Goal: Task Accomplishment & Management: Manage account settings

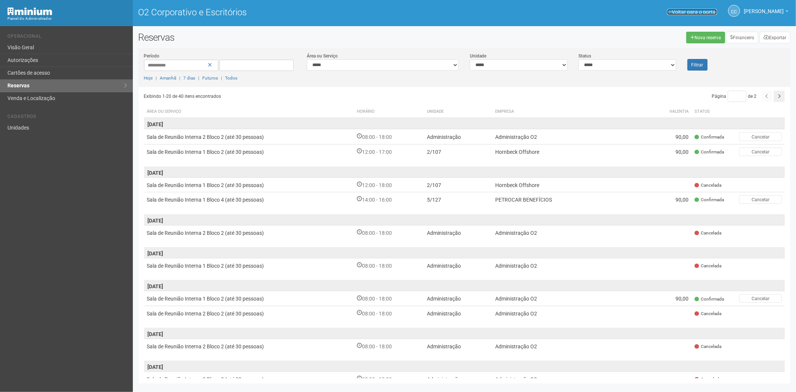
click at [680, 14] on font "Voltar para o portal" at bounding box center [694, 12] width 45 height 6
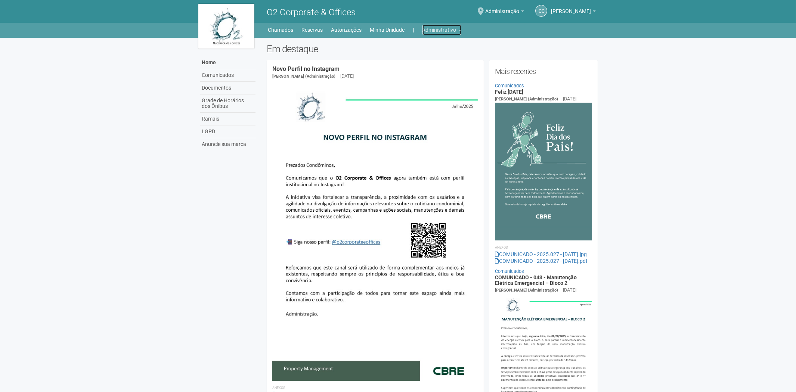
click at [442, 28] on link "Administrativo" at bounding box center [441, 30] width 39 height 10
click at [433, 58] on link "Cartões de acesso" at bounding box center [430, 58] width 63 height 13
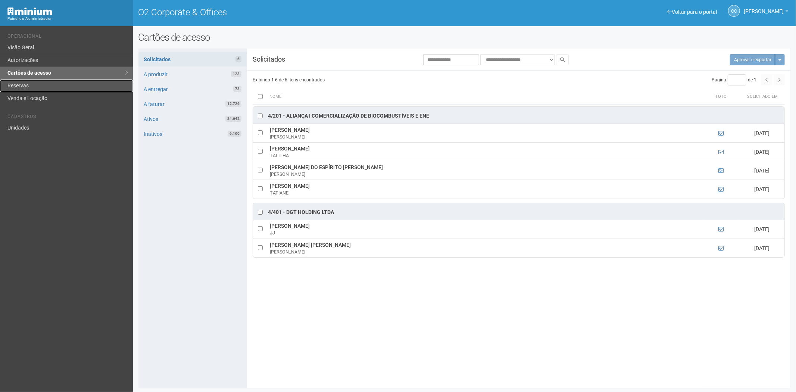
click at [52, 84] on link "Reservas" at bounding box center [66, 86] width 133 height 13
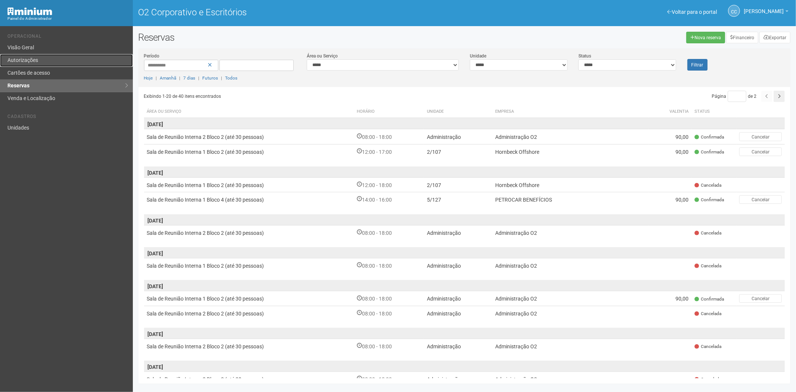
click at [29, 60] on font "Autorizações" at bounding box center [22, 60] width 31 height 6
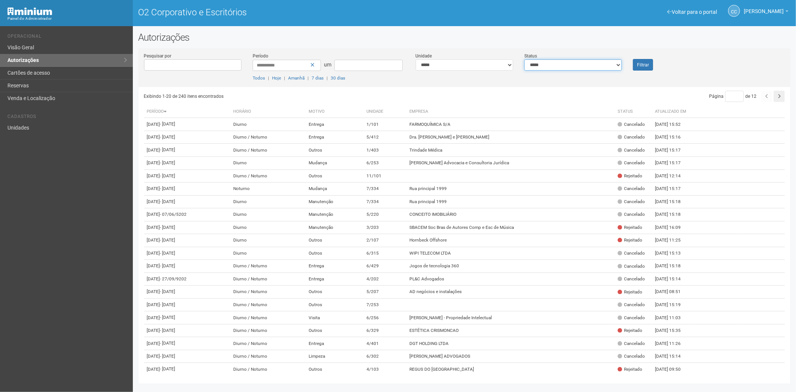
click at [559, 68] on select "**********" at bounding box center [572, 64] width 97 height 11
select select "*"
click at [524, 59] on select "**********" at bounding box center [572, 64] width 97 height 11
click at [644, 64] on font "Filtrar" at bounding box center [643, 64] width 12 height 5
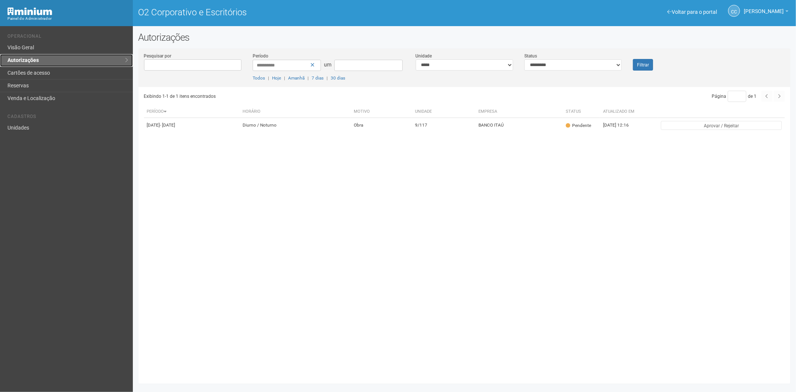
click at [37, 64] on link "Autorizações" at bounding box center [66, 60] width 133 height 13
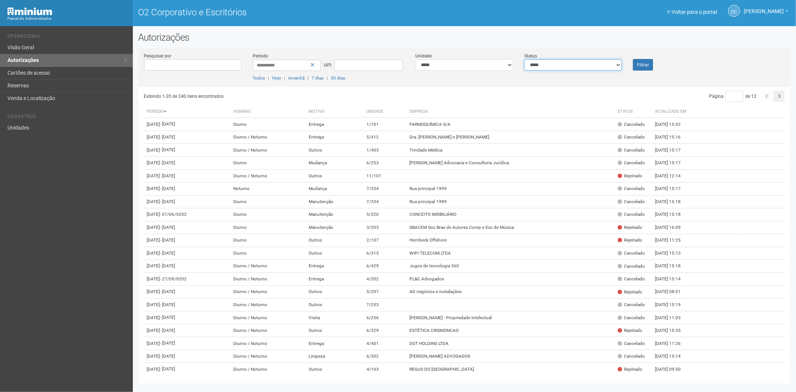
click at [573, 65] on select "**********" at bounding box center [572, 64] width 97 height 11
select select "*"
click at [524, 59] on select "**********" at bounding box center [572, 64] width 97 height 11
click at [643, 64] on font "Filtrar" at bounding box center [643, 64] width 12 height 5
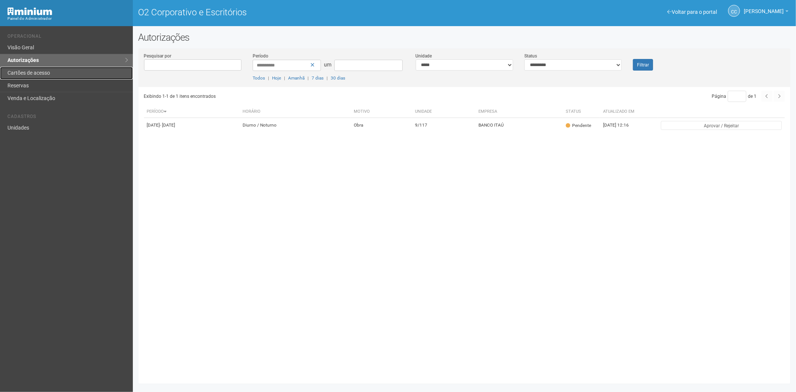
click at [21, 72] on font "Cartões de acesso" at bounding box center [28, 73] width 43 height 6
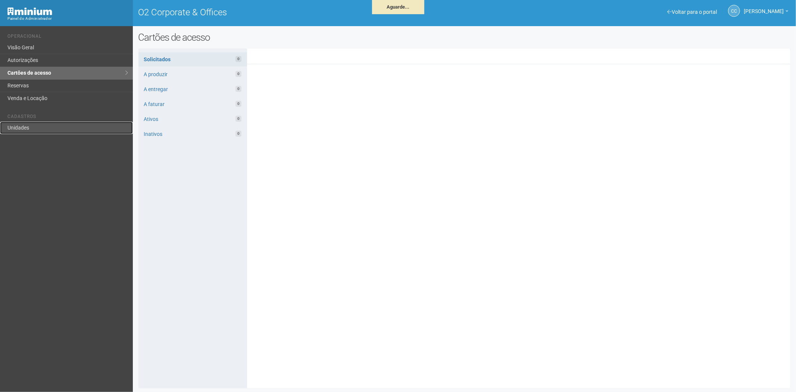
click at [28, 128] on link "Unidades" at bounding box center [66, 128] width 133 height 12
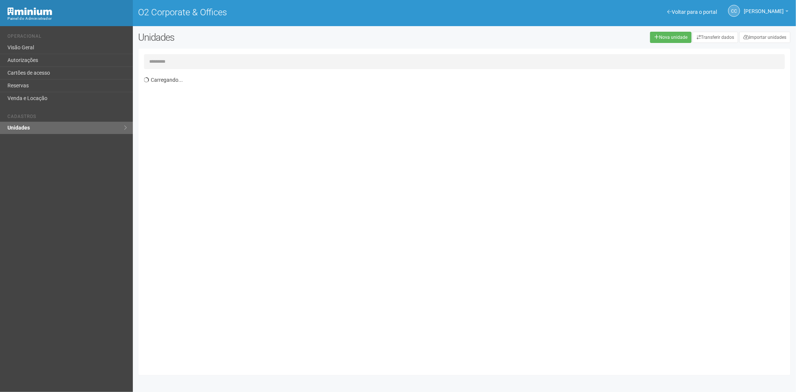
click at [164, 60] on input "text" at bounding box center [464, 61] width 641 height 15
click at [192, 60] on input "text" at bounding box center [464, 61] width 641 height 15
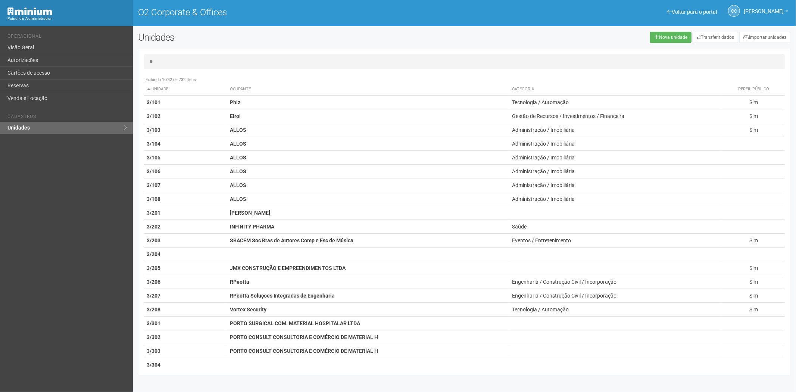
type input "**"
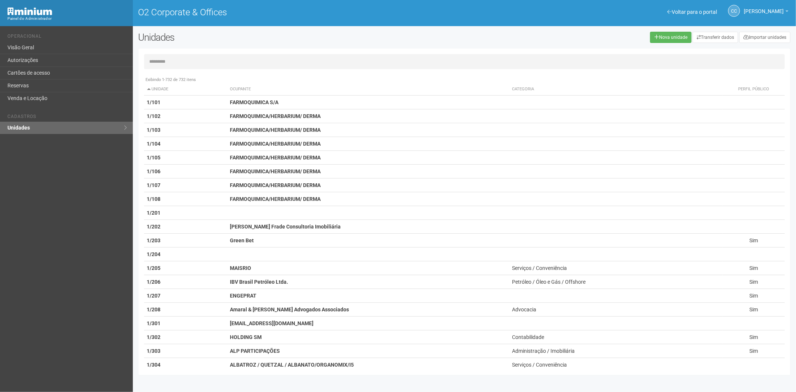
click at [166, 60] on input "text" at bounding box center [464, 61] width 641 height 15
click at [168, 59] on input "text" at bounding box center [464, 61] width 641 height 15
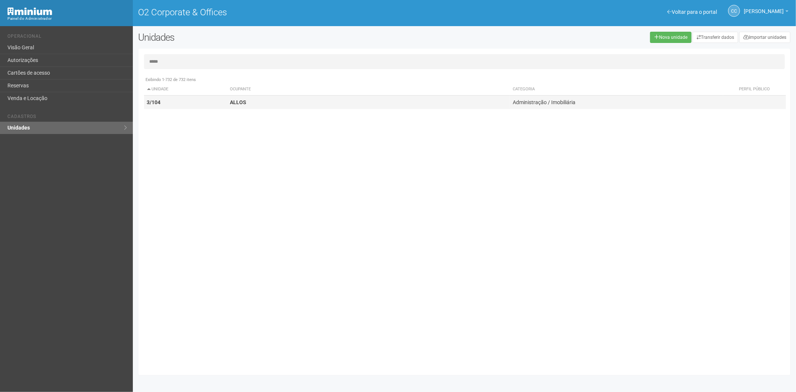
type input "*****"
click at [178, 100] on td "3/104" at bounding box center [185, 103] width 83 height 14
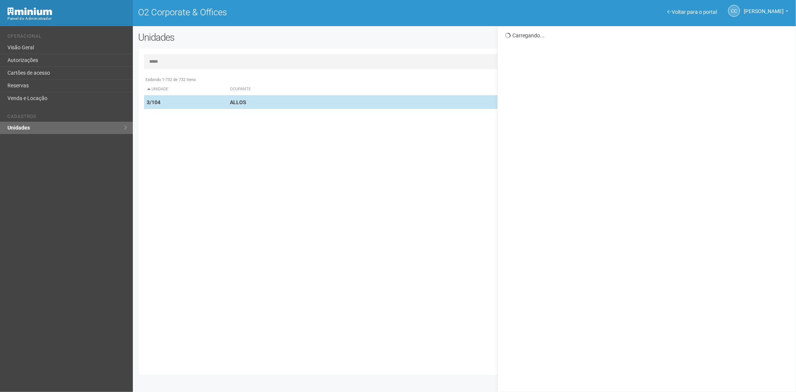
click at [246, 105] on td "ALLOS" at bounding box center [368, 103] width 283 height 14
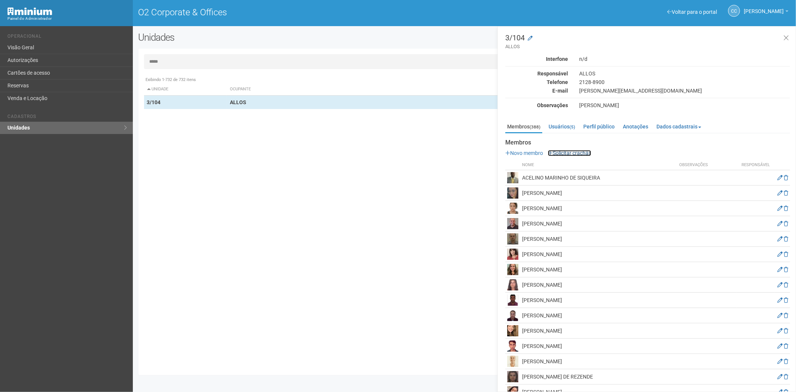
click at [572, 153] on link "Solicitar crachás" at bounding box center [569, 153] width 43 height 6
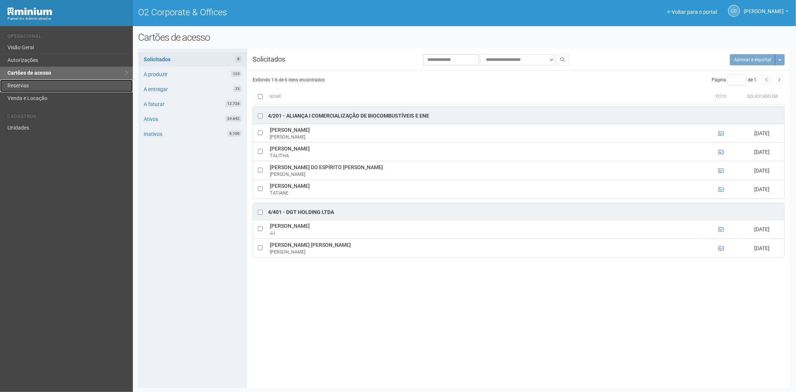
click at [28, 83] on link "Reservas" at bounding box center [66, 86] width 133 height 13
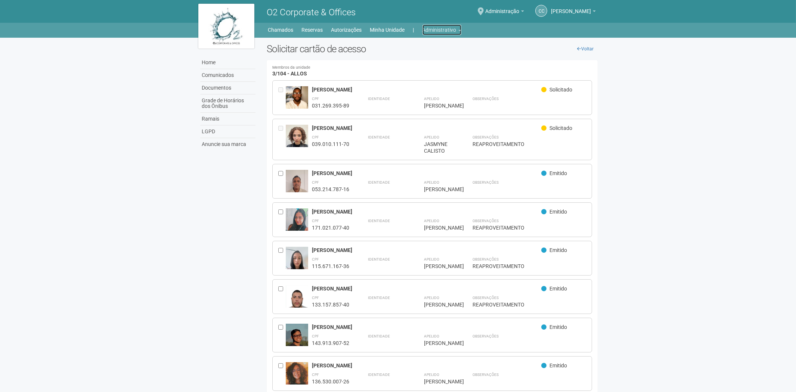
click at [436, 29] on link "Administrativo" at bounding box center [441, 30] width 39 height 10
click at [416, 61] on link "Cartões de acesso" at bounding box center [430, 58] width 63 height 13
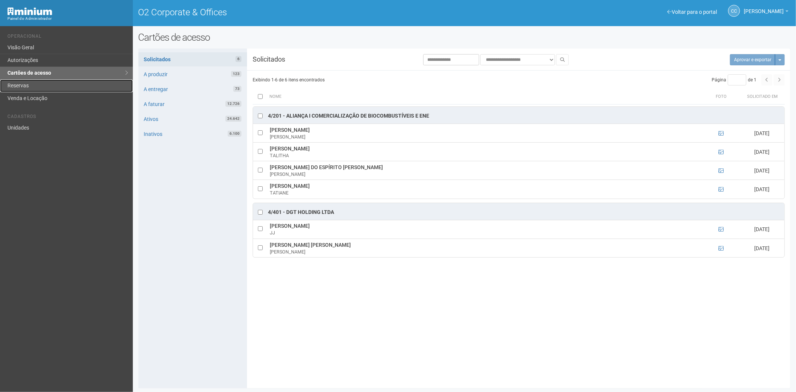
click at [56, 81] on link "Reservas" at bounding box center [66, 86] width 133 height 13
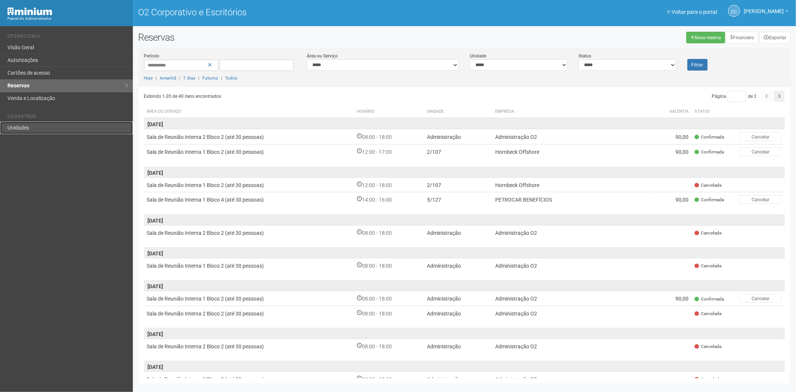
click at [42, 133] on link "Unidades" at bounding box center [66, 128] width 133 height 12
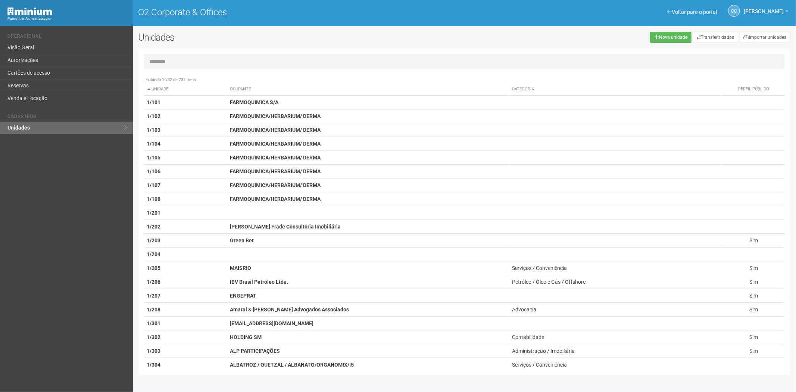
click at [241, 61] on input "text" at bounding box center [464, 61] width 641 height 15
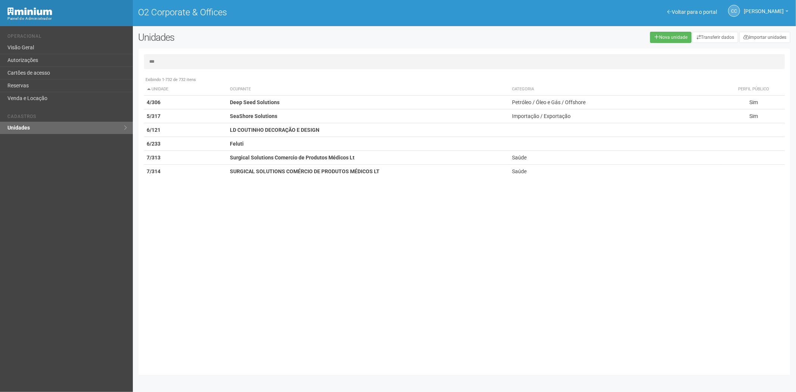
type input "***"
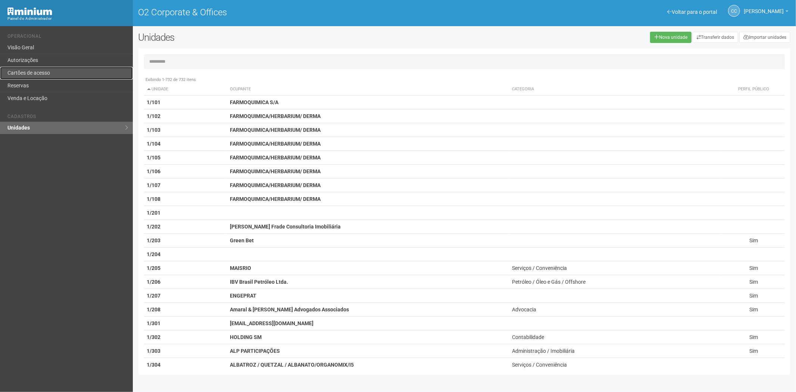
click at [40, 73] on link "Cartões de acesso" at bounding box center [66, 73] width 133 height 13
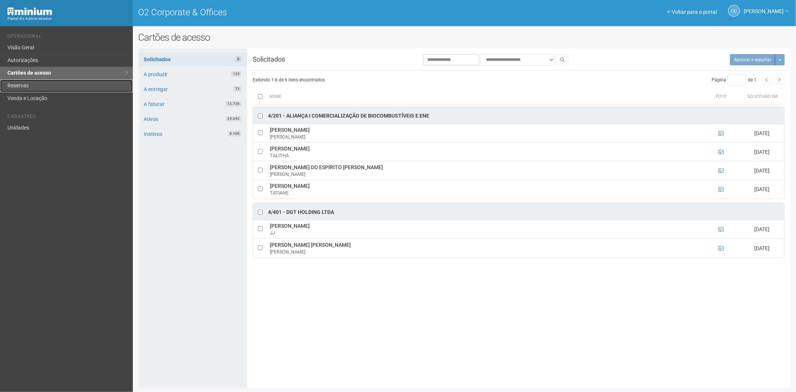
click at [53, 88] on link "Reservas" at bounding box center [66, 86] width 133 height 13
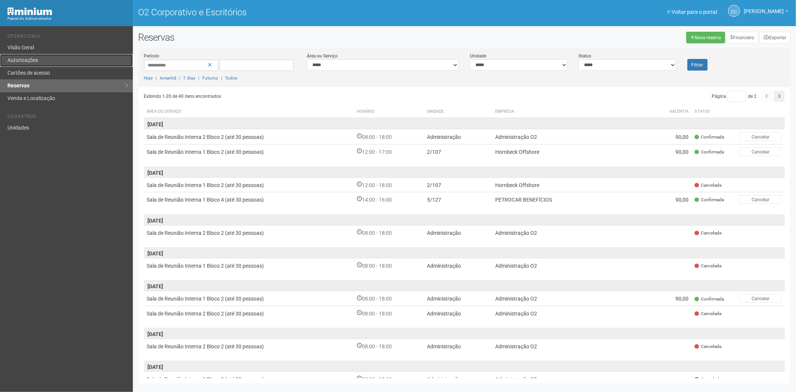
click at [47, 62] on link "Autorizações" at bounding box center [66, 60] width 133 height 13
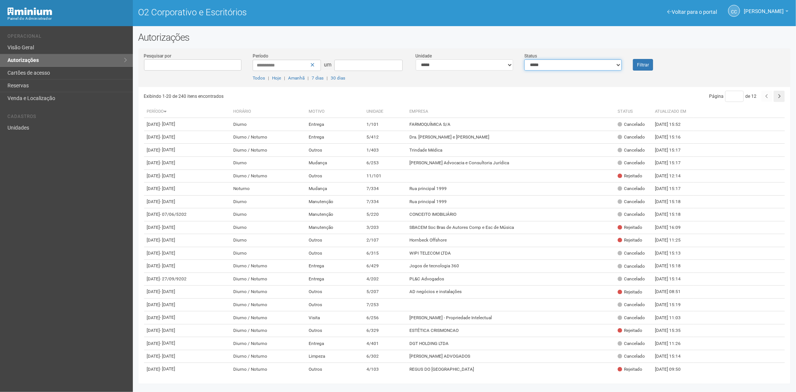
click at [603, 65] on select "**********" at bounding box center [572, 64] width 97 height 11
select select "*"
click at [524, 59] on select "**********" at bounding box center [572, 64] width 97 height 11
click at [645, 64] on font "Filtrar" at bounding box center [643, 64] width 12 height 5
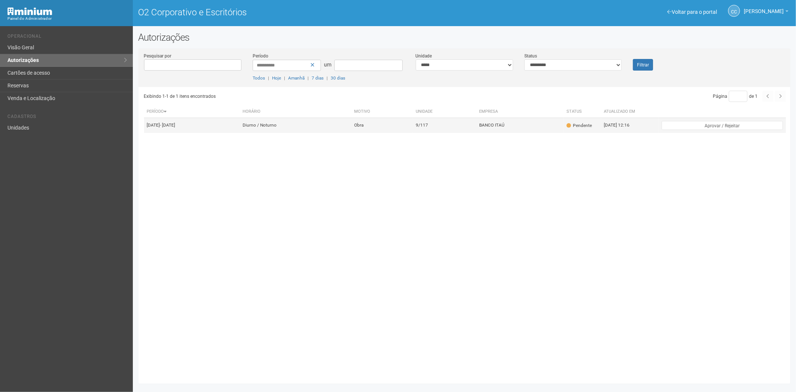
click at [277, 128] on font "Diurno / Noturno" at bounding box center [260, 125] width 34 height 5
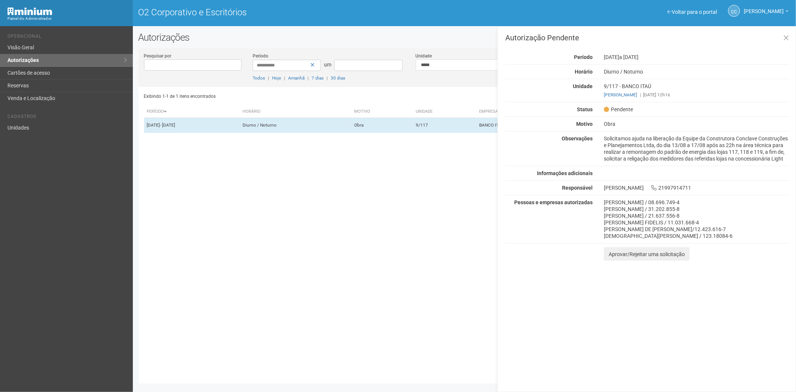
click at [308, 349] on div "Exibindo 1-1 de 1 itens encontrados Página * de 1 Período [GEOGRAPHIC_DATA] Mot…" at bounding box center [467, 232] width 647 height 291
click at [29, 88] on link "Reservas" at bounding box center [66, 86] width 133 height 13
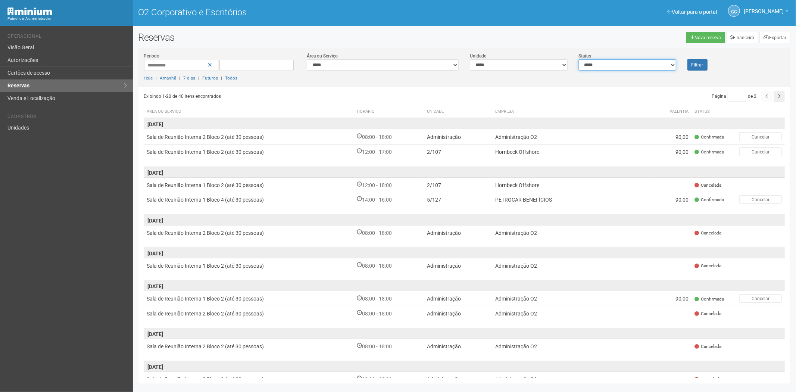
click at [625, 67] on select "**********" at bounding box center [627, 64] width 97 height 11
select select "*"
click at [579, 59] on select "**********" at bounding box center [627, 64] width 97 height 11
click at [688, 65] on button "Filtrar" at bounding box center [698, 65] width 20 height 12
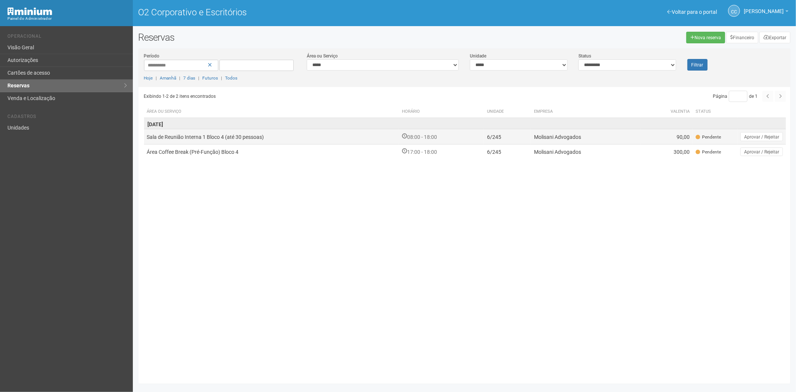
click at [602, 140] on td "Molisani Advogados" at bounding box center [586, 136] width 110 height 15
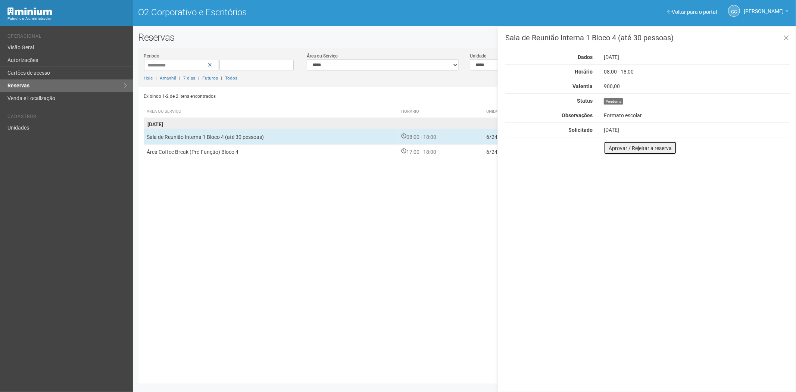
click at [611, 146] on font "Aprovar / Rejeitar a reserva" at bounding box center [640, 148] width 63 height 6
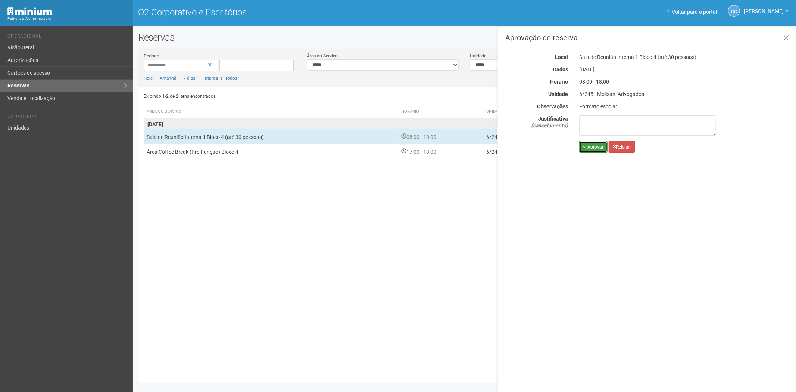
click at [588, 147] on font "Aprovar" at bounding box center [596, 146] width 16 height 5
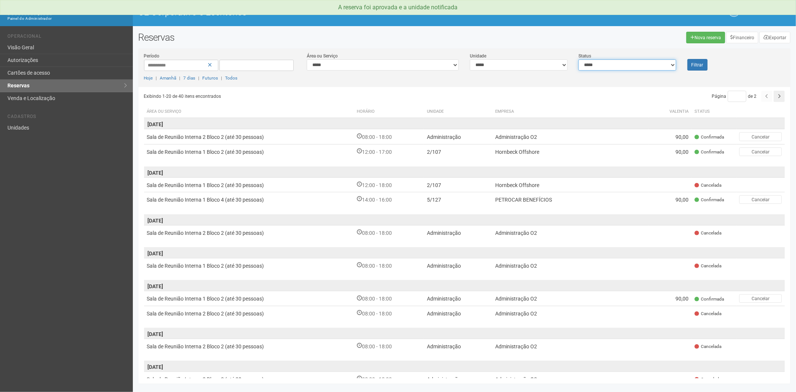
drag, startPoint x: 647, startPoint y: 62, endPoint x: 640, endPoint y: 69, distance: 9.5
click at [647, 62] on select "**********" at bounding box center [627, 64] width 97 height 11
select select "*"
click at [579, 59] on select "**********" at bounding box center [627, 64] width 97 height 11
click at [698, 67] on button "Filtrar" at bounding box center [698, 65] width 20 height 12
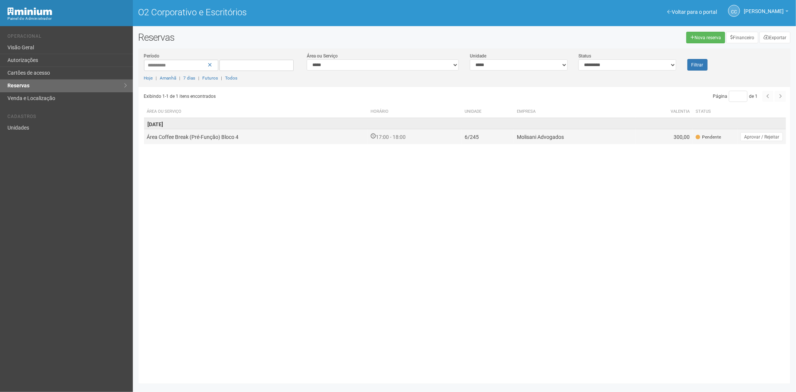
click at [585, 138] on td "Molisani Advogados" at bounding box center [574, 136] width 121 height 15
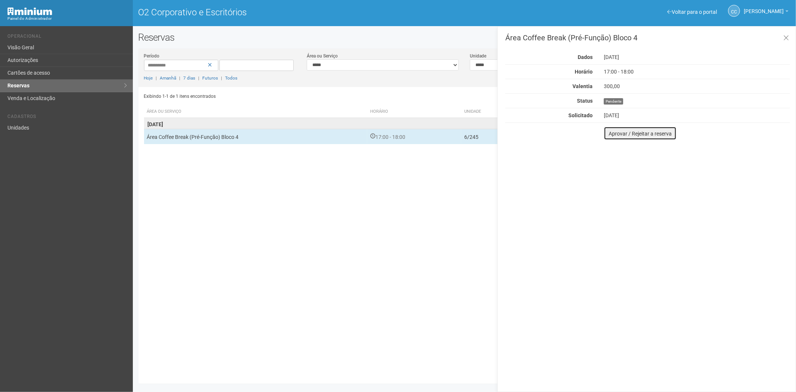
click at [614, 133] on font "Aprovar / Rejeitar a reserva" at bounding box center [640, 134] width 63 height 6
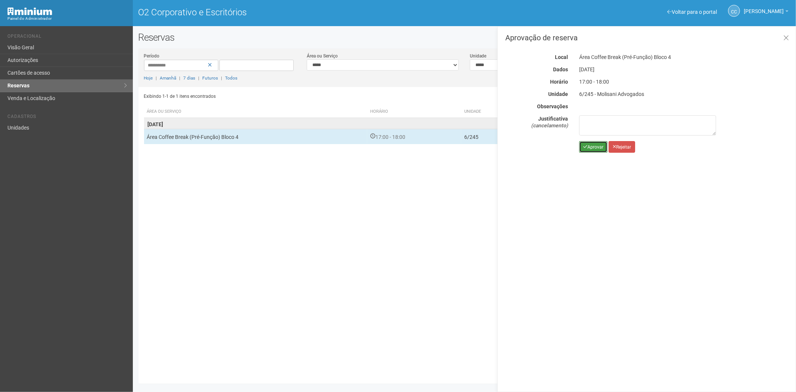
click at [583, 151] on button "Aprovar" at bounding box center [593, 147] width 28 height 12
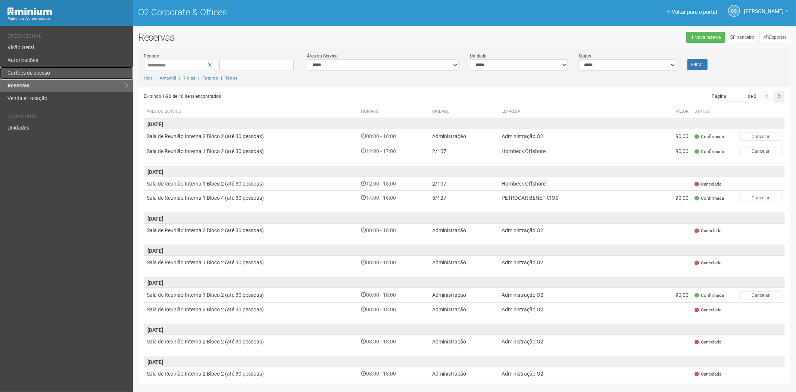
click at [44, 70] on link "Cartões de acesso" at bounding box center [66, 73] width 133 height 13
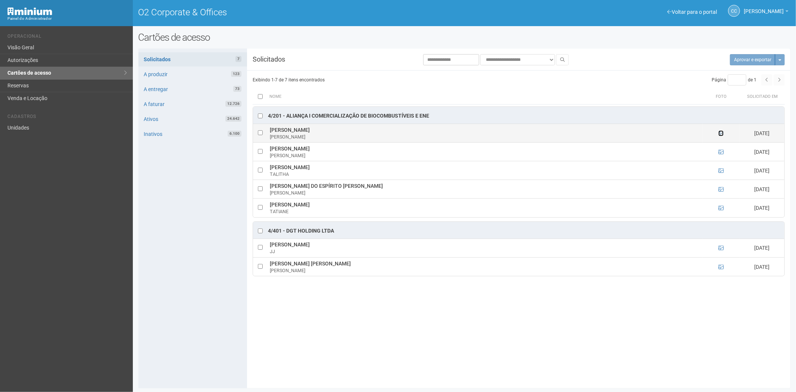
click at [721, 135] on icon at bounding box center [721, 133] width 5 height 5
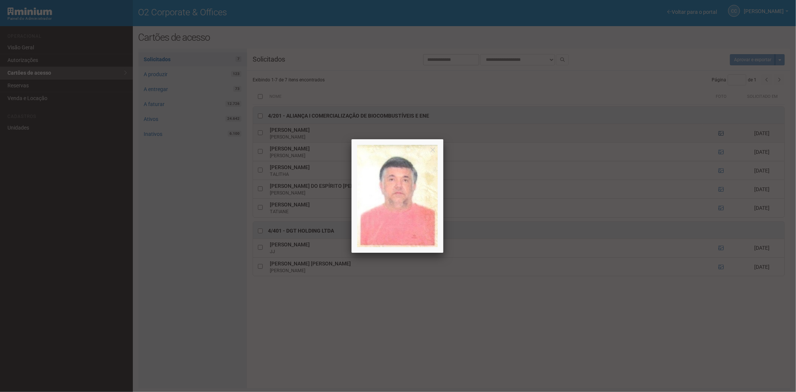
click at [721, 135] on div at bounding box center [398, 196] width 796 height 392
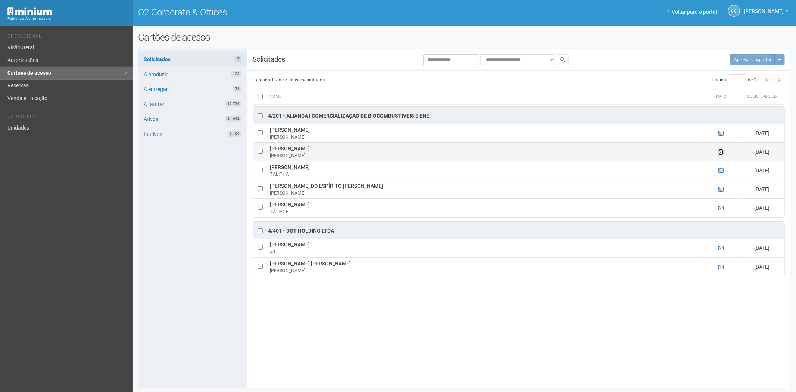
click at [721, 152] on icon at bounding box center [721, 151] width 5 height 5
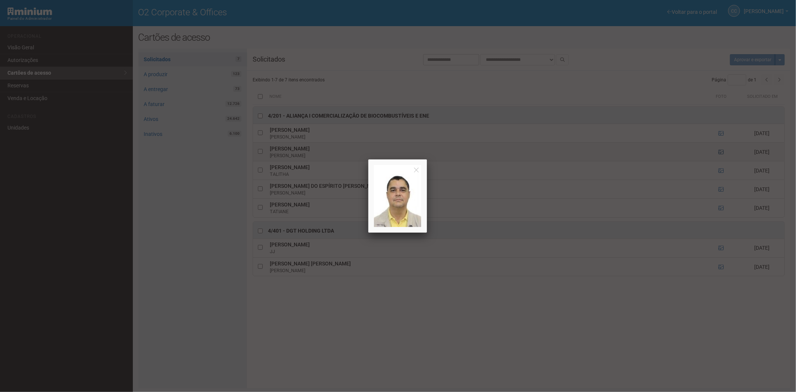
click at [721, 152] on div at bounding box center [398, 196] width 796 height 392
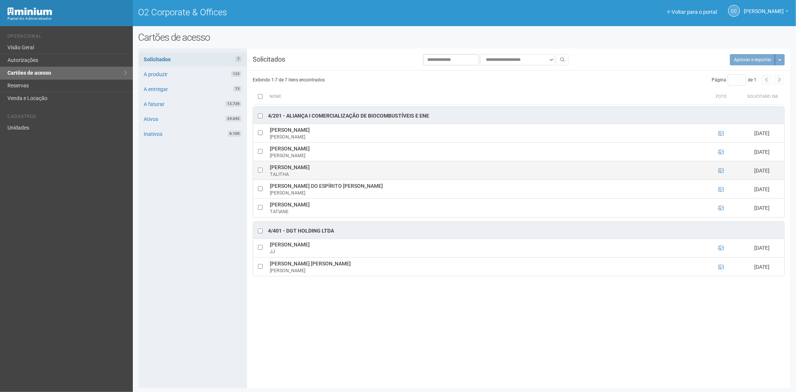
click at [721, 167] on td at bounding box center [721, 170] width 37 height 19
click at [720, 171] on icon at bounding box center [721, 170] width 5 height 5
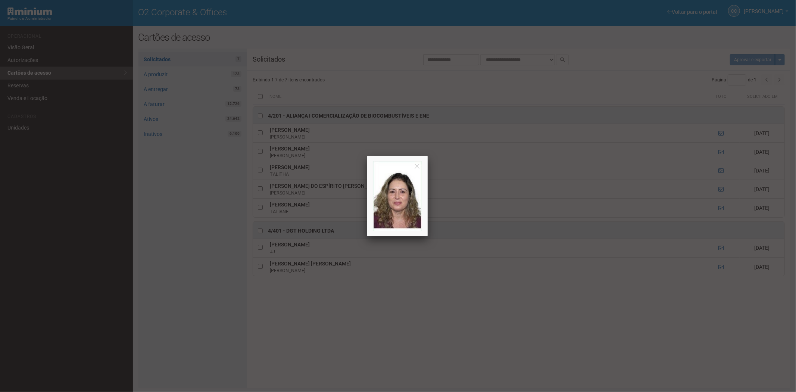
click at [720, 172] on div at bounding box center [398, 196] width 796 height 392
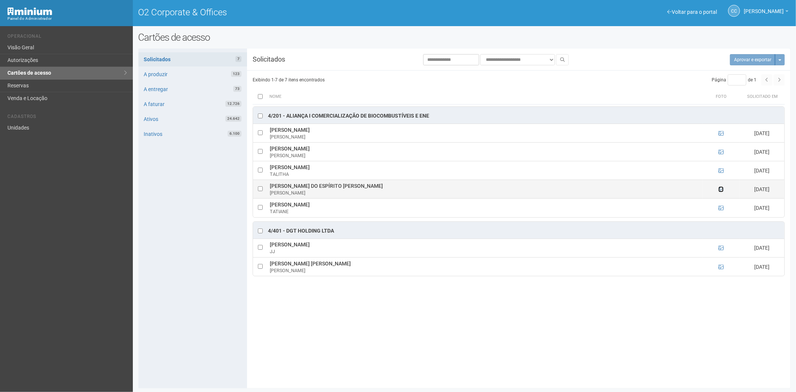
click at [721, 187] on icon at bounding box center [721, 189] width 5 height 5
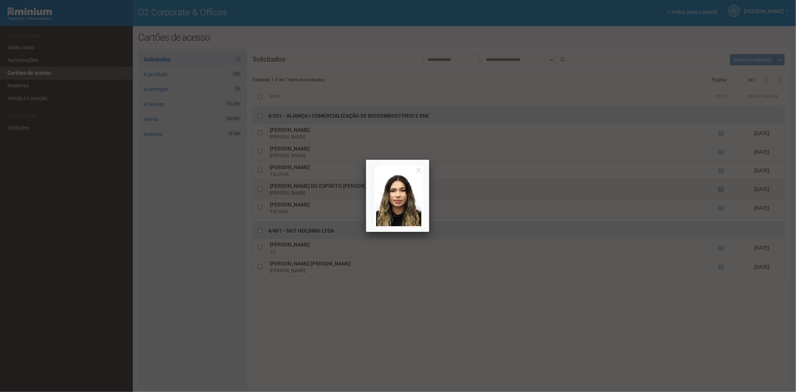
click at [721, 188] on div at bounding box center [398, 196] width 796 height 392
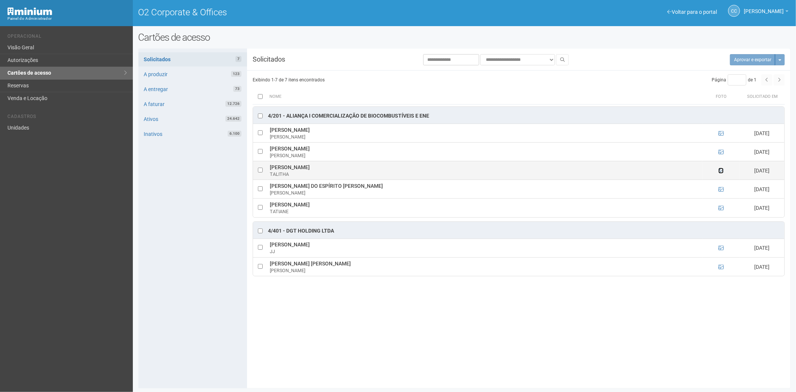
click at [719, 172] on icon at bounding box center [721, 170] width 5 height 5
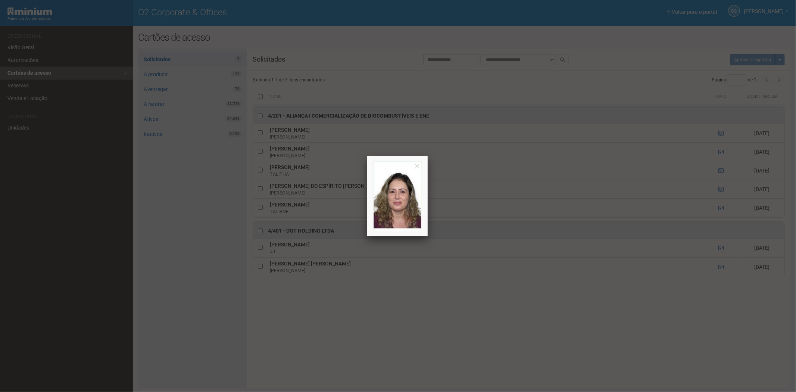
click at [719, 172] on div at bounding box center [398, 196] width 796 height 392
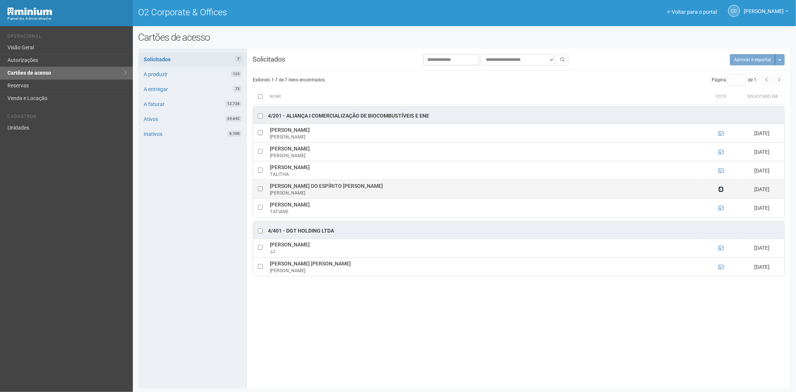
click at [720, 187] on link at bounding box center [721, 189] width 5 height 6
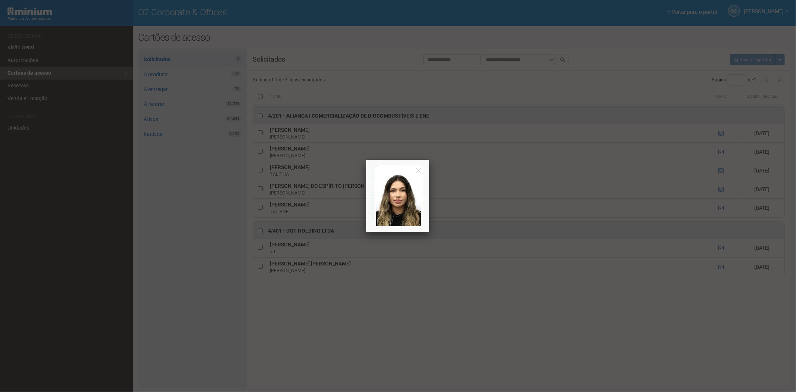
click at [720, 211] on div at bounding box center [398, 196] width 796 height 392
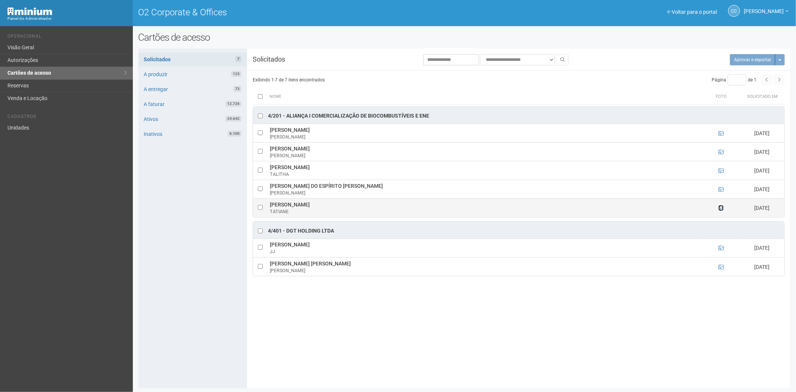
click at [720, 208] on icon at bounding box center [721, 207] width 5 height 5
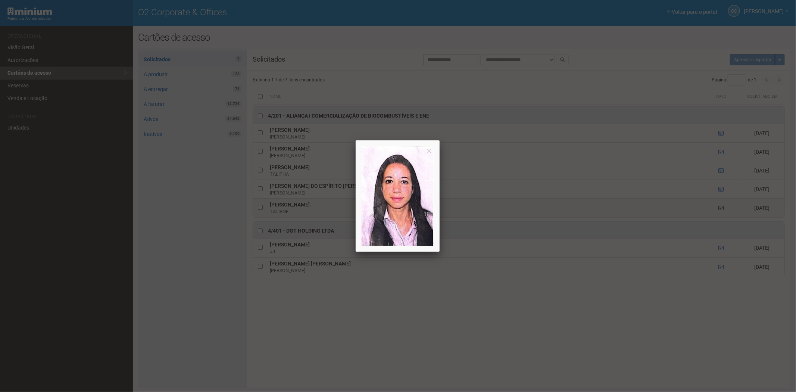
click at [720, 208] on div at bounding box center [398, 196] width 796 height 392
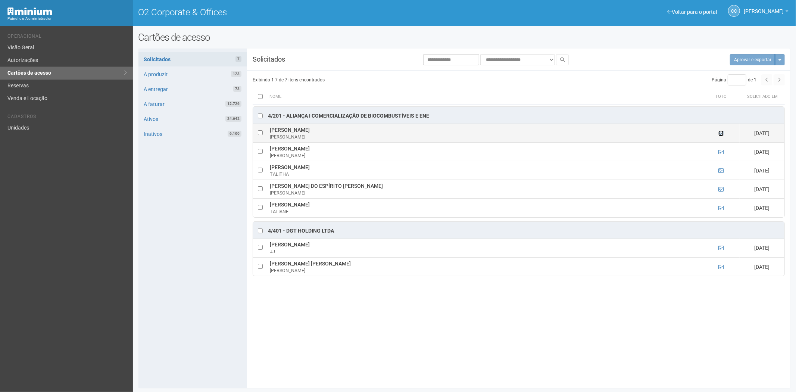
click at [721, 135] on icon at bounding box center [721, 133] width 5 height 5
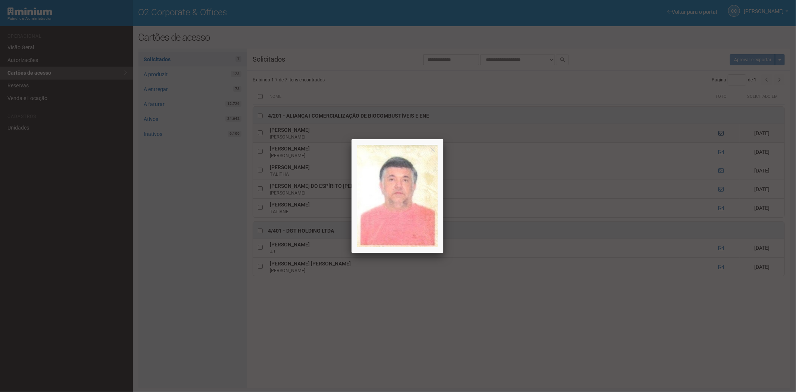
click at [721, 135] on div at bounding box center [398, 196] width 796 height 392
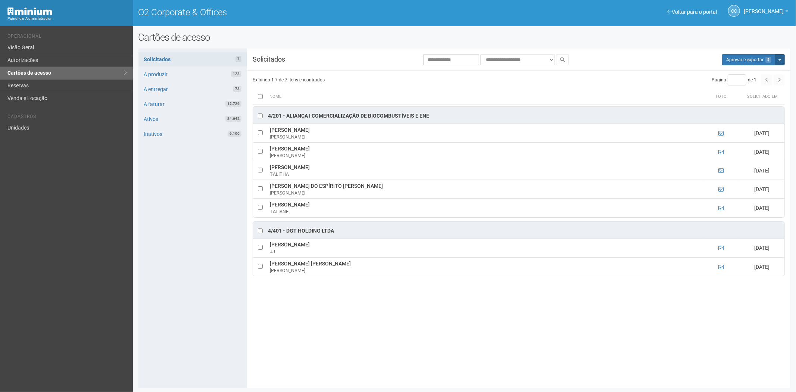
click at [782, 62] on button "Mais opções" at bounding box center [780, 59] width 10 height 11
click at [762, 81] on link "Rejeitar solicitações" at bounding box center [752, 83] width 59 height 9
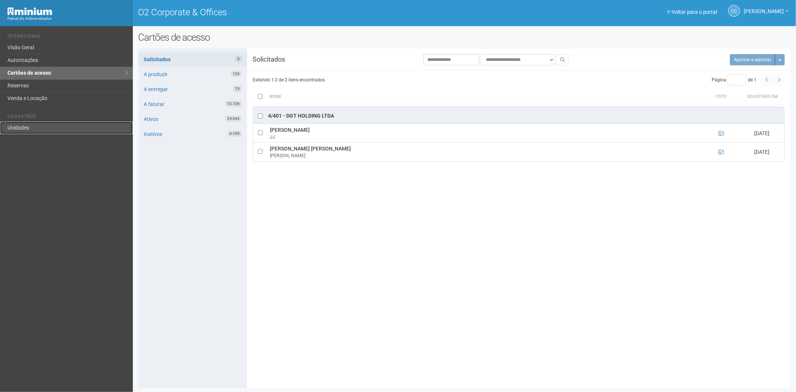
click at [47, 124] on link "Unidades" at bounding box center [66, 128] width 133 height 12
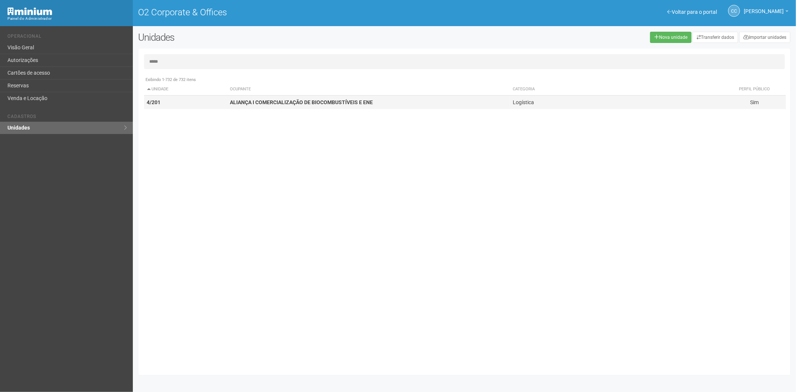
type input "*****"
click at [249, 101] on strong "ALIANÇA I COMERCIALIZAÇÃO DE BIOCOMBUSTÍVEIS E ENE" at bounding box center [301, 102] width 143 height 6
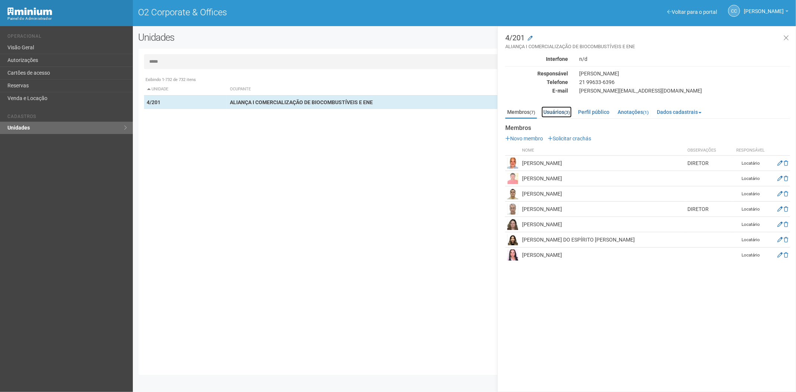
click at [558, 108] on link "Usuários (3)" at bounding box center [557, 111] width 30 height 11
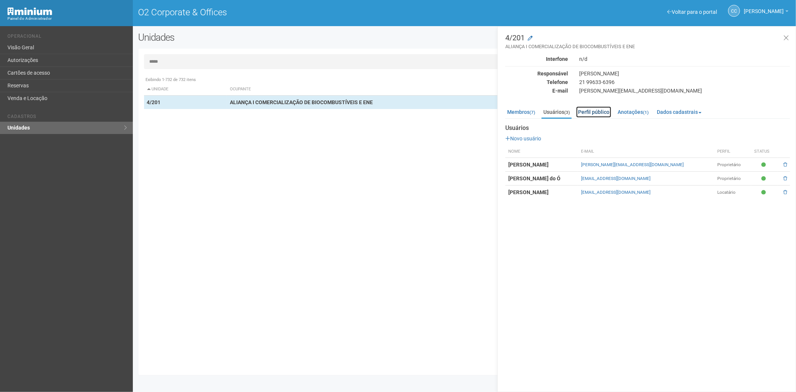
drag, startPoint x: 598, startPoint y: 110, endPoint x: 577, endPoint y: 110, distance: 20.9
click at [598, 109] on link "Perfil público" at bounding box center [593, 111] width 35 height 11
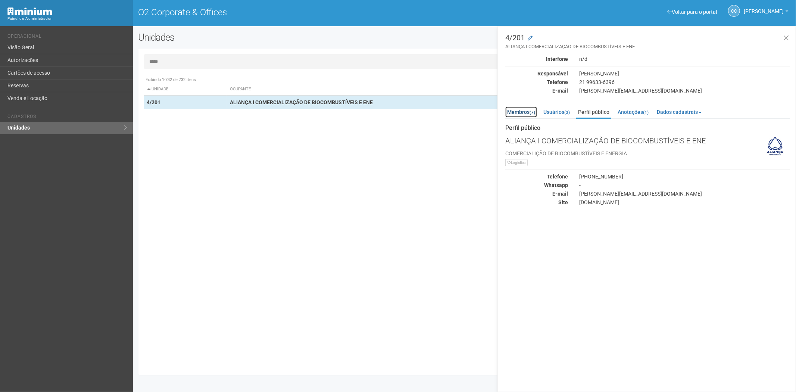
click at [521, 110] on link "Membros (7)" at bounding box center [521, 111] width 32 height 11
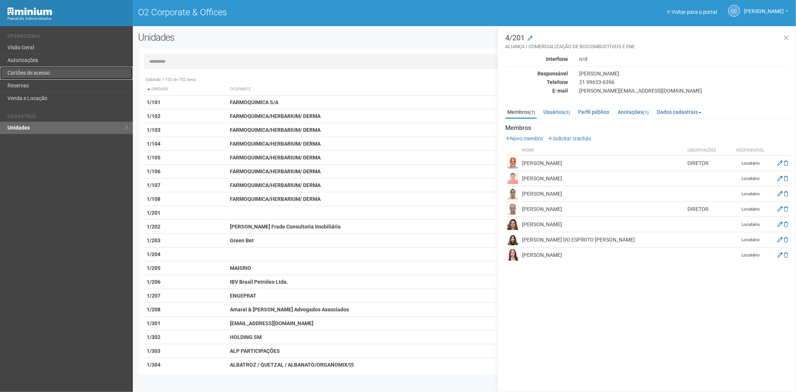
click at [56, 71] on link "Cartões de acesso" at bounding box center [66, 73] width 133 height 13
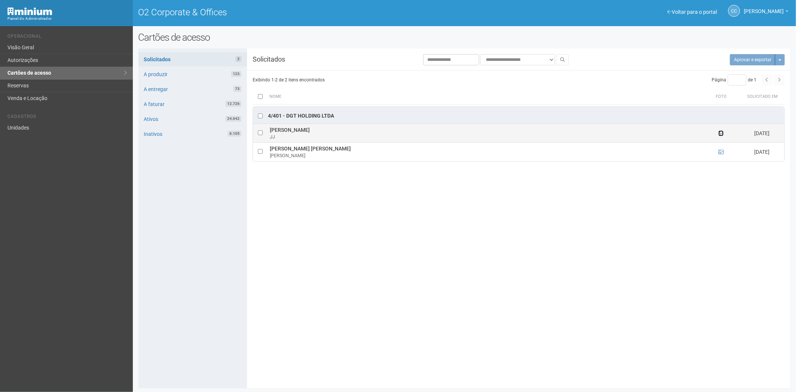
click at [721, 133] on icon at bounding box center [721, 133] width 5 height 5
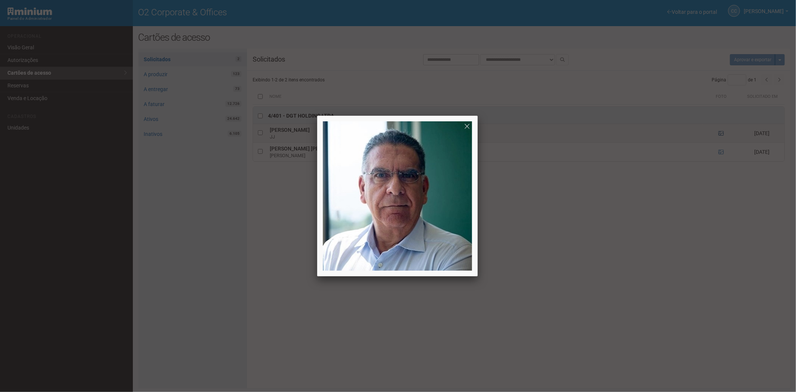
click at [721, 133] on div at bounding box center [398, 196] width 796 height 392
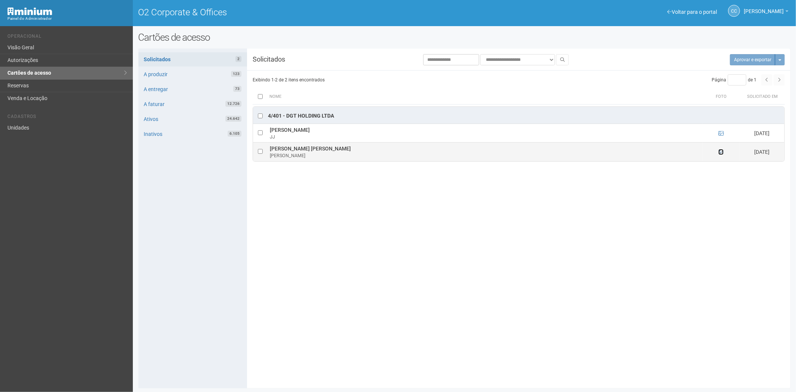
click at [721, 153] on icon at bounding box center [721, 151] width 5 height 5
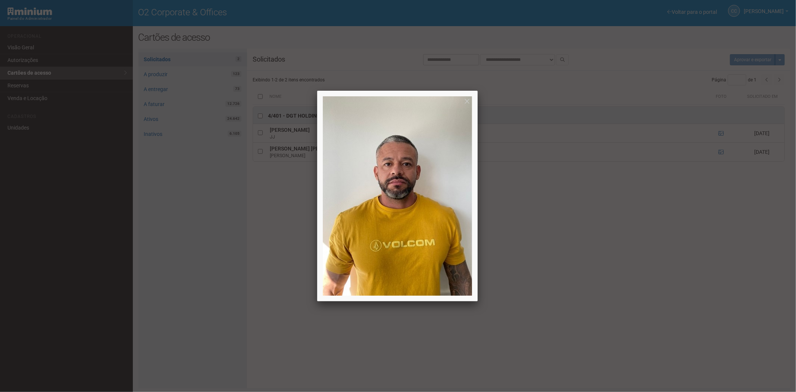
click at [716, 193] on div at bounding box center [398, 196] width 796 height 392
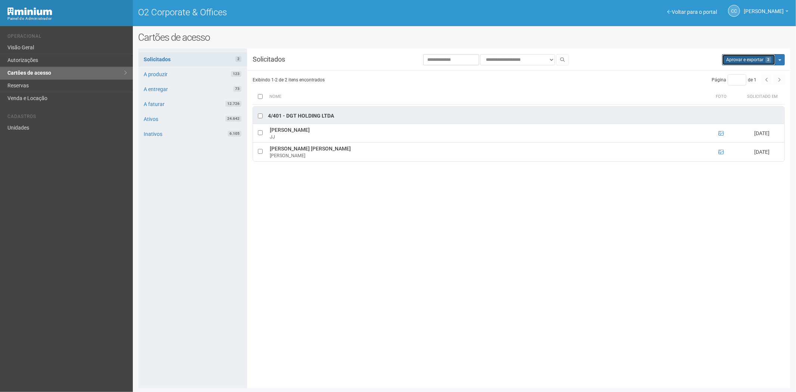
click at [756, 63] on button "Aprovar e exportar 2" at bounding box center [748, 59] width 53 height 11
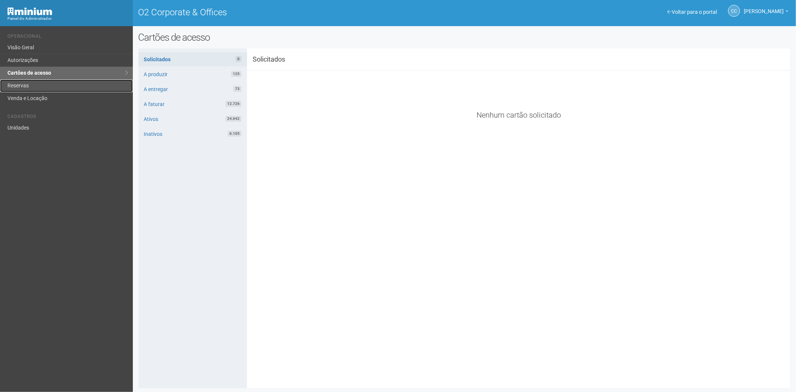
click at [44, 83] on link "Reservas" at bounding box center [66, 86] width 133 height 13
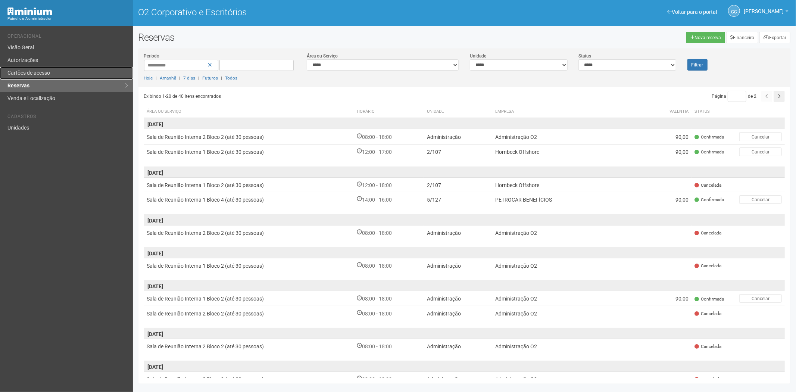
click at [46, 70] on font "Cartões de acesso" at bounding box center [28, 73] width 43 height 6
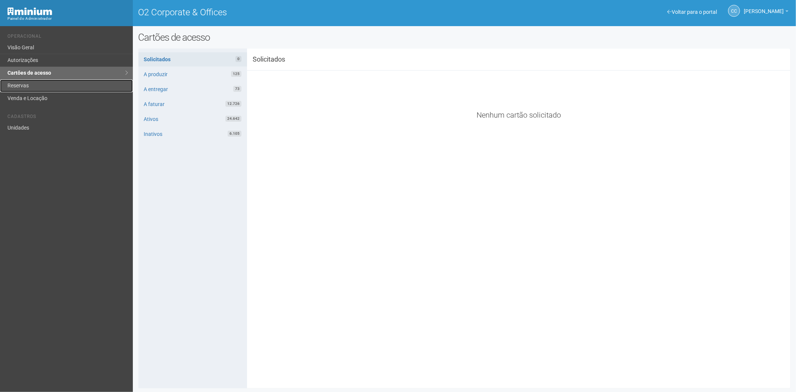
click at [35, 83] on link "Reservas" at bounding box center [66, 86] width 133 height 13
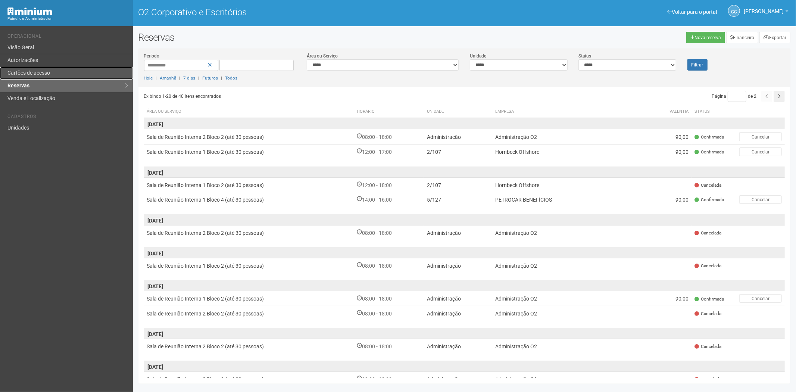
click at [49, 69] on link "Cartões de acesso" at bounding box center [66, 73] width 133 height 13
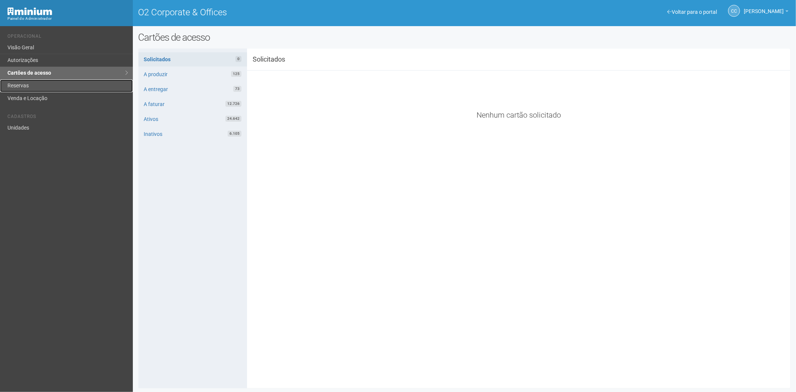
click at [28, 83] on link "Reservas" at bounding box center [66, 86] width 133 height 13
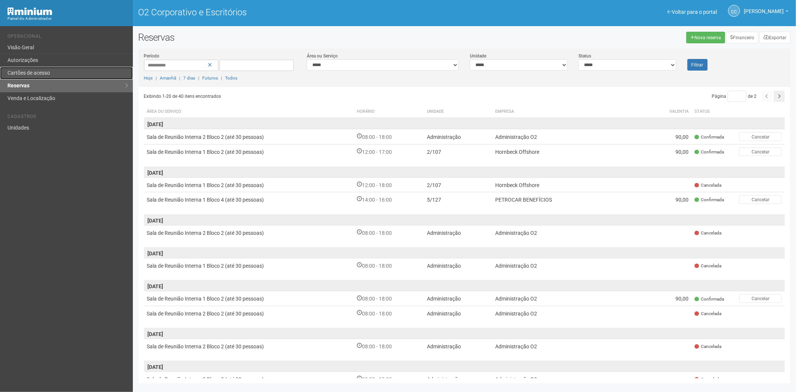
click at [52, 68] on link "Cartões de acesso" at bounding box center [66, 73] width 133 height 13
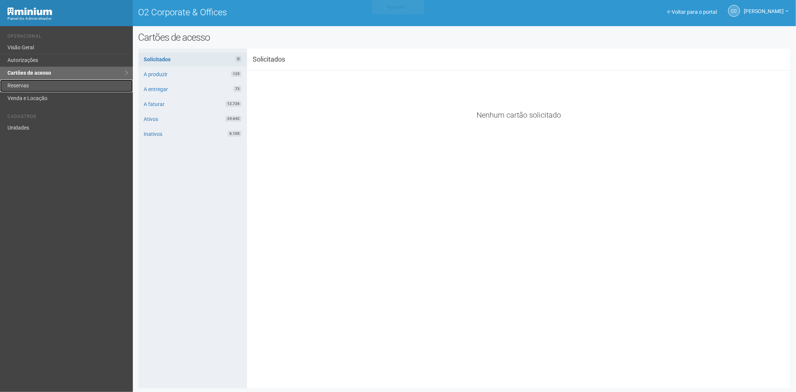
click at [19, 86] on link "Reservas" at bounding box center [66, 86] width 133 height 13
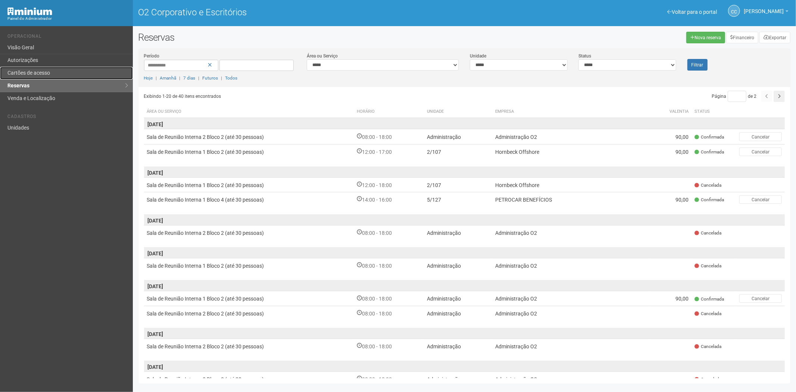
click at [34, 70] on font "Cartões de acesso" at bounding box center [28, 73] width 43 height 6
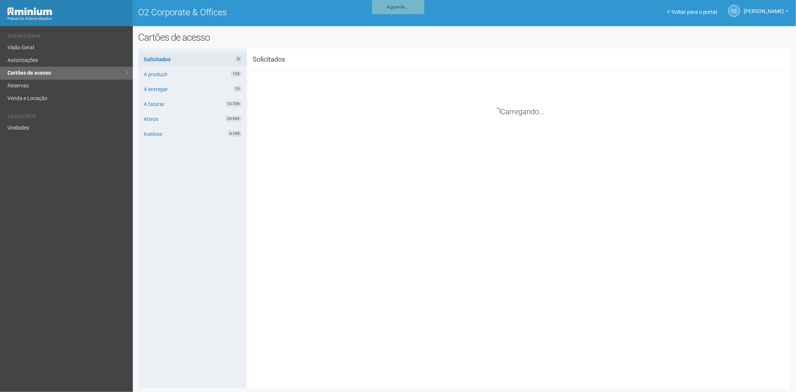
click at [71, 265] on div "Voltar para o portal Operacional Visão Geral Autorizações Cartões de acesso Res…" at bounding box center [66, 209] width 133 height 366
click at [209, 87] on link "A entregar 73" at bounding box center [192, 89] width 109 height 14
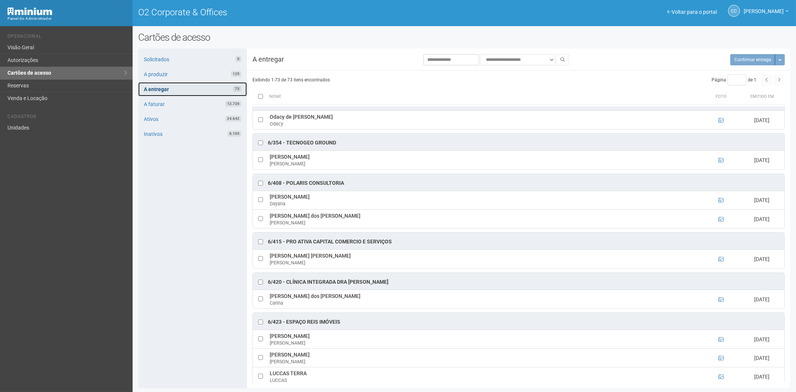
scroll to position [1493, 0]
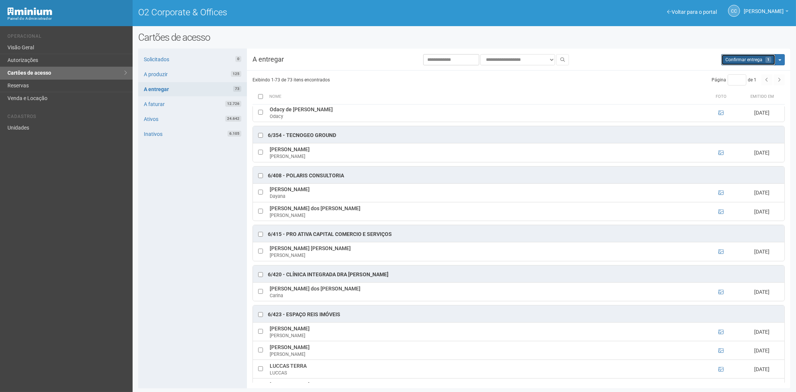
click at [741, 57] on span "Confirmar entrega" at bounding box center [743, 59] width 37 height 5
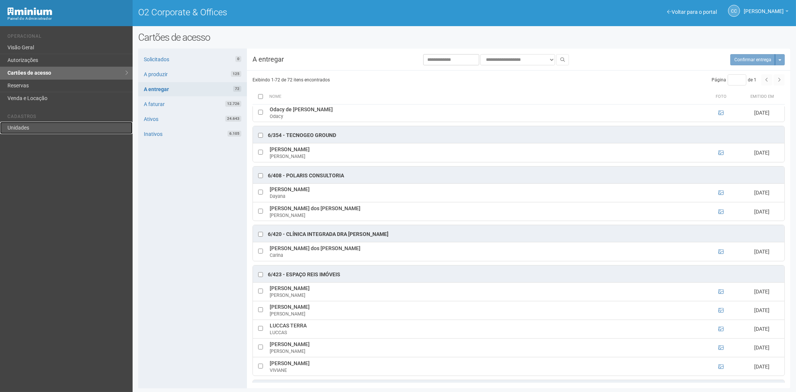
drag, startPoint x: 42, startPoint y: 127, endPoint x: 62, endPoint y: 124, distance: 19.7
click at [42, 127] on link "Unidades" at bounding box center [66, 128] width 133 height 12
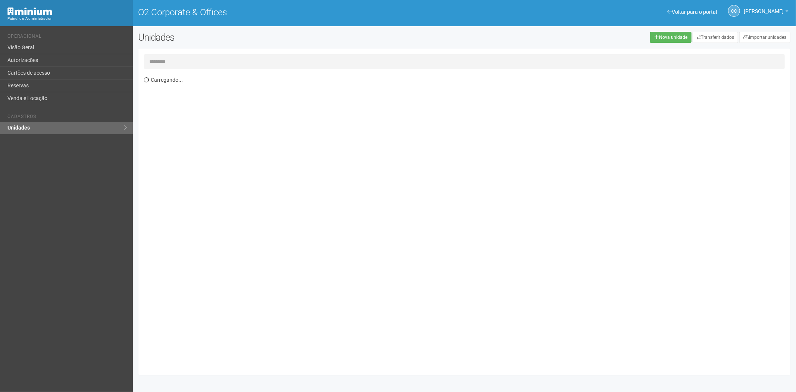
click at [166, 61] on input "text" at bounding box center [464, 61] width 641 height 15
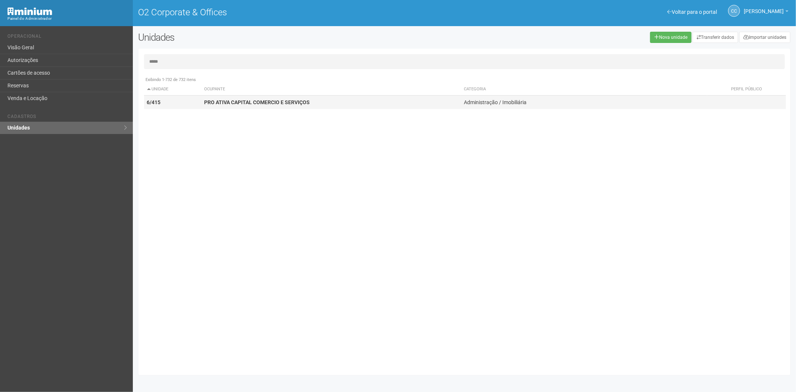
type input "*****"
drag, startPoint x: 317, startPoint y: 108, endPoint x: 368, endPoint y: 106, distance: 51.2
click at [322, 105] on td "PRO ATIVA CAPITAL COMERCIO E SERVIÇOS" at bounding box center [331, 103] width 260 height 14
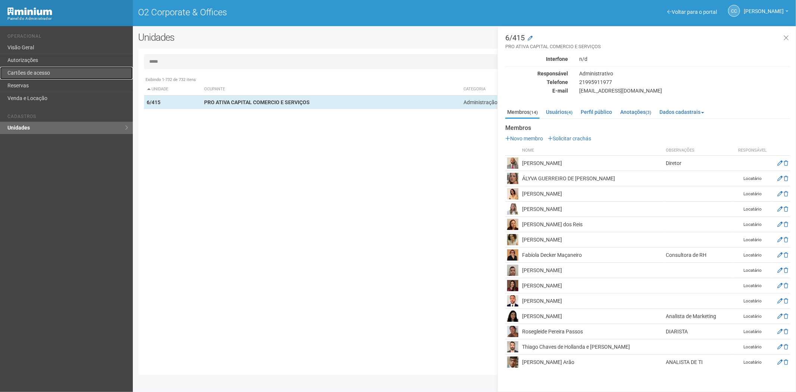
click at [43, 72] on link "Cartões de acesso" at bounding box center [66, 73] width 133 height 13
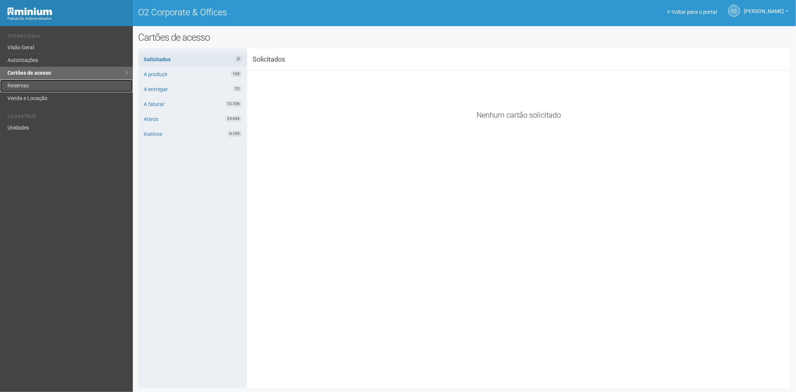
click at [35, 85] on link "Reservas" at bounding box center [66, 86] width 133 height 13
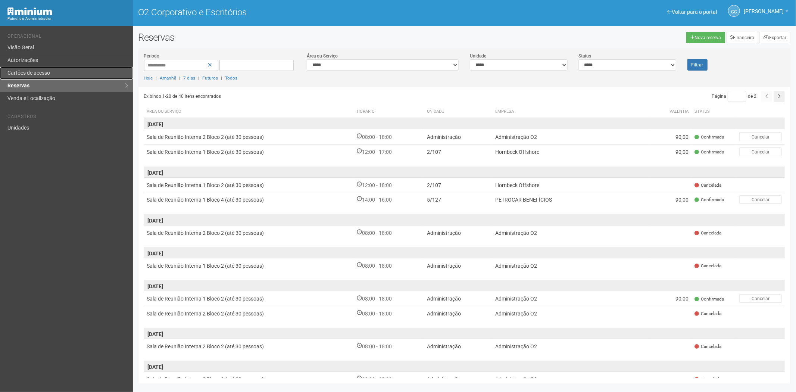
click at [34, 72] on font "Cartões de acesso" at bounding box center [28, 73] width 43 height 6
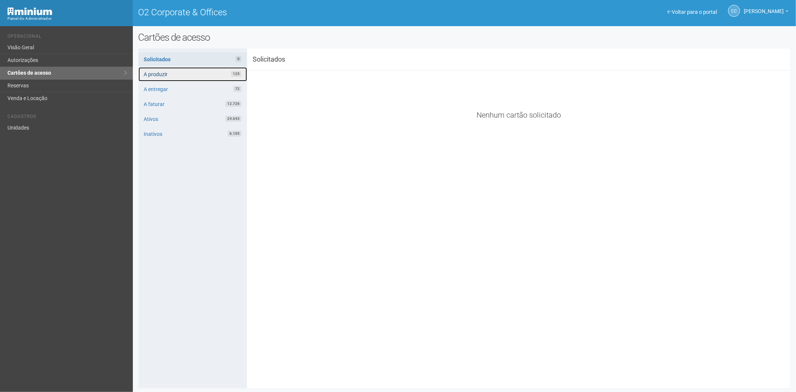
click at [214, 73] on link "A produzir 125" at bounding box center [192, 74] width 109 height 14
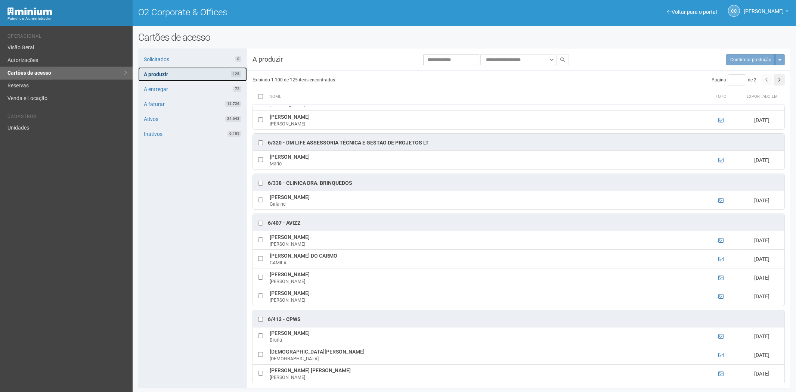
scroll to position [2198, 0]
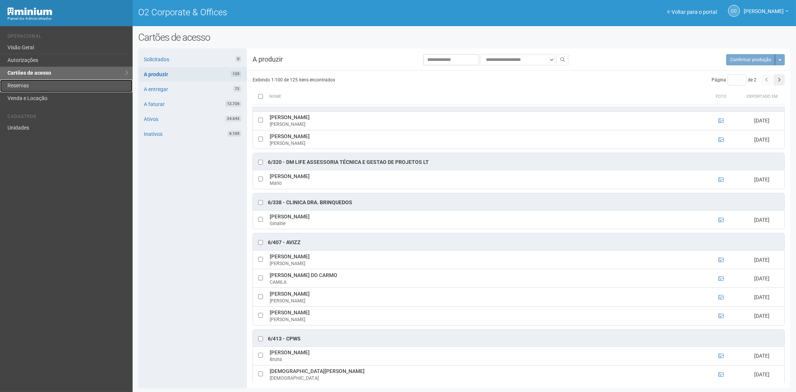
click at [16, 84] on link "Reservas" at bounding box center [66, 86] width 133 height 13
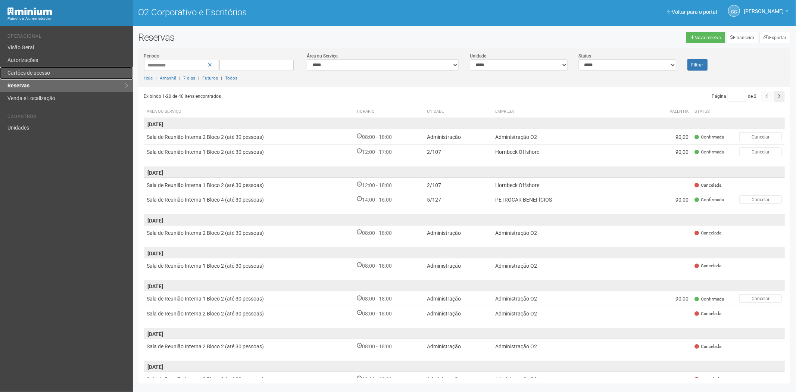
click at [57, 77] on link "Cartões de acesso" at bounding box center [66, 73] width 133 height 13
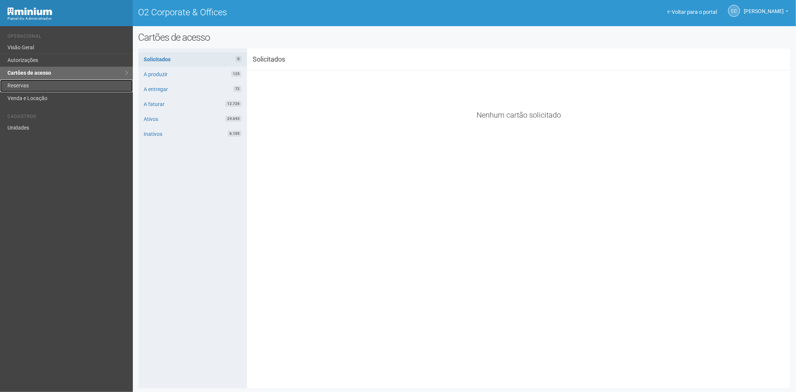
click at [28, 85] on link "Reservas" at bounding box center [66, 86] width 133 height 13
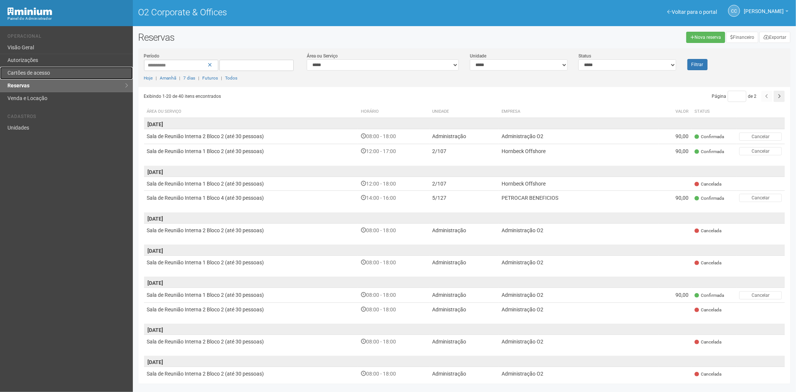
click at [53, 72] on link "Cartões de acesso" at bounding box center [66, 73] width 133 height 13
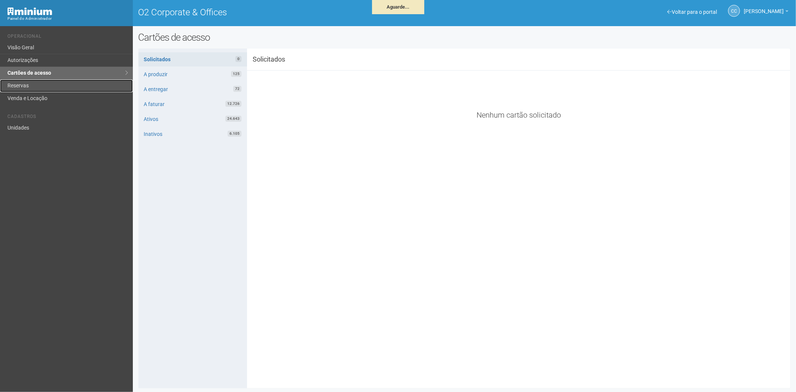
click at [43, 84] on link "Reservas" at bounding box center [66, 86] width 133 height 13
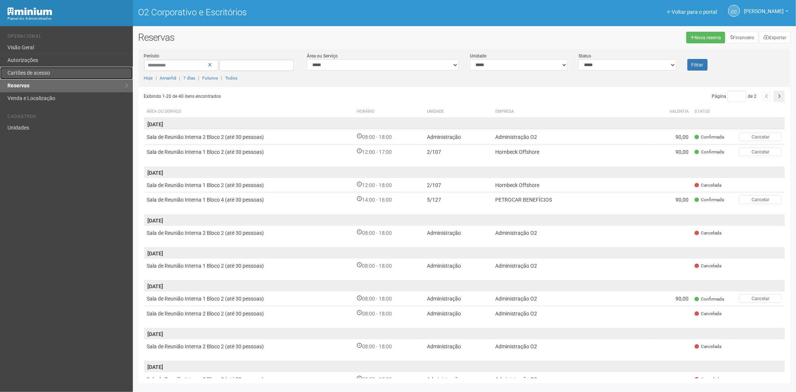
click at [61, 69] on link "Cartões de acesso" at bounding box center [66, 73] width 133 height 13
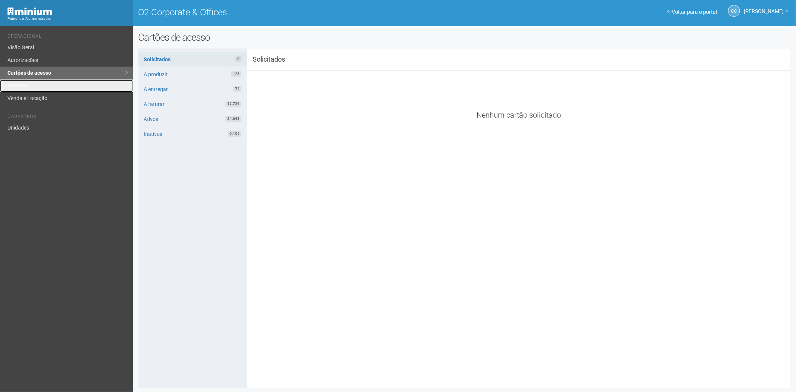
drag, startPoint x: 25, startPoint y: 84, endPoint x: 72, endPoint y: 111, distance: 54.4
click at [25, 84] on link "Reservas" at bounding box center [66, 86] width 133 height 13
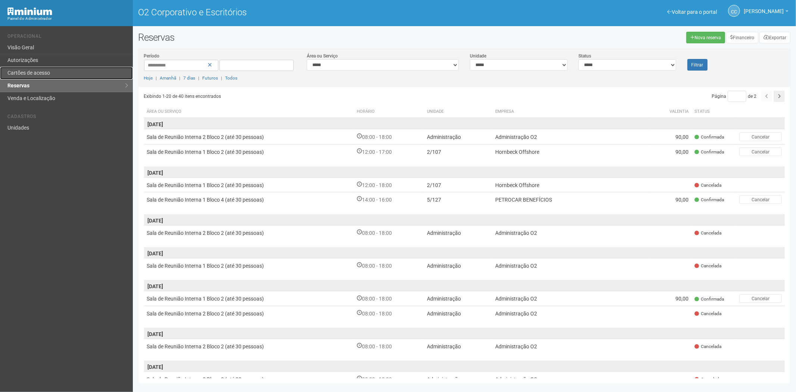
click at [47, 68] on link "Cartões de acesso" at bounding box center [66, 73] width 133 height 13
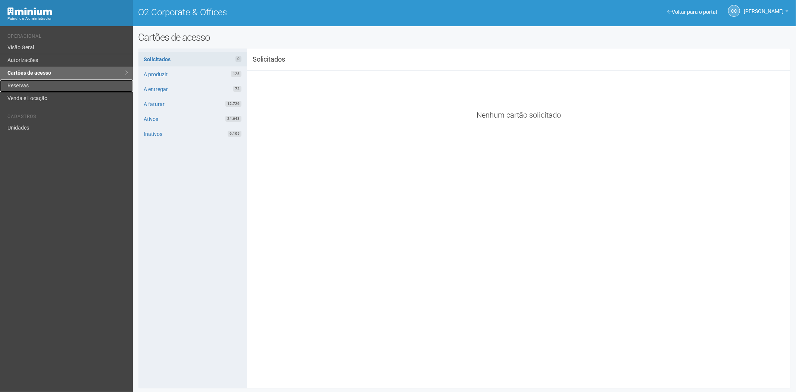
click at [35, 90] on link "Reservas" at bounding box center [66, 86] width 133 height 13
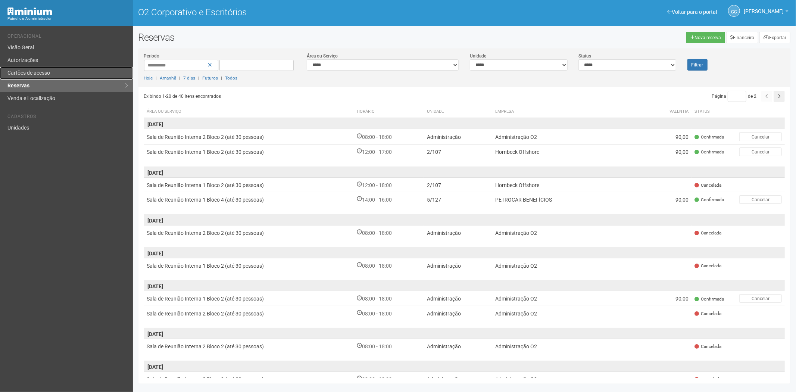
click at [37, 73] on font "Cartões de acesso" at bounding box center [28, 73] width 43 height 6
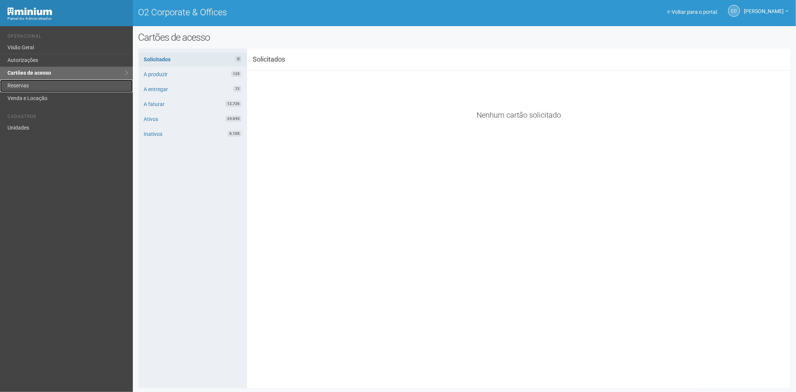
click at [17, 87] on link "Reservas" at bounding box center [66, 86] width 133 height 13
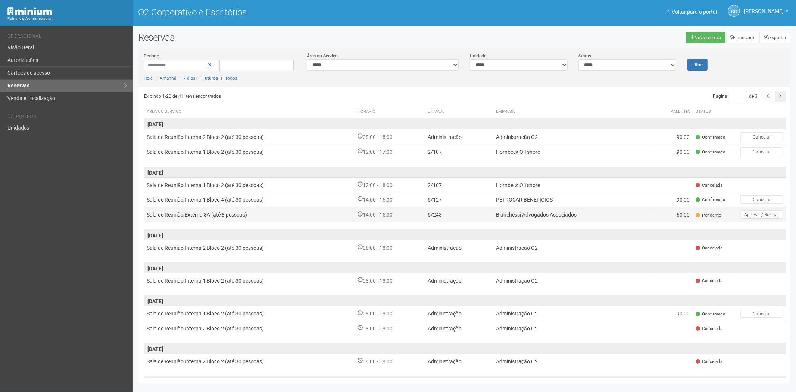
click at [662, 211] on td "60,00" at bounding box center [671, 214] width 43 height 15
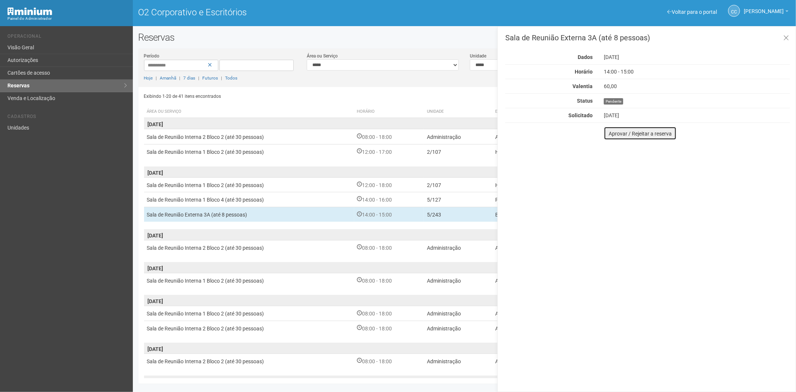
click at [615, 134] on font "Aprovar / Rejeitar a reserva" at bounding box center [640, 134] width 63 height 6
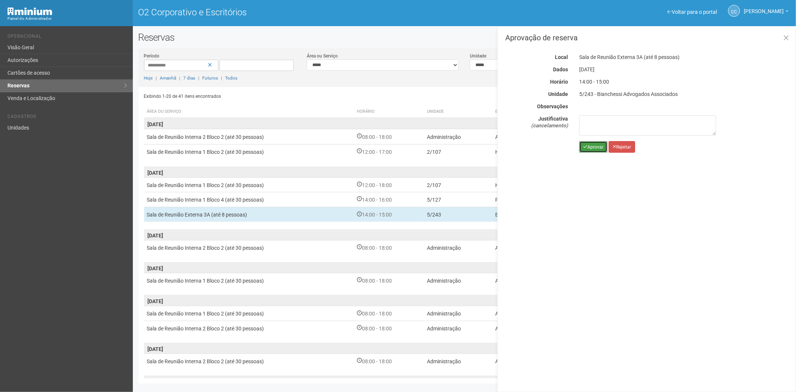
click at [602, 148] on font "Aprovar" at bounding box center [596, 146] width 16 height 5
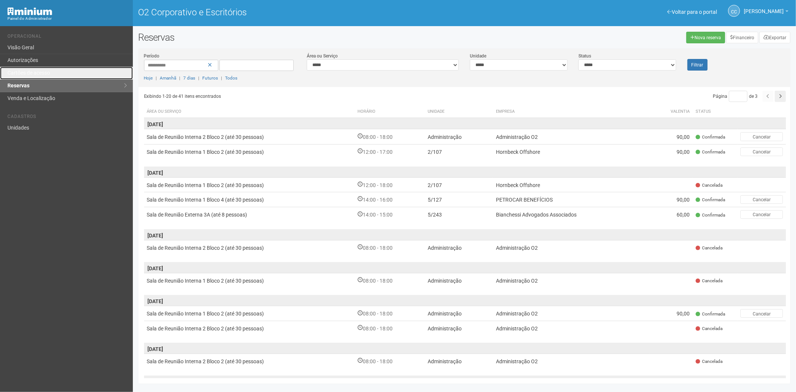
drag, startPoint x: 35, startPoint y: 73, endPoint x: 214, endPoint y: 120, distance: 185.2
click at [35, 73] on font "Cartões de acesso" at bounding box center [28, 73] width 43 height 6
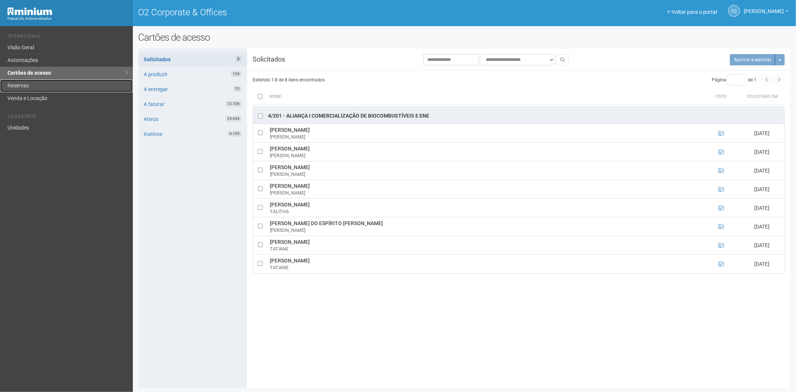
click at [66, 87] on link "Reservas" at bounding box center [66, 86] width 133 height 13
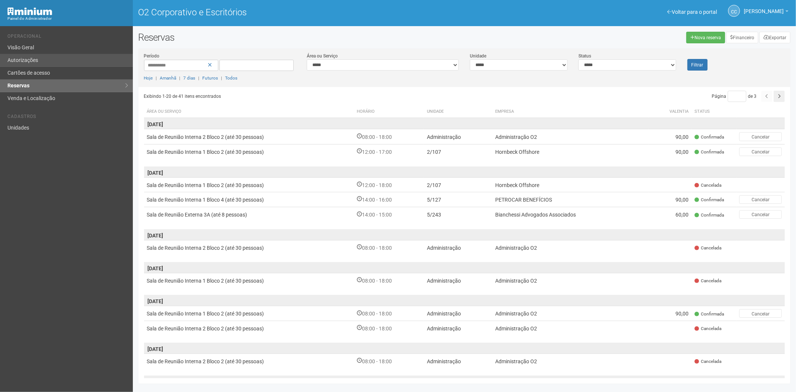
drag, startPoint x: 74, startPoint y: 301, endPoint x: 45, endPoint y: 60, distance: 242.5
click at [74, 301] on div "Voltar para o portal Operacional Visão Geral Autorizações Cartões de acesso Res…" at bounding box center [66, 209] width 133 height 366
click at [43, 240] on div "Voltar para o portal Operacional Visão Geral Autorizações Cartões de acesso Res…" at bounding box center [66, 209] width 133 height 366
drag, startPoint x: 47, startPoint y: 69, endPoint x: 55, endPoint y: 75, distance: 9.8
click at [47, 69] on link "Cartões de acesso" at bounding box center [66, 73] width 133 height 13
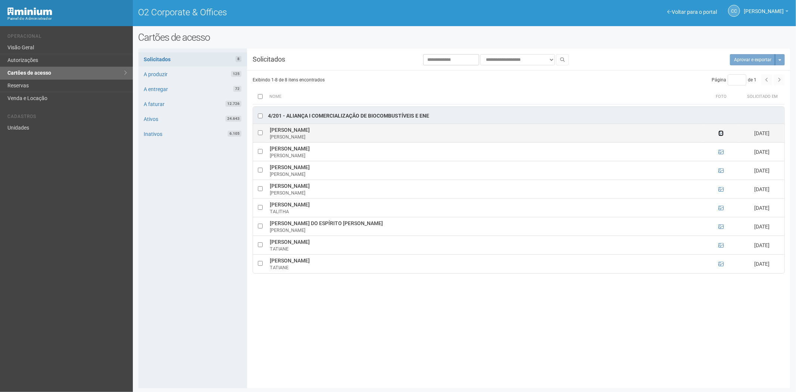
click at [723, 134] on icon at bounding box center [721, 133] width 5 height 5
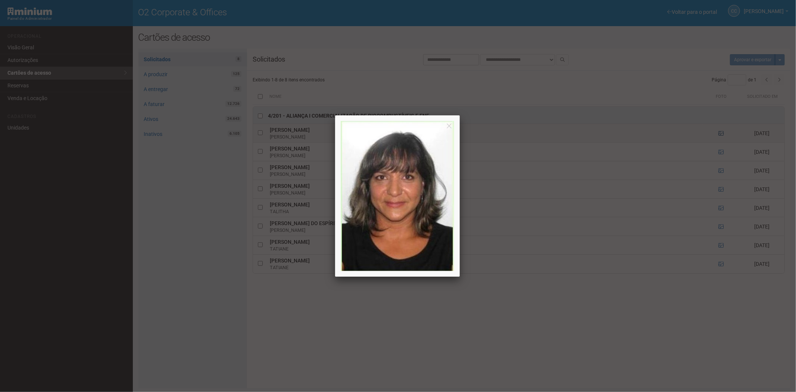
click at [723, 134] on div at bounding box center [398, 196] width 796 height 392
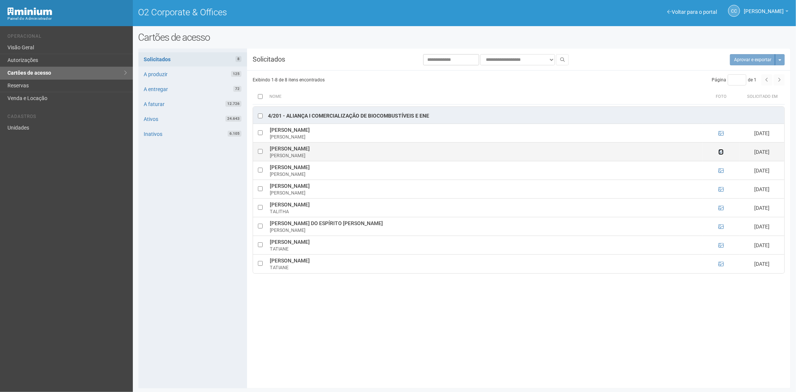
click at [719, 151] on icon at bounding box center [721, 151] width 5 height 5
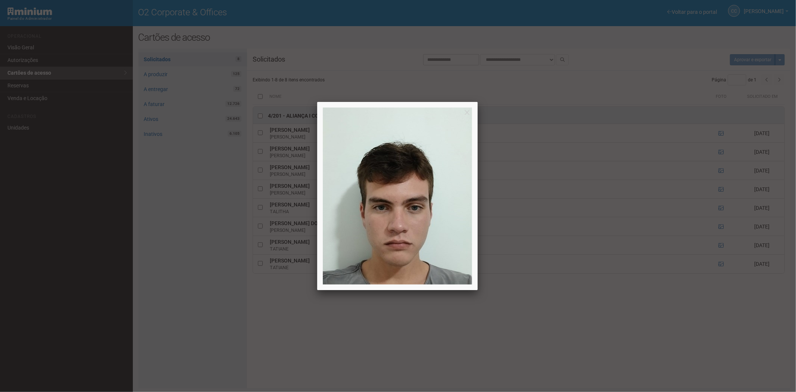
click at [720, 151] on div at bounding box center [398, 196] width 796 height 392
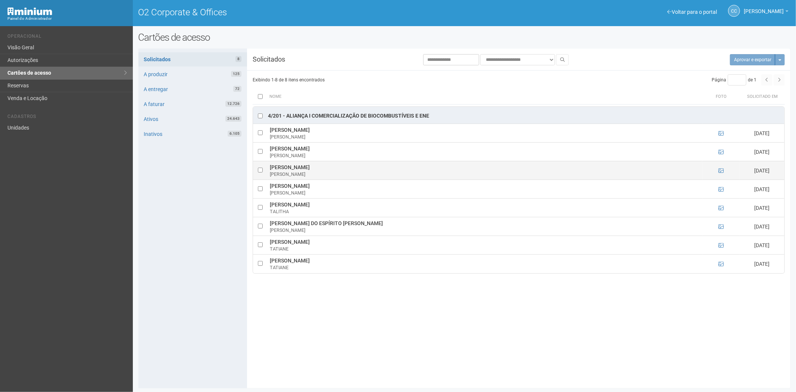
click at [717, 172] on td at bounding box center [721, 170] width 37 height 19
click at [722, 170] on icon at bounding box center [721, 170] width 5 height 5
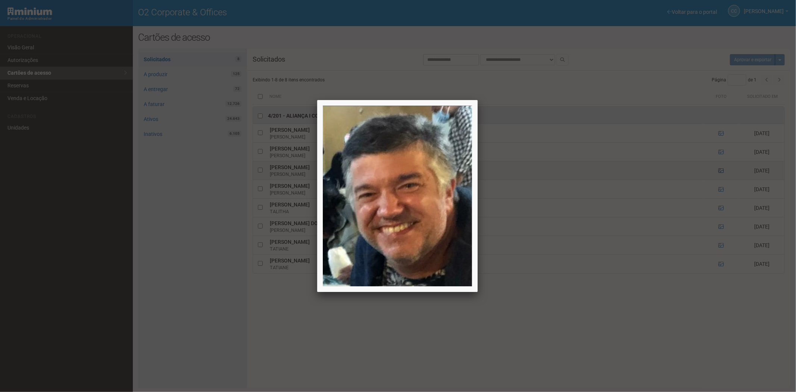
click at [722, 170] on div at bounding box center [398, 196] width 796 height 392
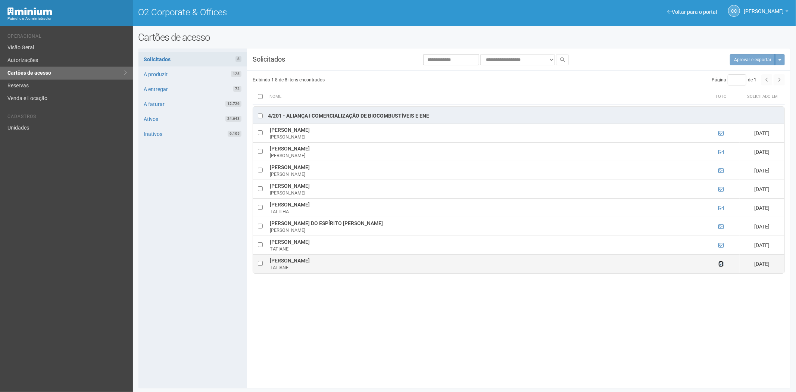
click at [722, 267] on icon at bounding box center [721, 263] width 5 height 5
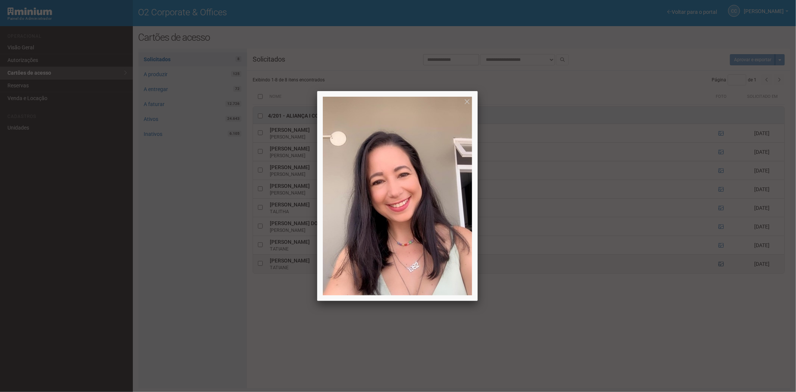
click at [722, 267] on div at bounding box center [398, 196] width 796 height 392
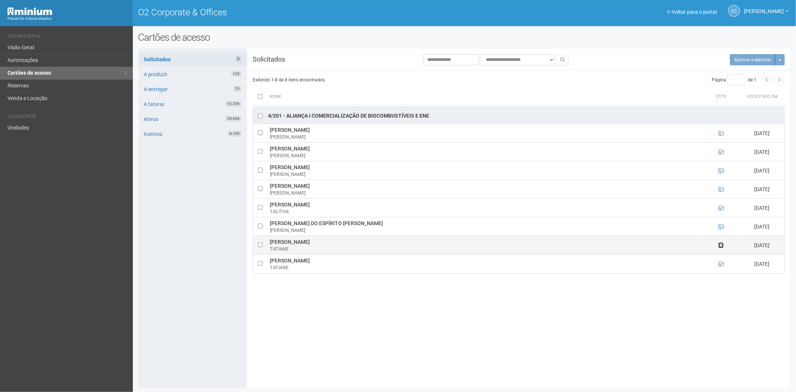
click at [721, 245] on icon at bounding box center [721, 245] width 5 height 5
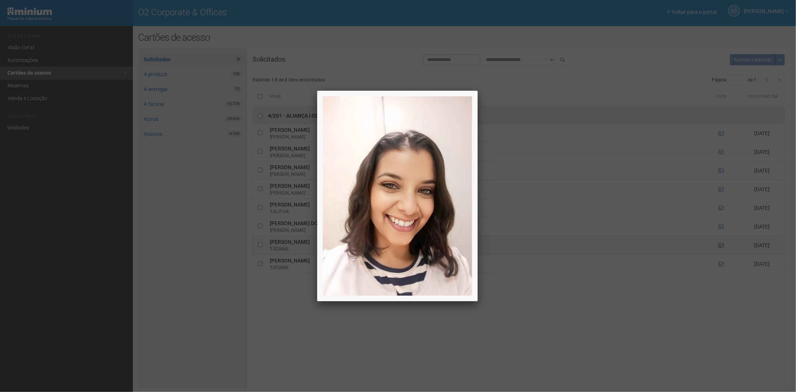
click at [721, 245] on div at bounding box center [398, 196] width 796 height 392
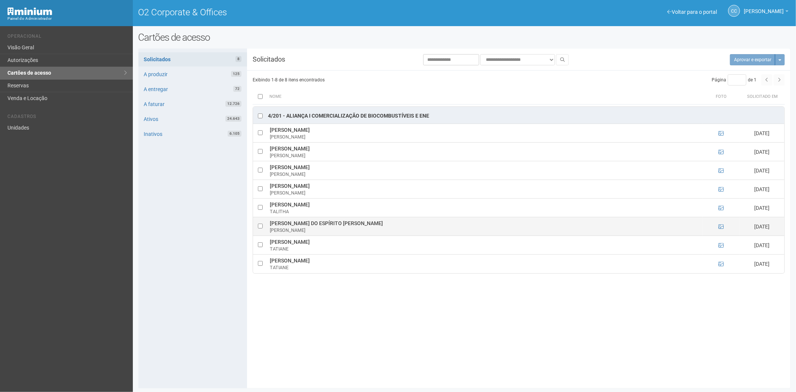
click at [718, 224] on td at bounding box center [721, 226] width 37 height 19
click at [720, 226] on icon at bounding box center [721, 226] width 5 height 5
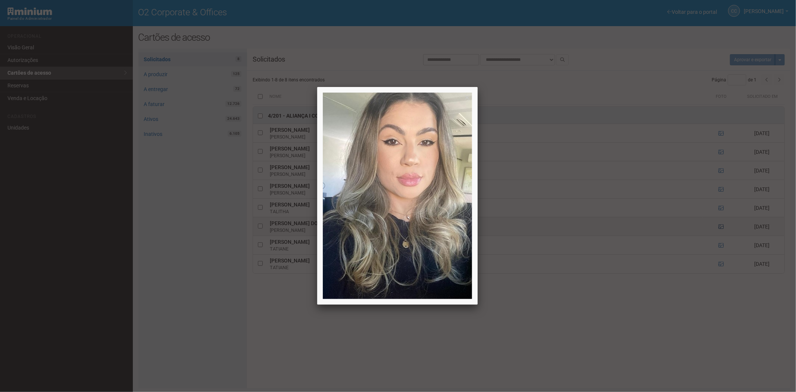
click at [720, 226] on div at bounding box center [398, 196] width 796 height 392
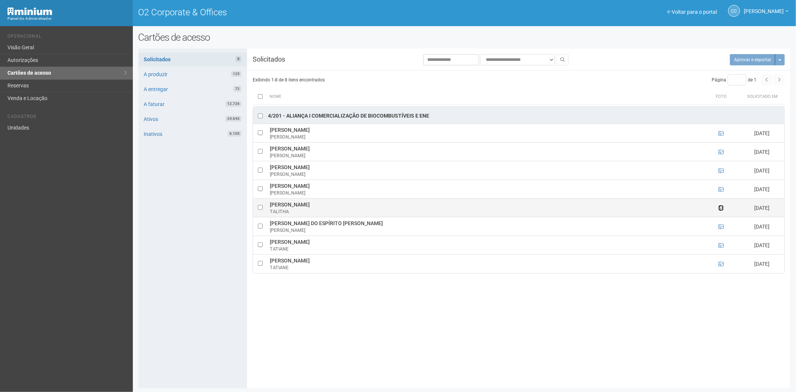
click at [722, 209] on icon at bounding box center [721, 207] width 5 height 5
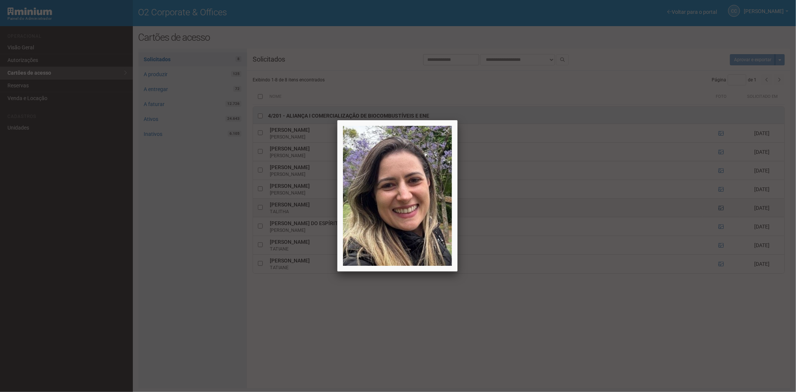
click at [722, 209] on div at bounding box center [398, 196] width 796 height 392
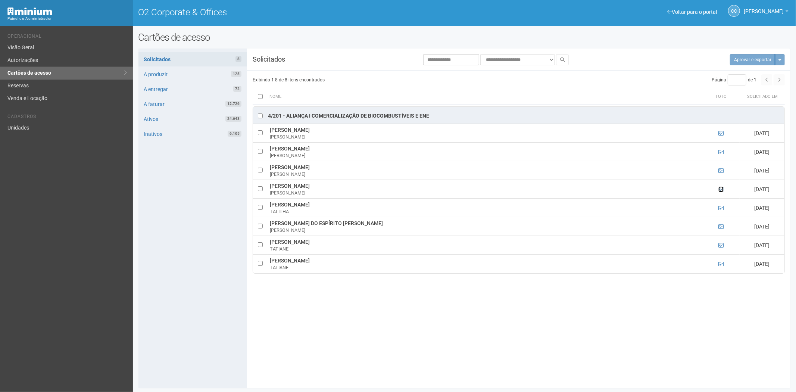
click at [720, 190] on icon at bounding box center [721, 189] width 5 height 5
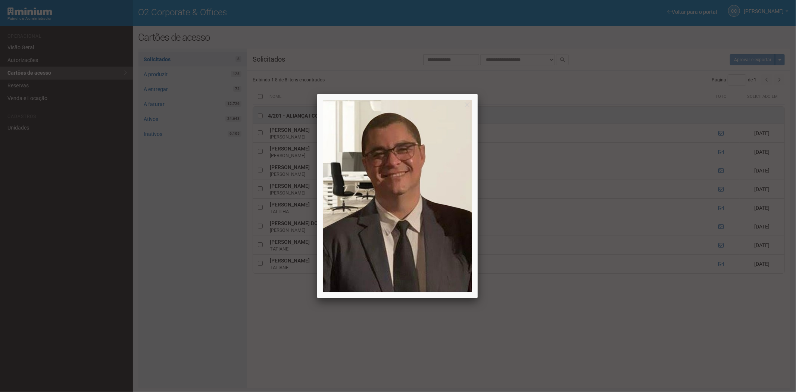
click at [720, 190] on div at bounding box center [398, 196] width 796 height 392
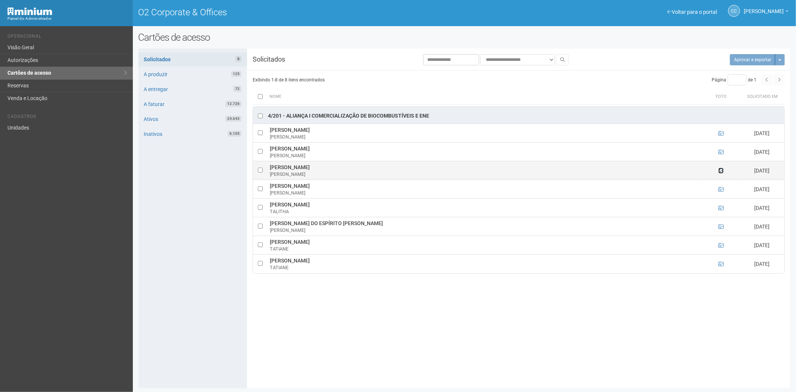
click at [720, 173] on icon at bounding box center [721, 170] width 5 height 5
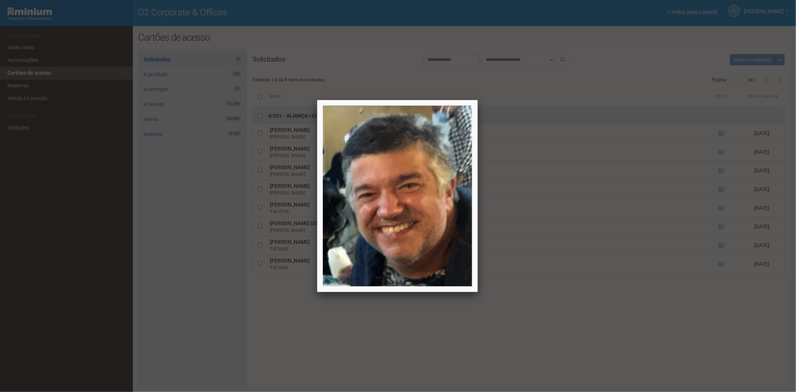
click at [720, 173] on div at bounding box center [398, 196] width 796 height 392
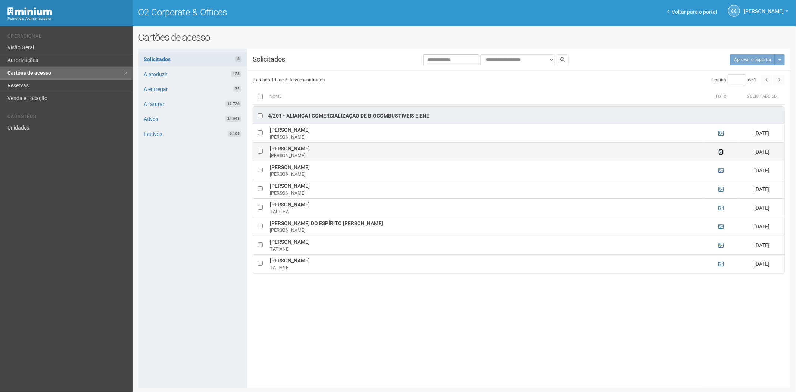
click at [722, 153] on icon at bounding box center [721, 151] width 5 height 5
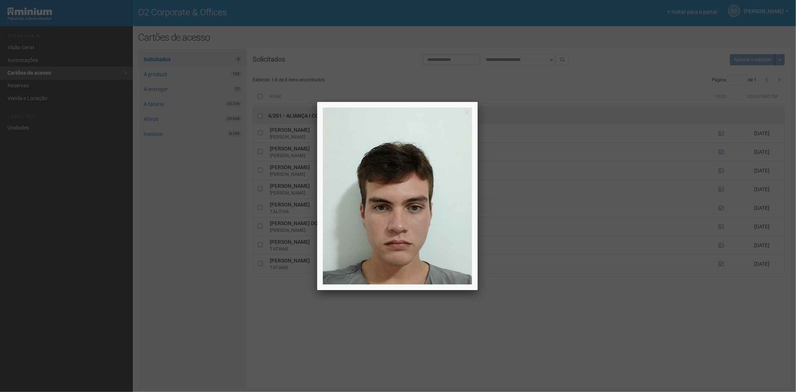
click at [722, 152] on div at bounding box center [398, 196] width 796 height 392
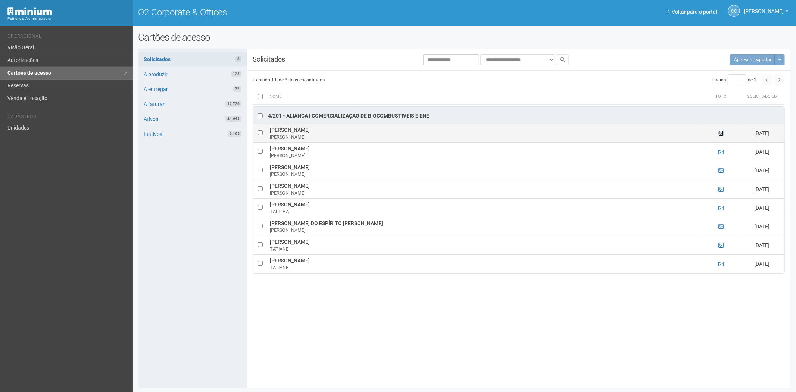
click at [720, 135] on icon at bounding box center [721, 133] width 5 height 5
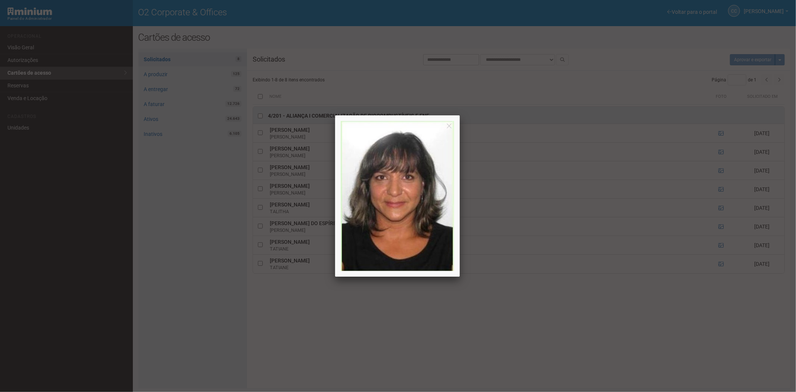
drag, startPoint x: 246, startPoint y: 354, endPoint x: 107, endPoint y: 95, distance: 293.1
click at [246, 351] on div at bounding box center [398, 196] width 796 height 392
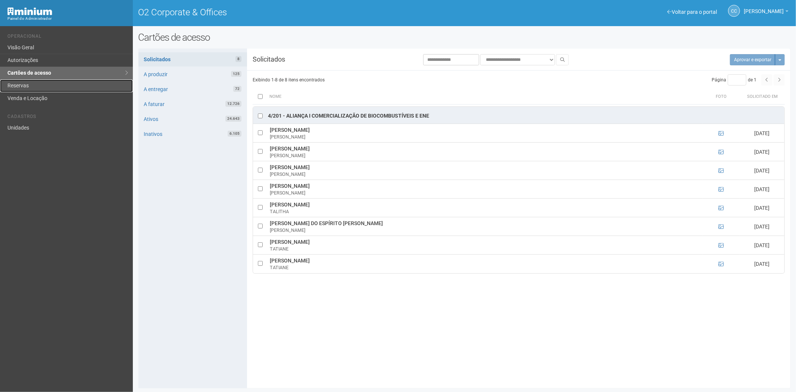
click at [34, 85] on link "Reservas" at bounding box center [66, 86] width 133 height 13
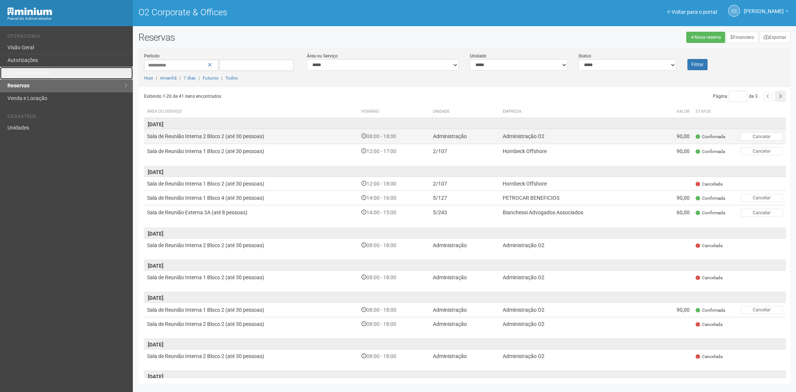
drag, startPoint x: 0, startPoint y: 0, endPoint x: 158, endPoint y: 141, distance: 211.2
click at [69, 73] on link "Cartões de acesso" at bounding box center [66, 73] width 133 height 13
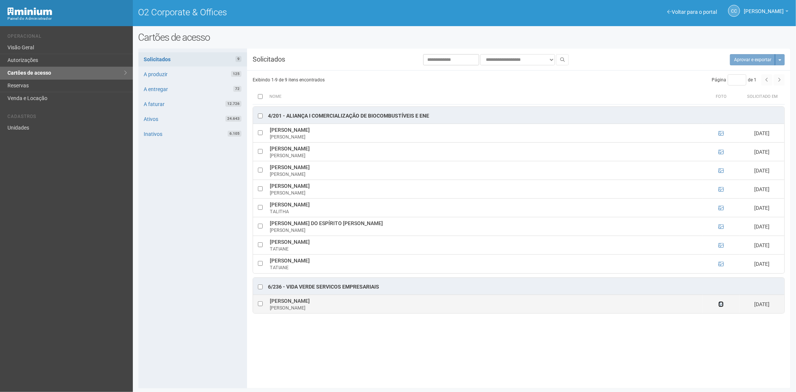
click at [720, 305] on icon at bounding box center [721, 304] width 5 height 5
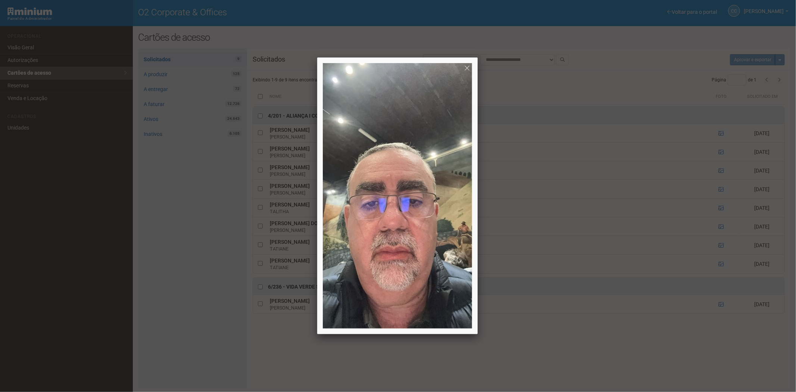
click at [708, 344] on div at bounding box center [398, 196] width 796 height 392
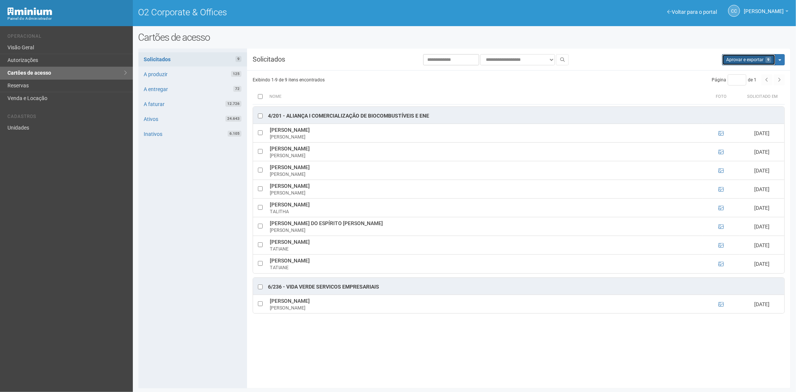
click at [740, 62] on button "Aprovar e exportar 9" at bounding box center [748, 59] width 53 height 11
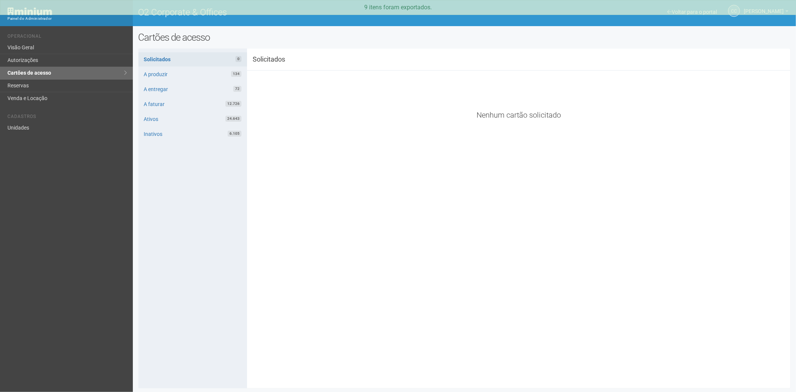
click at [667, 19] on div "CC Camila Catarina Lima Camila Catarina Lima suporte.adm.o2@araujoabreu.com.br …" at bounding box center [729, 11] width 125 height 21
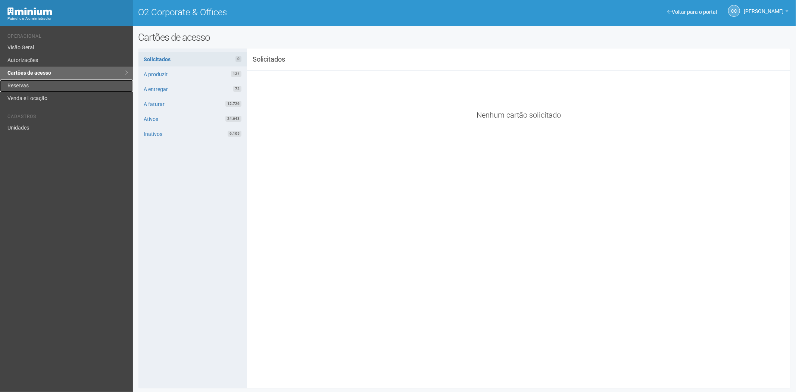
click at [35, 84] on link "Reservas" at bounding box center [66, 86] width 133 height 13
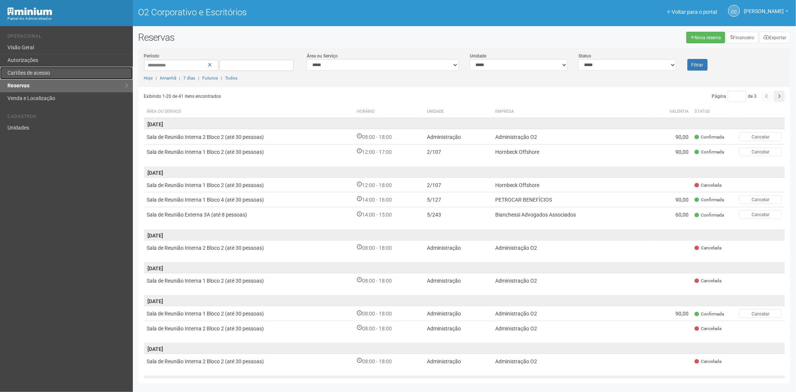
click at [61, 72] on link "Cartões de acesso" at bounding box center [66, 73] width 133 height 13
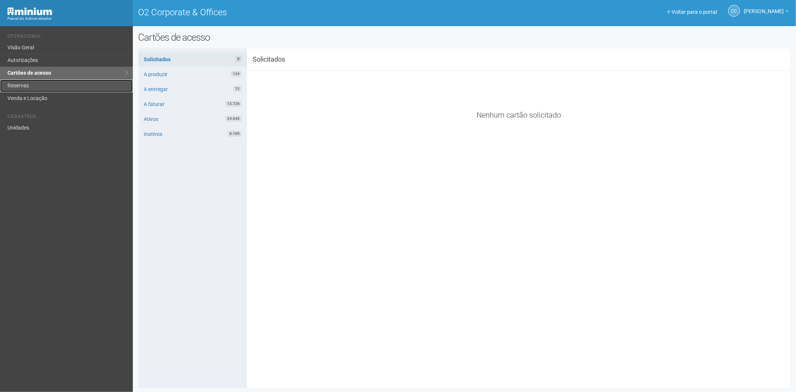
click at [53, 83] on link "Reservas" at bounding box center [66, 86] width 133 height 13
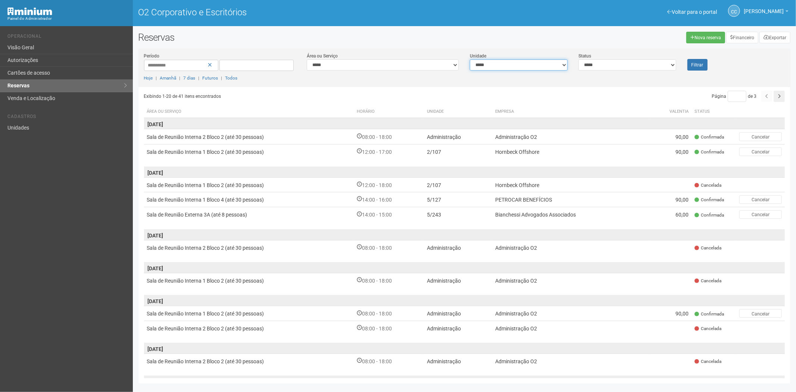
click at [492, 65] on select "**********" at bounding box center [518, 64] width 97 height 11
click at [510, 62] on select "**********" at bounding box center [518, 64] width 97 height 11
select select "**********"
click at [470, 59] on select "**********" at bounding box center [518, 64] width 97 height 11
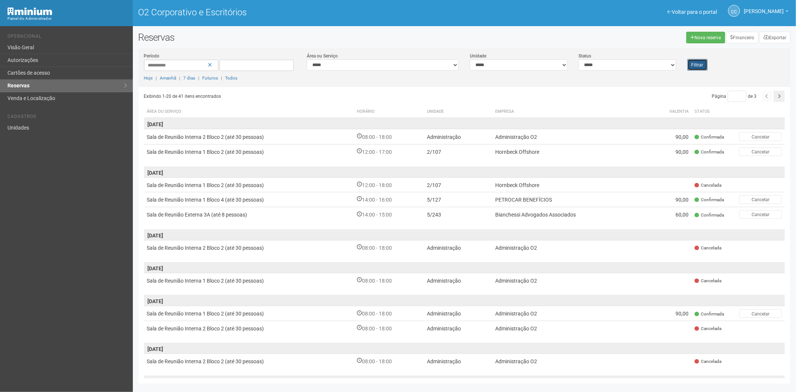
click at [697, 64] on font "Filtrar" at bounding box center [698, 64] width 12 height 5
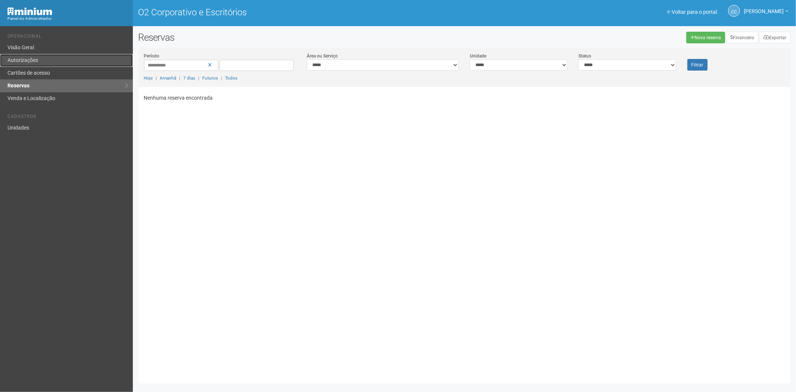
click at [37, 65] on link "Autorizações" at bounding box center [66, 60] width 133 height 13
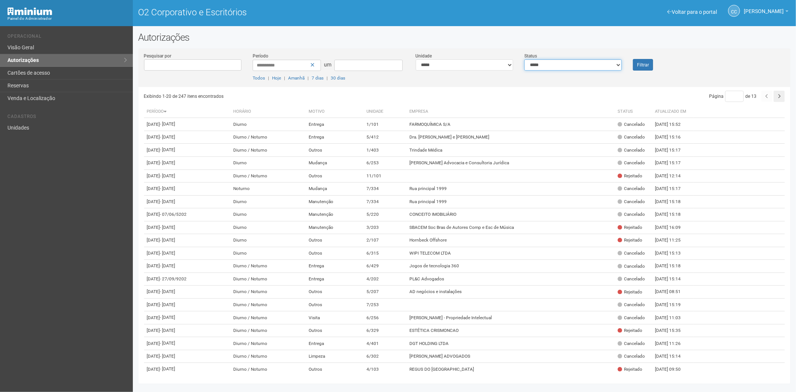
drag, startPoint x: 606, startPoint y: 63, endPoint x: 601, endPoint y: 69, distance: 7.4
click at [606, 63] on select "**********" at bounding box center [572, 64] width 97 height 11
select select "*"
click at [524, 59] on select "**********" at bounding box center [572, 64] width 97 height 11
click at [653, 61] on button "Filtrar" at bounding box center [643, 65] width 20 height 12
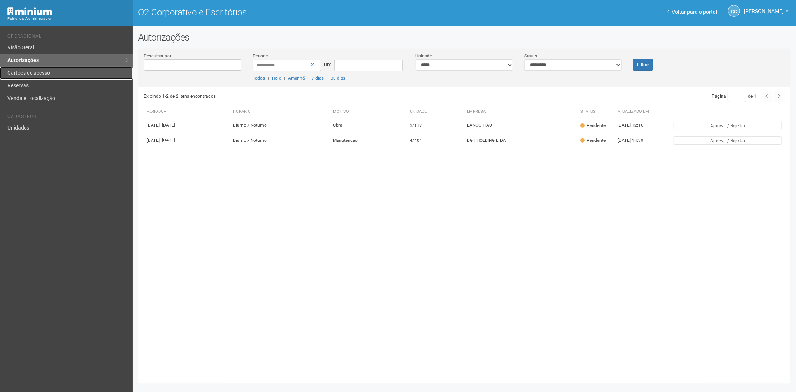
drag, startPoint x: 63, startPoint y: 74, endPoint x: 195, endPoint y: 381, distance: 334.9
click at [63, 74] on link "Cartões de acesso" at bounding box center [66, 73] width 133 height 13
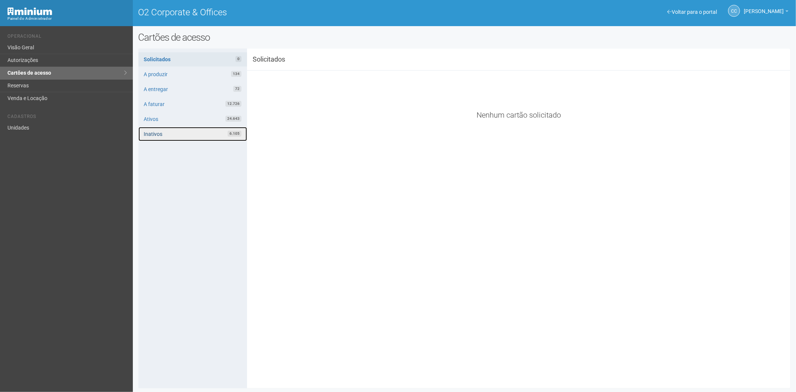
click at [157, 132] on link "Inativos 6.105" at bounding box center [192, 134] width 109 height 14
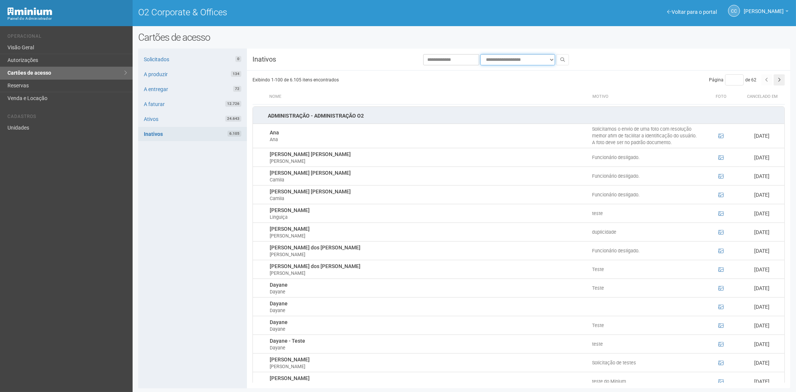
click at [510, 57] on select "**********" at bounding box center [517, 59] width 75 height 11
select select "**********"
click at [563, 57] on icon at bounding box center [562, 59] width 4 height 4
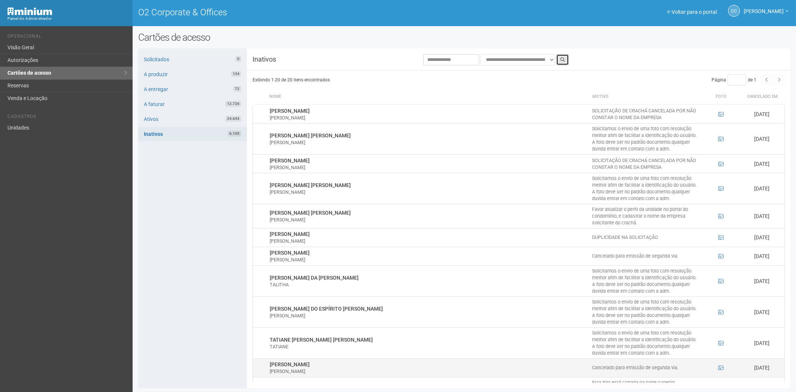
scroll to position [229, 0]
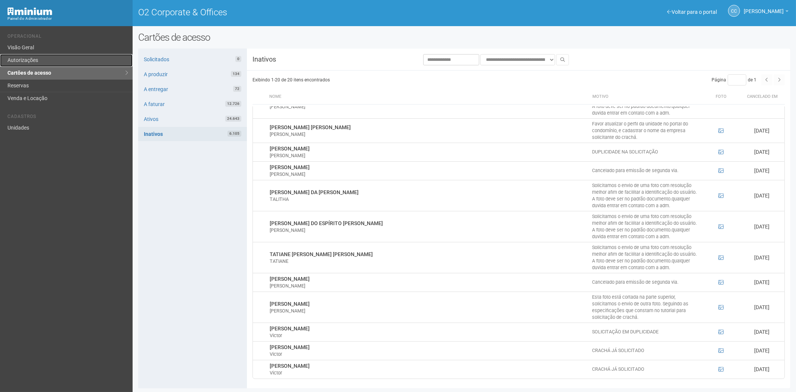
click at [38, 61] on link "Autorizações" at bounding box center [66, 60] width 133 height 13
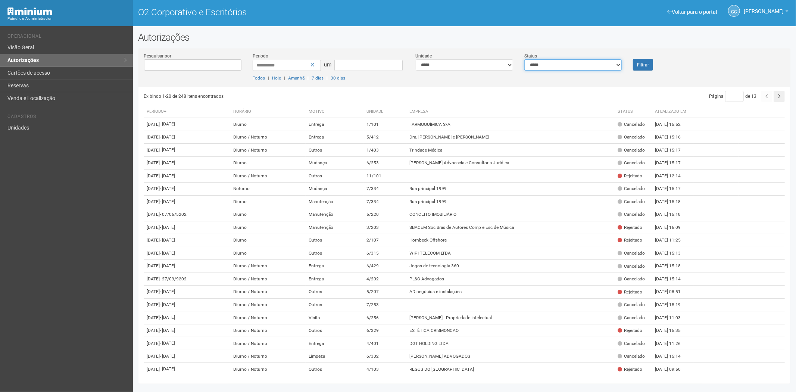
drag, startPoint x: 611, startPoint y: 65, endPoint x: 608, endPoint y: 68, distance: 4.8
click at [611, 65] on select "**********" at bounding box center [572, 64] width 97 height 11
select select "*"
click at [524, 59] on select "**********" at bounding box center [572, 64] width 97 height 11
click at [641, 65] on font "Filtrar" at bounding box center [643, 64] width 12 height 5
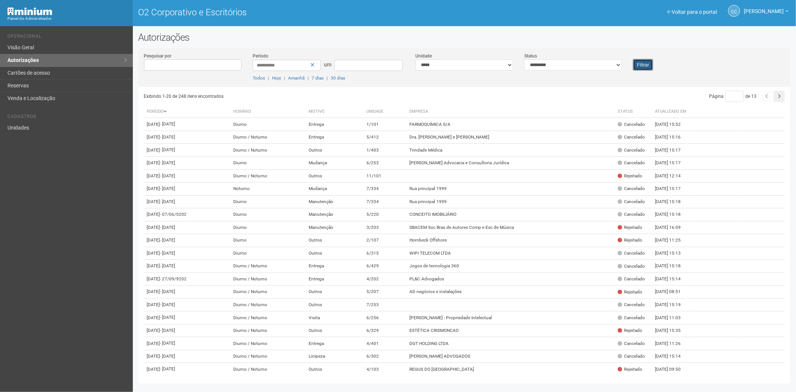
click at [647, 64] on font "Filtrar" at bounding box center [643, 64] width 12 height 5
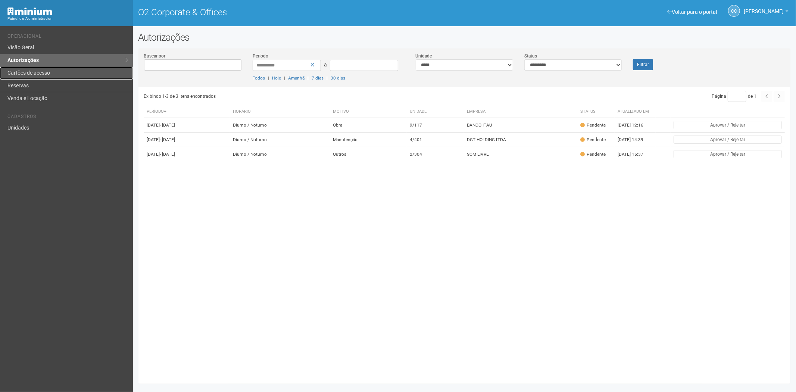
click at [49, 73] on link "Cartões de acesso" at bounding box center [66, 73] width 133 height 13
click at [27, 84] on link "Reservas" at bounding box center [66, 86] width 133 height 13
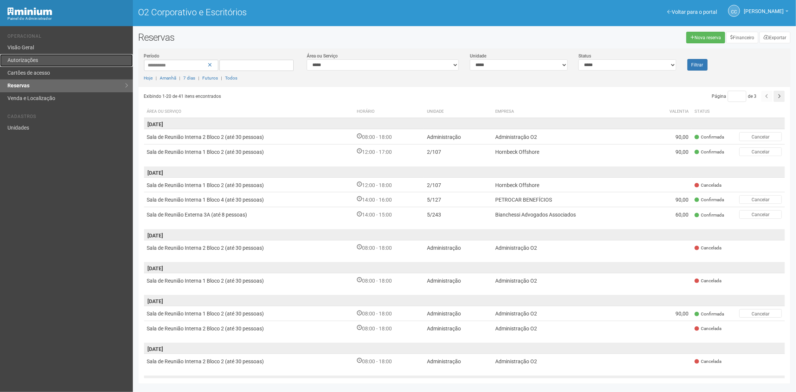
click at [60, 61] on link "Autorizações" at bounding box center [66, 60] width 133 height 13
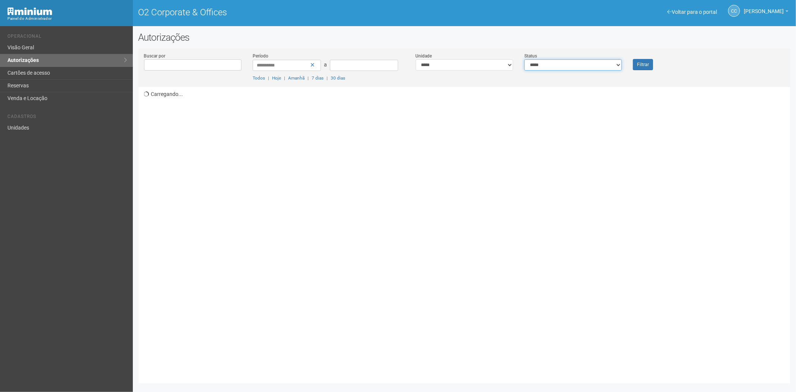
click at [601, 63] on select "**********" at bounding box center [572, 64] width 97 height 11
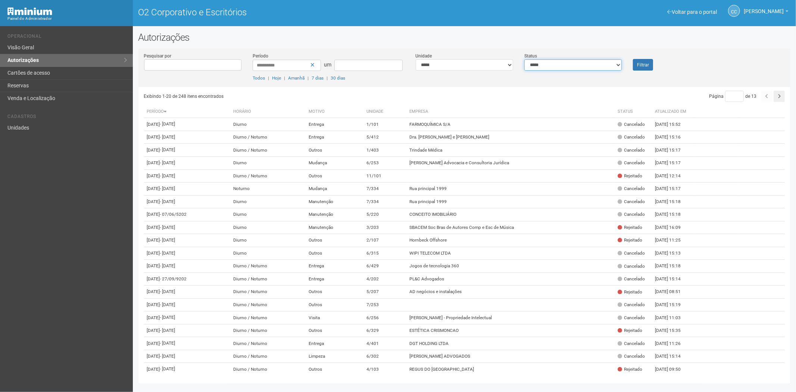
select select "*"
click at [524, 59] on select "**********" at bounding box center [572, 64] width 97 height 11
click at [652, 62] on button "Filtrar" at bounding box center [643, 65] width 20 height 12
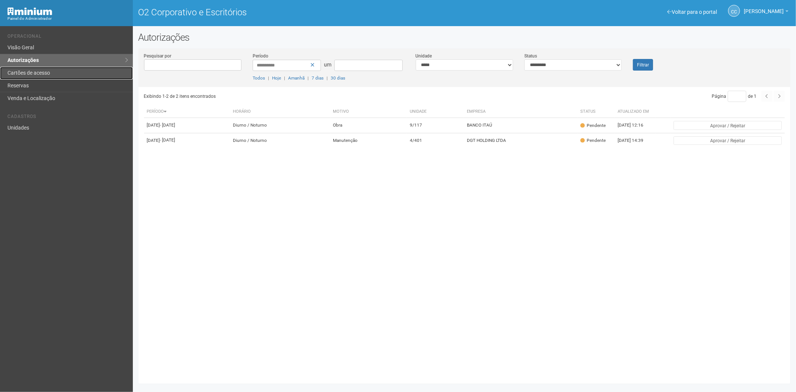
click at [51, 75] on link "Cartões de acesso" at bounding box center [66, 73] width 133 height 13
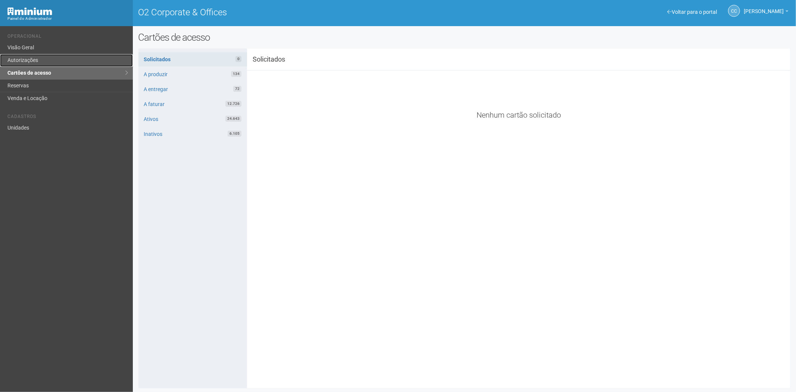
click at [40, 58] on link "Autorizações" at bounding box center [66, 60] width 133 height 13
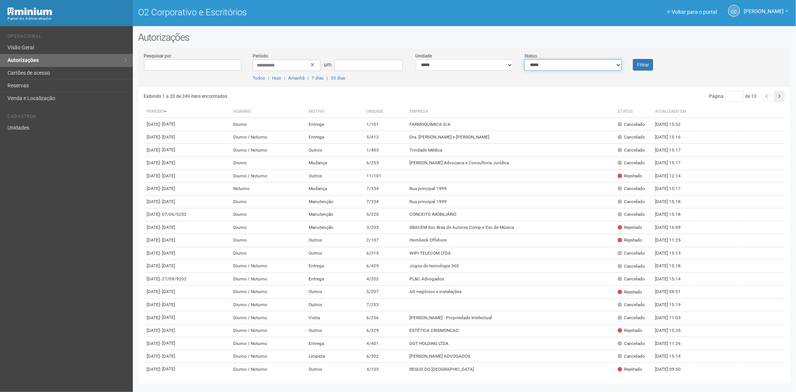
drag, startPoint x: 544, startPoint y: 62, endPoint x: 547, endPoint y: 66, distance: 4.8
click at [544, 62] on select "**********" at bounding box center [572, 64] width 97 height 11
select select "*"
click at [524, 59] on select "**********" at bounding box center [572, 64] width 97 height 11
click at [650, 66] on button "Filtrar" at bounding box center [643, 65] width 20 height 12
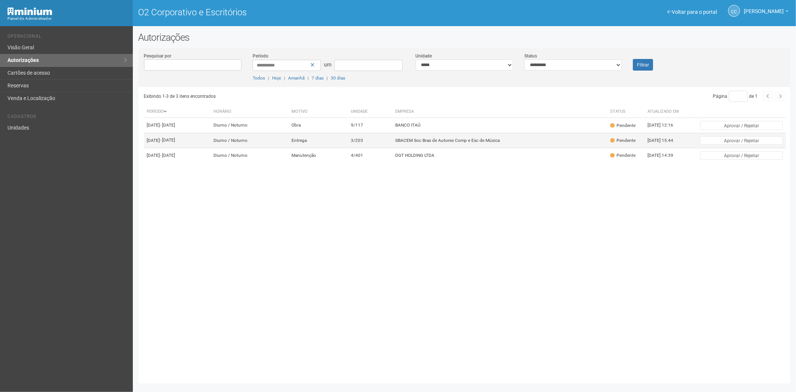
click at [440, 148] on td "SBACEM Soc Bras de Autores Comp e Esc de Música" at bounding box center [499, 140] width 215 height 15
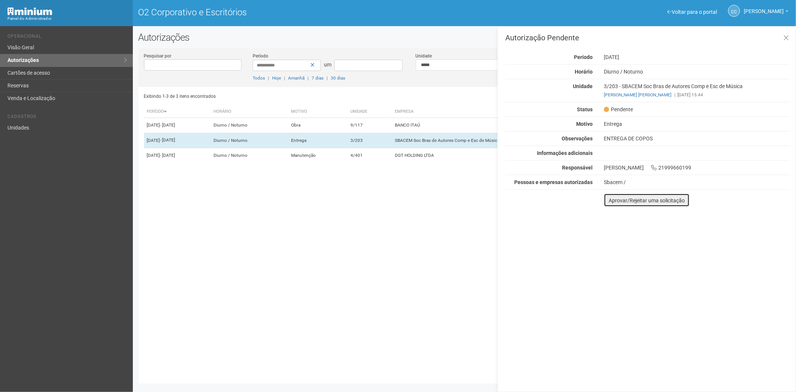
click at [613, 204] on button "Aprovar/Rejeitar uma solicitação" at bounding box center [647, 199] width 86 height 13
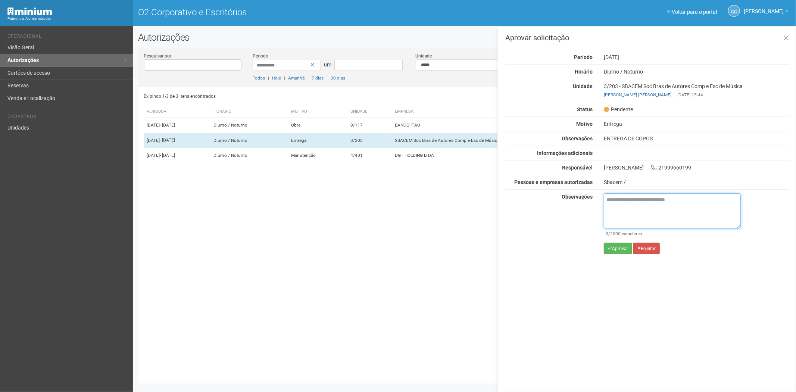
click at [611, 206] on textarea at bounding box center [672, 210] width 137 height 35
paste textarea "**********"
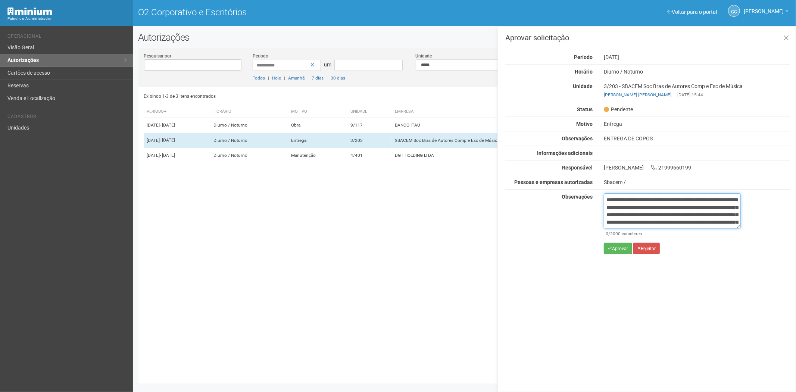
scroll to position [42, 0]
type textarea "**********"
click at [619, 248] on font "Aprovar" at bounding box center [620, 248] width 16 height 5
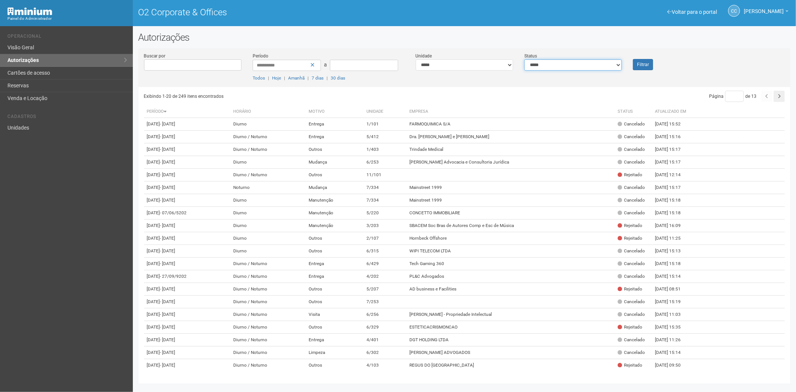
click at [551, 67] on select "**********" at bounding box center [572, 64] width 97 height 11
select select "*"
click at [524, 59] on select "**********" at bounding box center [572, 64] width 97 height 11
click at [650, 63] on button "Filtrar" at bounding box center [643, 64] width 20 height 11
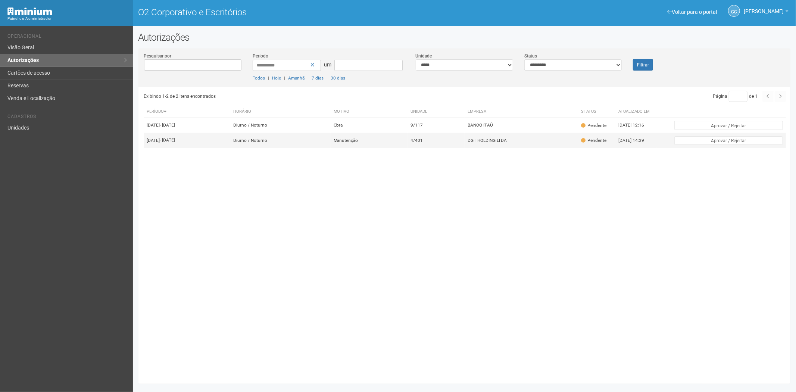
click at [465, 148] on td "4/401" at bounding box center [436, 140] width 57 height 15
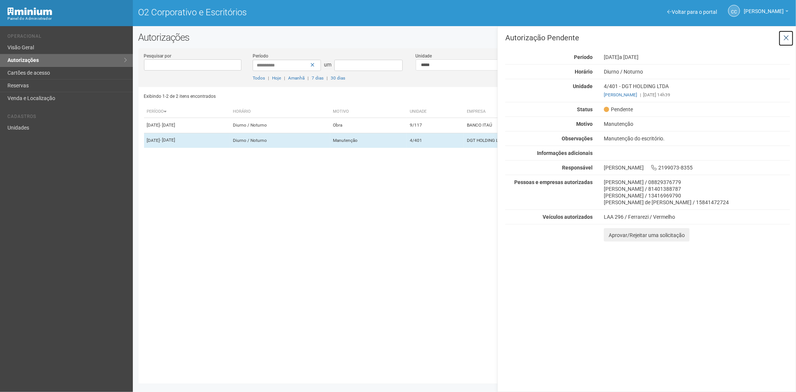
click at [785, 39] on icon at bounding box center [787, 37] width 6 height 7
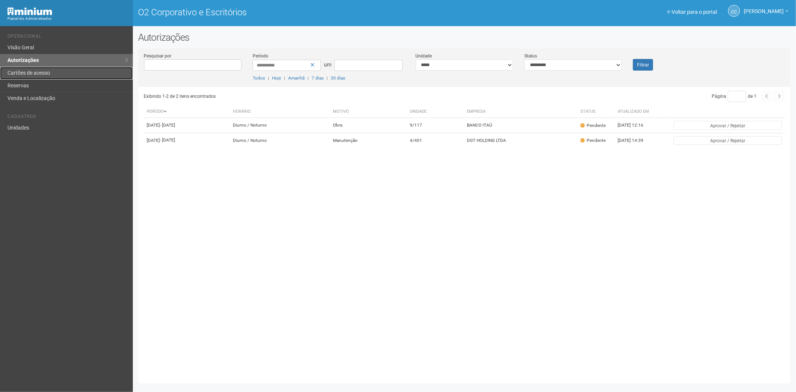
drag, startPoint x: 35, startPoint y: 68, endPoint x: 36, endPoint y: 72, distance: 4.4
click at [35, 67] on link "Cartões de acesso" at bounding box center [66, 73] width 133 height 13
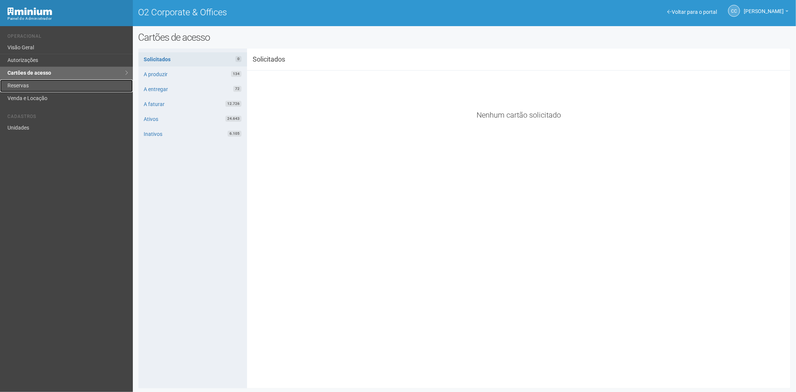
click at [42, 84] on link "Reservas" at bounding box center [66, 86] width 133 height 13
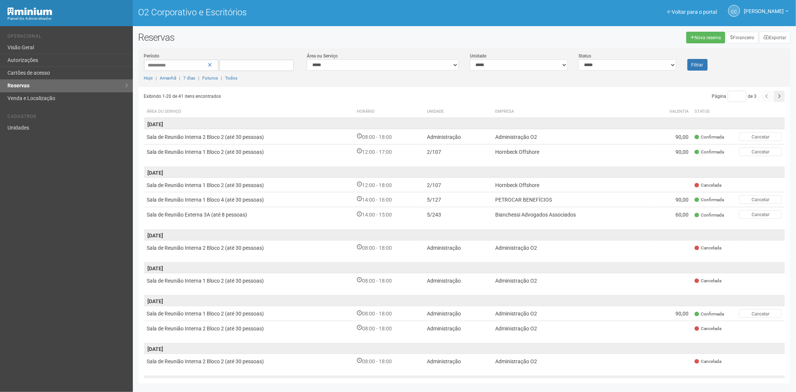
click at [55, 250] on div "Voltar para o portal Operacional Visão Geral Autorizações Cartões de acesso Res…" at bounding box center [66, 209] width 133 height 366
click at [46, 65] on link "Autorizações" at bounding box center [66, 60] width 133 height 13
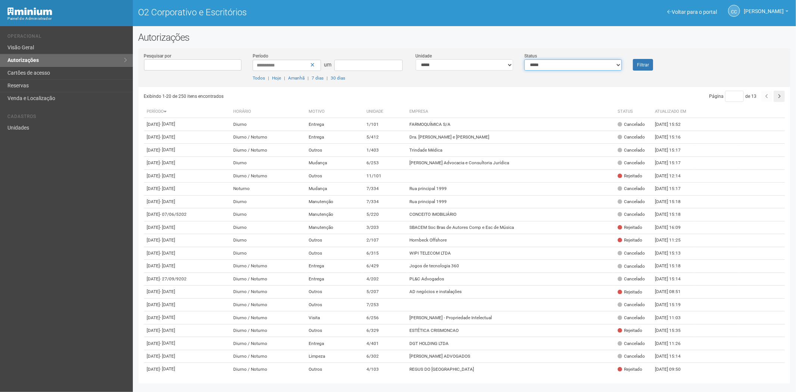
click at [560, 62] on select "**********" at bounding box center [572, 64] width 97 height 11
select select "*"
click at [524, 59] on select "**********" at bounding box center [572, 64] width 97 height 11
click at [649, 63] on button "Filtrar" at bounding box center [643, 65] width 20 height 12
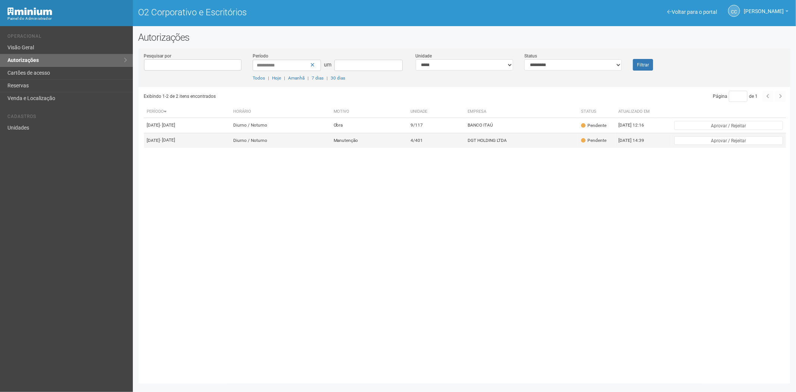
click at [221, 148] on td "14/08/2025 - 21/08/2025" at bounding box center [187, 140] width 86 height 15
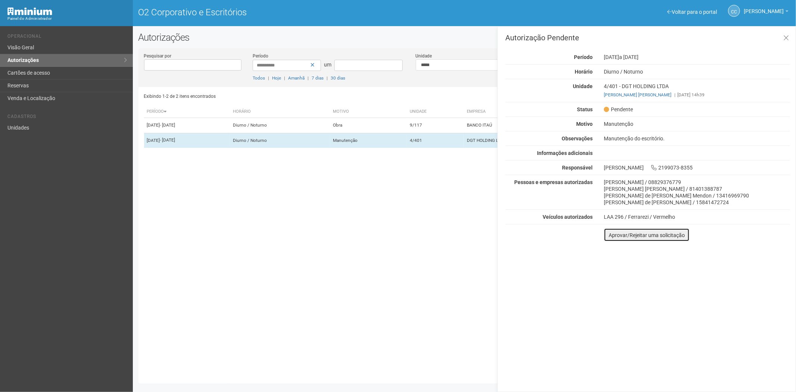
click at [659, 236] on font "Aprovar/Rejeitar uma solicitação" at bounding box center [647, 235] width 76 height 6
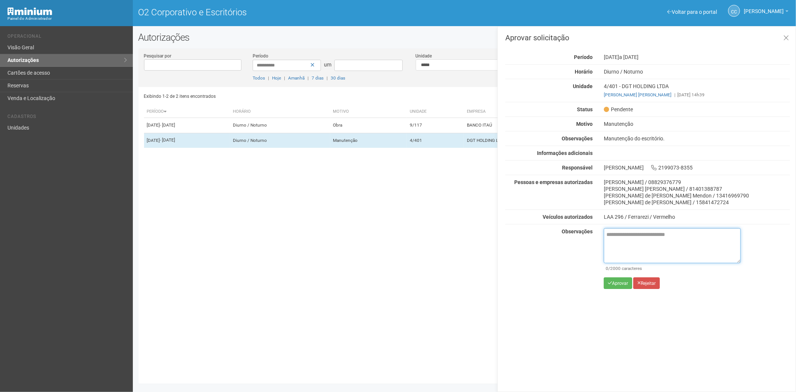
click at [628, 228] on textarea at bounding box center [672, 245] width 137 height 35
paste textarea "**********"
type textarea "**********"
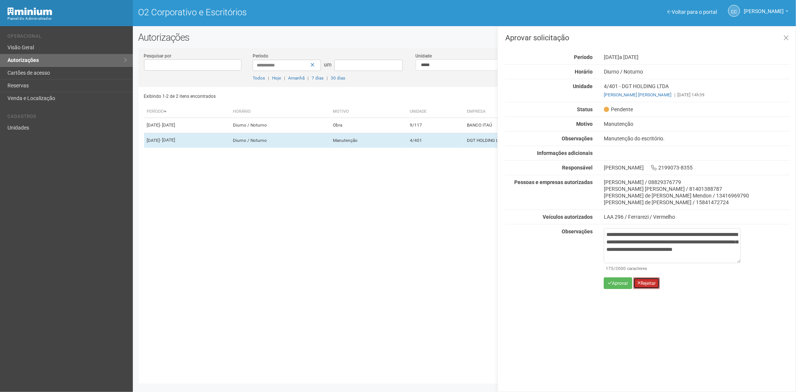
click at [647, 285] on font "Rejeitar" at bounding box center [648, 283] width 15 height 5
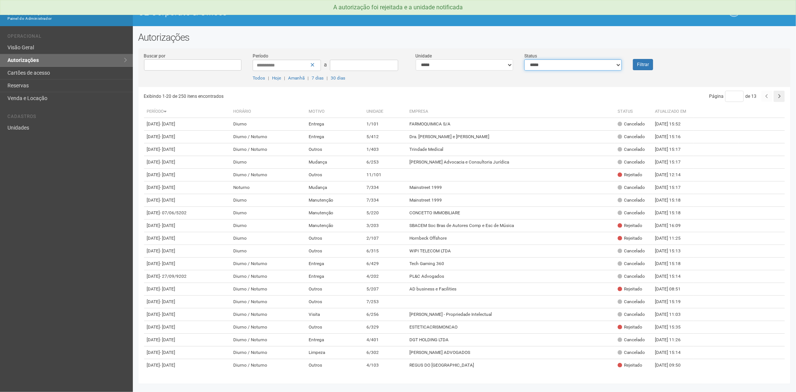
click at [577, 65] on select "**********" at bounding box center [572, 64] width 97 height 11
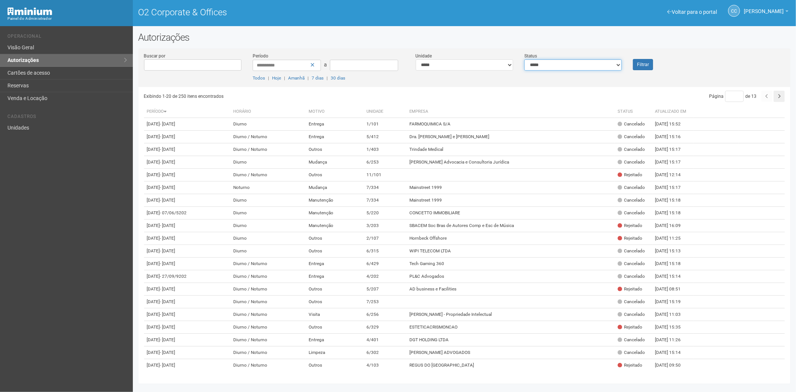
select select "*"
click at [524, 59] on select "**********" at bounding box center [572, 64] width 97 height 11
click at [643, 63] on button "Filtrar" at bounding box center [643, 64] width 20 height 11
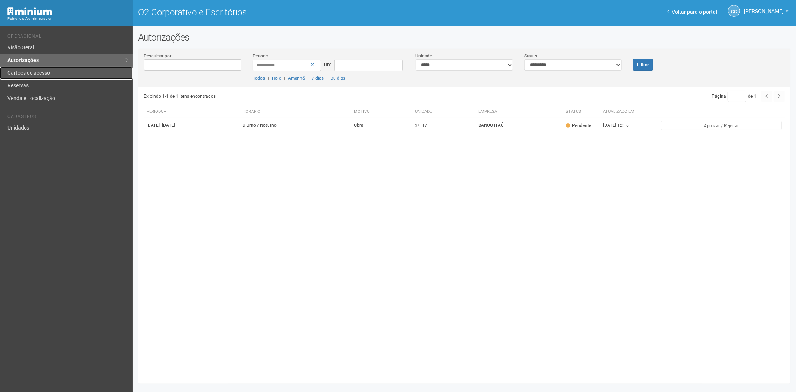
click at [74, 73] on link "Cartões de acesso" at bounding box center [66, 73] width 133 height 13
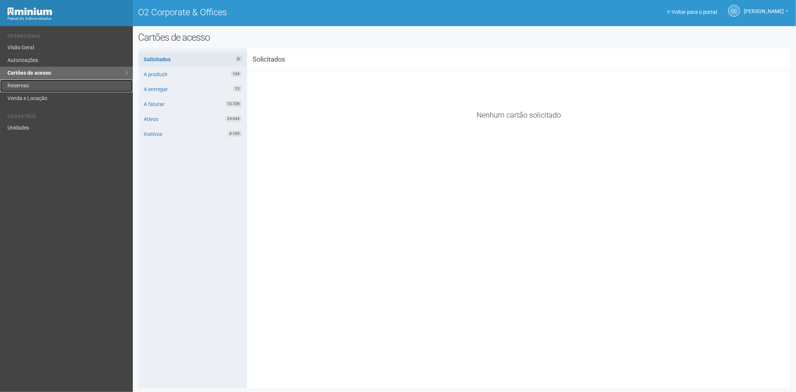
click at [27, 88] on link "Reservas" at bounding box center [66, 86] width 133 height 13
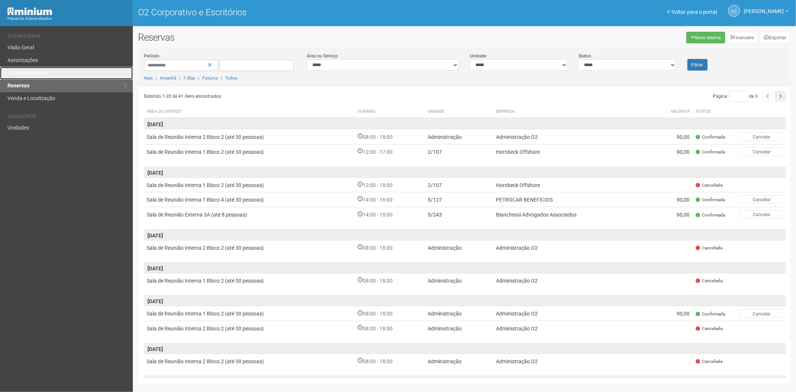
drag, startPoint x: 77, startPoint y: 69, endPoint x: 158, endPoint y: 101, distance: 87.8
click at [77, 69] on link "Cartões de acesso" at bounding box center [66, 73] width 133 height 13
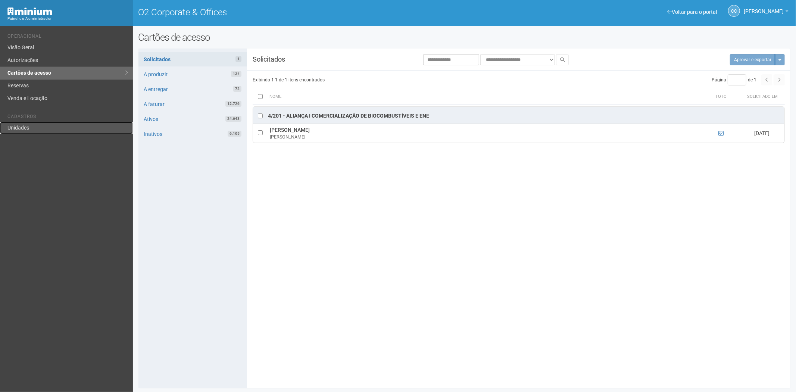
click at [38, 125] on link "Unidades" at bounding box center [66, 128] width 133 height 12
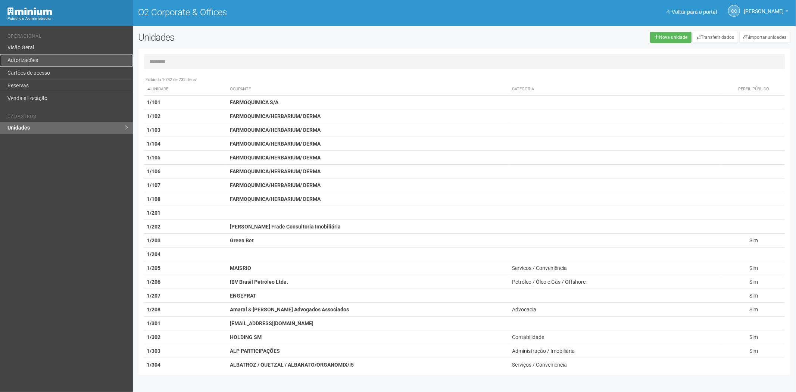
click at [38, 59] on link "Autorizações" at bounding box center [66, 60] width 133 height 13
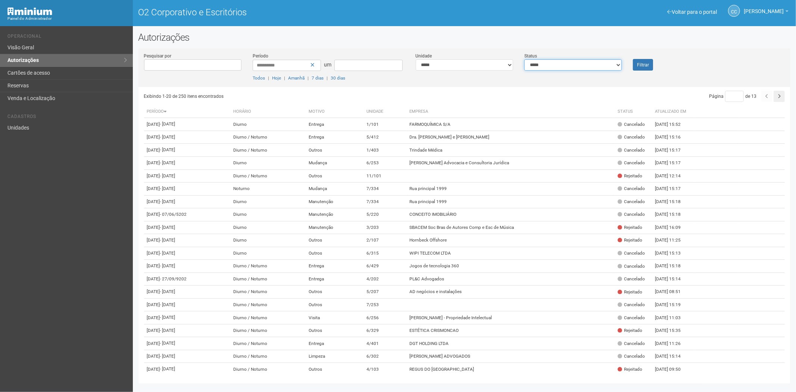
click at [538, 64] on select "**********" at bounding box center [572, 64] width 97 height 11
click at [443, 66] on select "**********" at bounding box center [464, 64] width 97 height 11
select select "**********"
click at [416, 59] on select "**********" at bounding box center [464, 64] width 97 height 11
click at [646, 63] on font "Filtrar" at bounding box center [643, 64] width 12 height 5
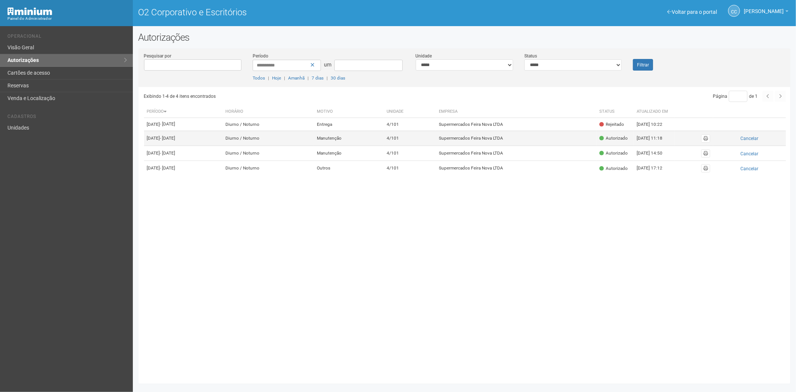
click at [561, 146] on td "Supermercados Feira Nova LTDA" at bounding box center [516, 138] width 161 height 15
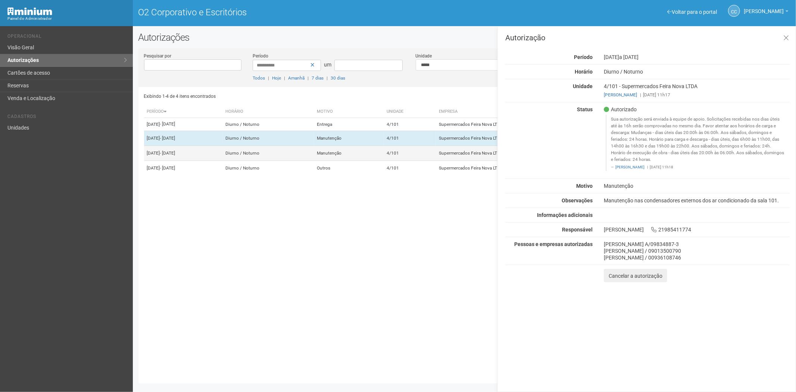
click at [435, 161] on td "4/101" at bounding box center [410, 153] width 52 height 15
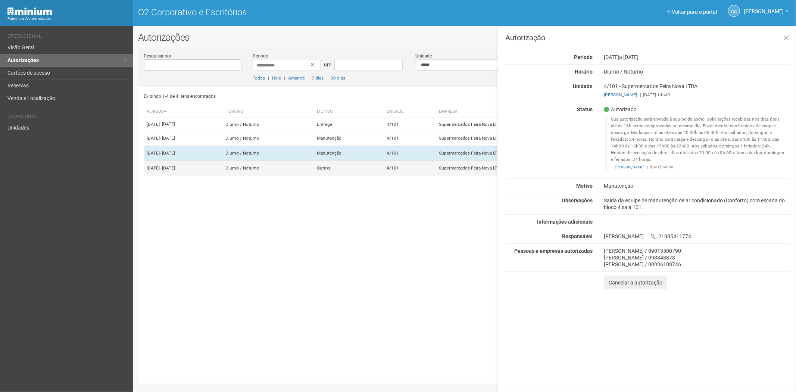
click at [423, 176] on td "4/101" at bounding box center [410, 168] width 52 height 15
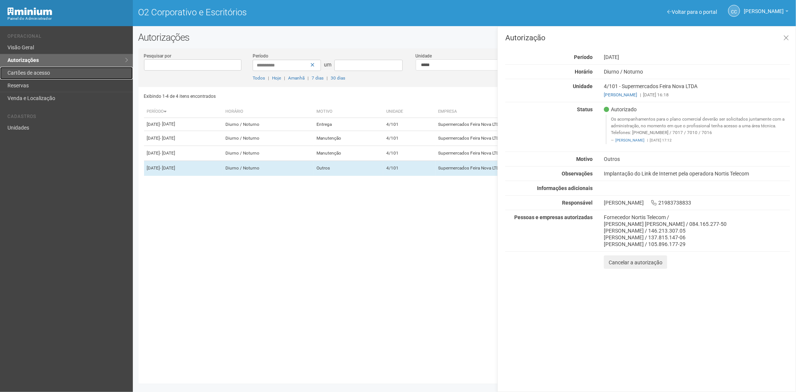
click at [40, 71] on font "Cartões de acesso" at bounding box center [28, 73] width 43 height 6
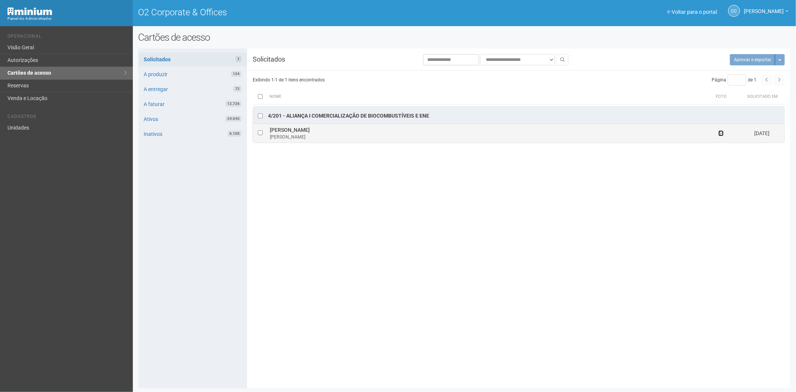
click at [720, 135] on icon at bounding box center [721, 133] width 5 height 5
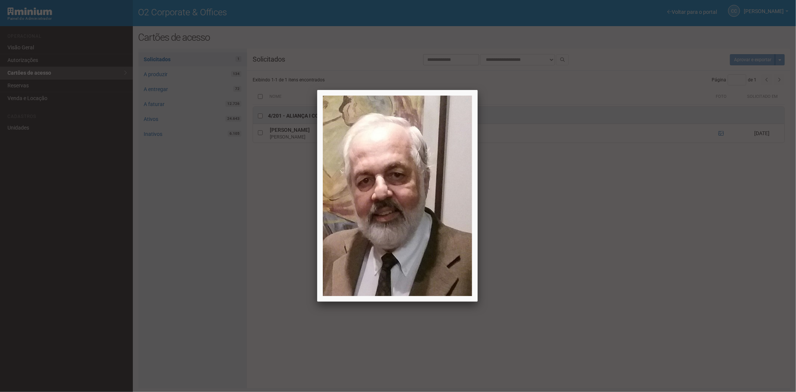
click at [223, 265] on div at bounding box center [398, 196] width 796 height 392
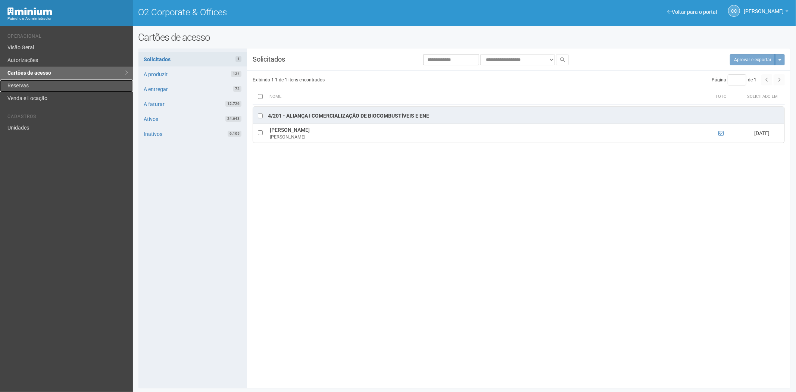
click at [28, 83] on link "Reservas" at bounding box center [66, 86] width 133 height 13
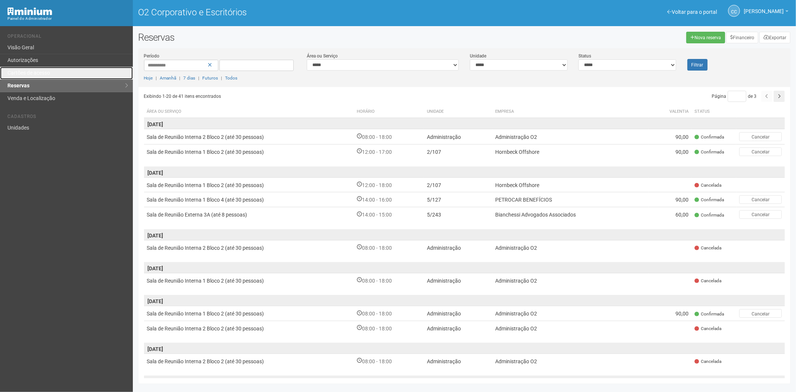
click at [40, 75] on font "Cartões de acesso" at bounding box center [28, 73] width 43 height 6
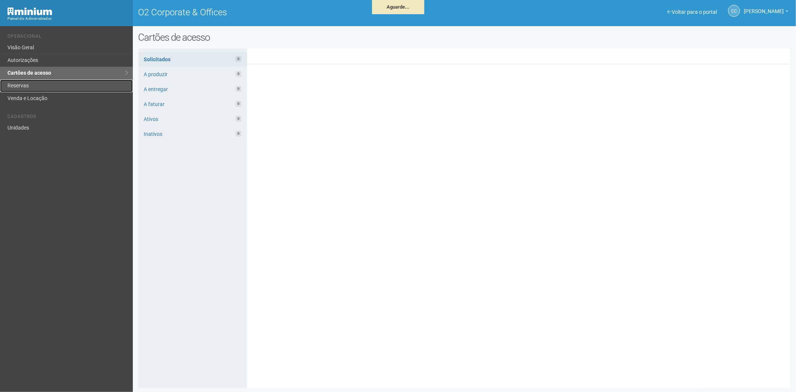
drag, startPoint x: 59, startPoint y: 83, endPoint x: 378, endPoint y: 178, distance: 333.1
click at [59, 84] on link "Reservas" at bounding box center [66, 86] width 133 height 13
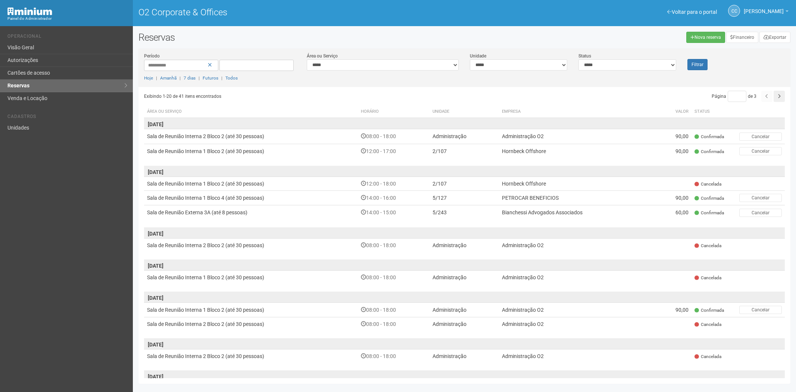
click at [50, 72] on link "Cartões de acesso" at bounding box center [66, 73] width 133 height 13
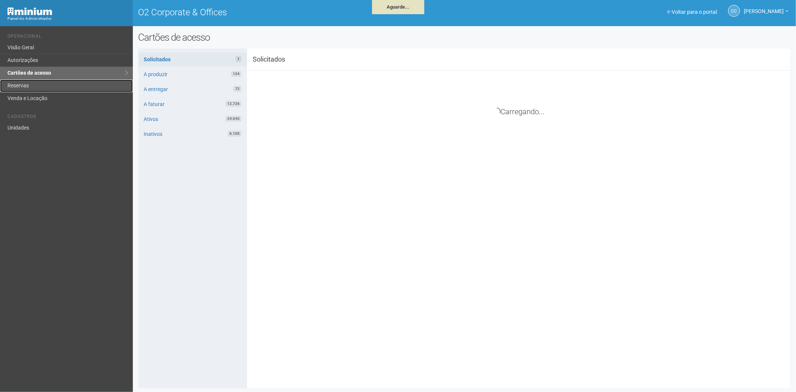
click at [33, 84] on link "Reservas" at bounding box center [66, 86] width 133 height 13
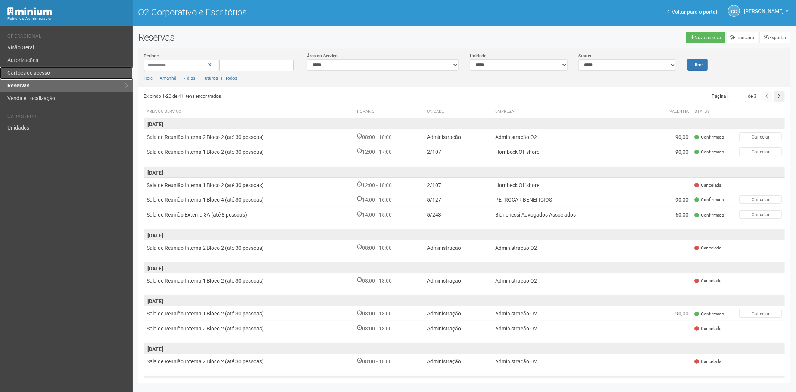
click at [47, 75] on font "Cartões de acesso" at bounding box center [28, 73] width 43 height 6
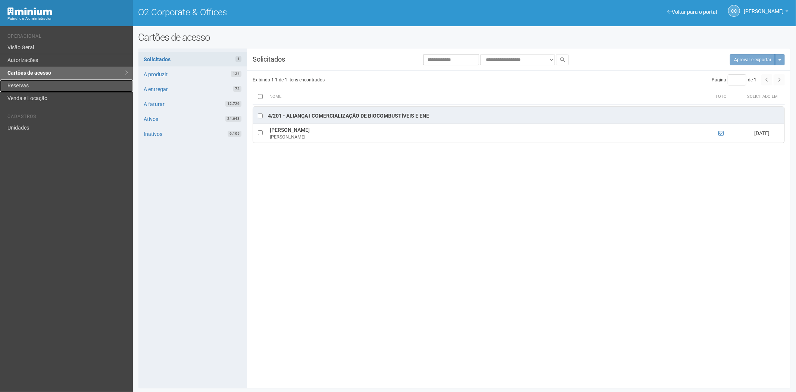
click at [44, 84] on link "Reservas" at bounding box center [66, 86] width 133 height 13
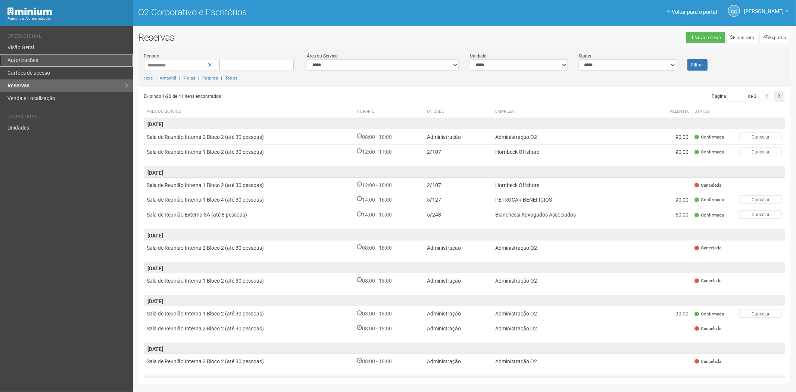
click at [79, 57] on link "Autorizações" at bounding box center [66, 60] width 133 height 13
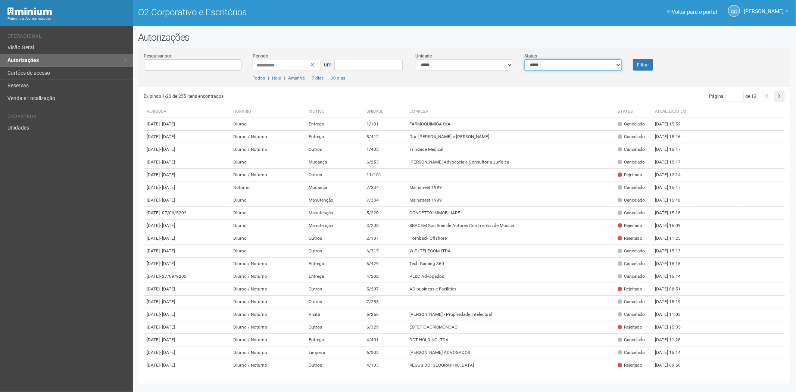
drag, startPoint x: 599, startPoint y: 65, endPoint x: 572, endPoint y: 67, distance: 27.0
click at [598, 65] on select "**********" at bounding box center [572, 64] width 97 height 11
select select "*"
click at [524, 59] on select "**********" at bounding box center [572, 64] width 97 height 11
click at [646, 63] on font "Filtrar" at bounding box center [643, 64] width 12 height 5
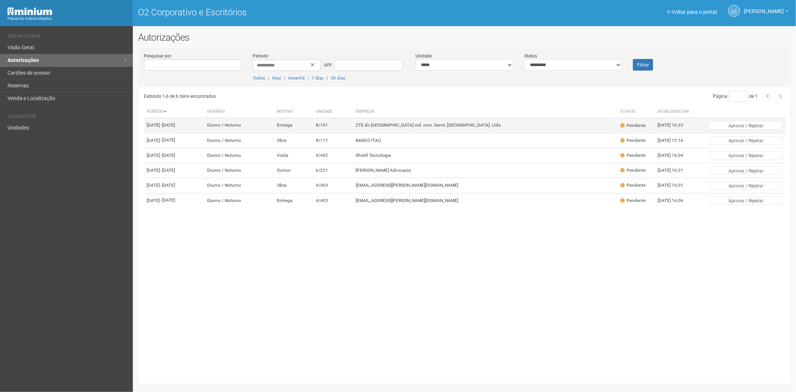
click at [501, 126] on font "ZTE do [GEOGRAPHIC_DATA] ind. com. Servir. [GEOGRAPHIC_DATA]. Ltda" at bounding box center [428, 125] width 145 height 5
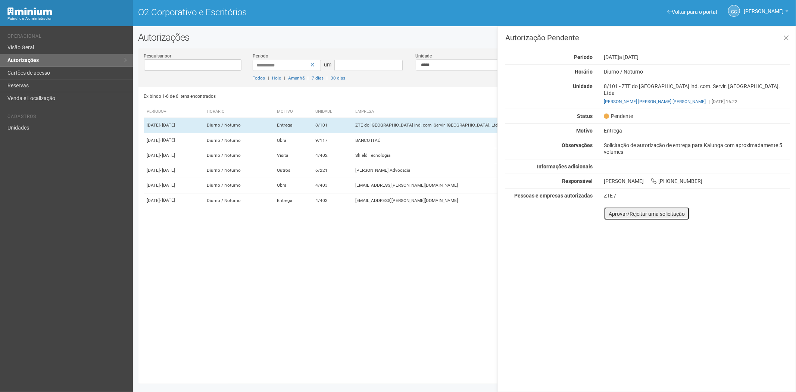
click at [618, 211] on font "Aprovar/Rejeitar uma solicitação" at bounding box center [647, 214] width 76 height 6
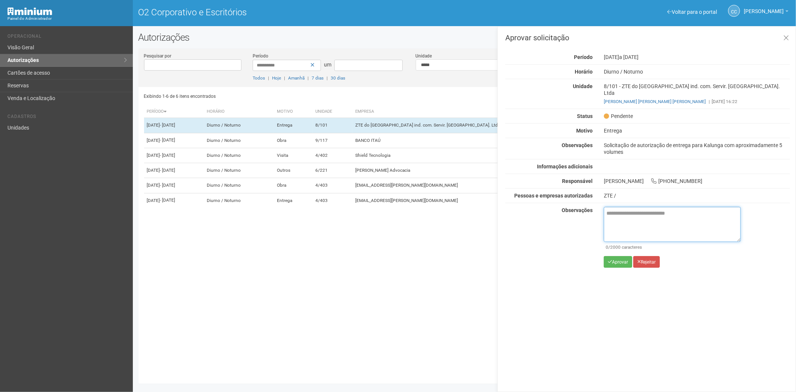
click at [616, 215] on textarea at bounding box center [672, 224] width 137 height 35
paste textarea "**********"
type textarea "**********"
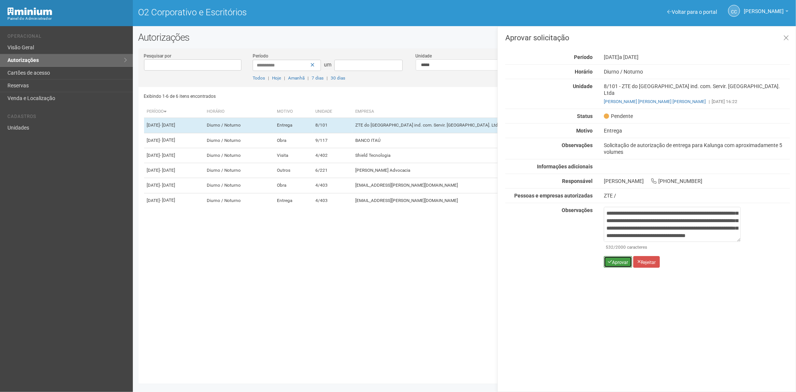
click at [619, 259] on font "Aprovar" at bounding box center [620, 261] width 16 height 5
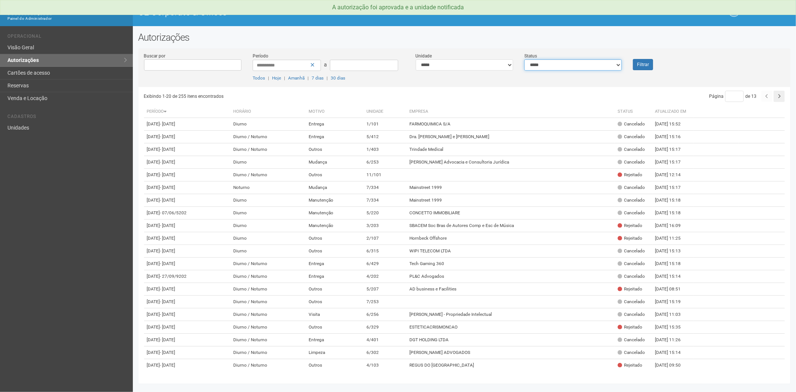
click at [569, 62] on select "**********" at bounding box center [572, 64] width 97 height 11
select select "*"
click at [524, 59] on select "**********" at bounding box center [572, 64] width 97 height 11
click at [638, 64] on button "Filtrar" at bounding box center [643, 64] width 20 height 11
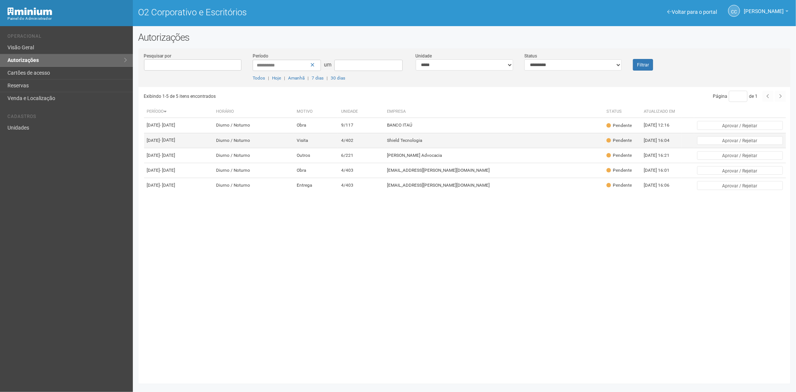
click at [514, 147] on td "Shield Tecnologia" at bounding box center [495, 140] width 220 height 15
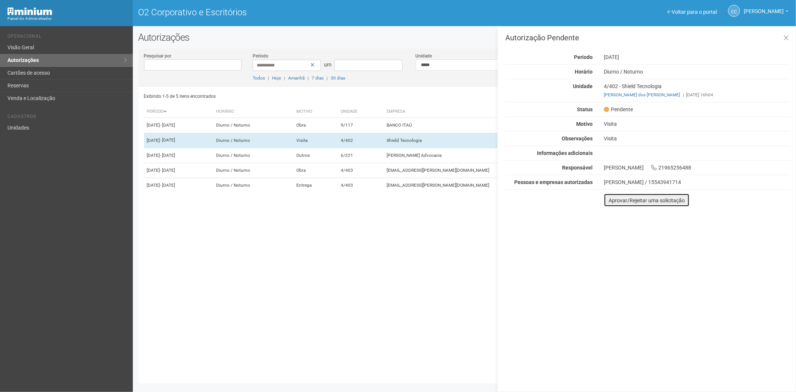
click at [611, 201] on font "Aprovar/Rejeitar uma solicitação" at bounding box center [647, 200] width 76 height 6
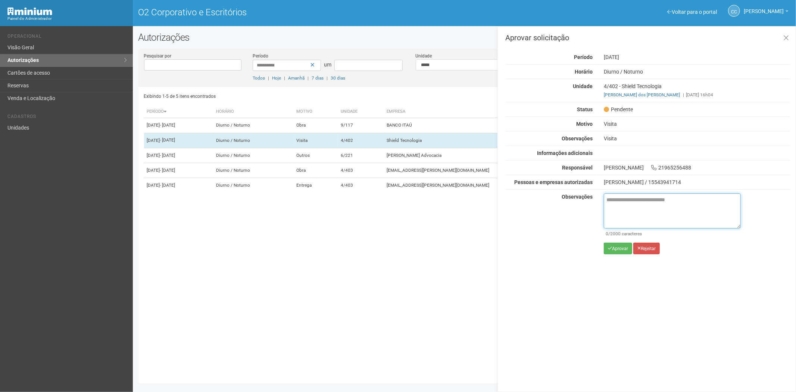
click at [626, 209] on textarea at bounding box center [672, 210] width 137 height 35
paste textarea "**********"
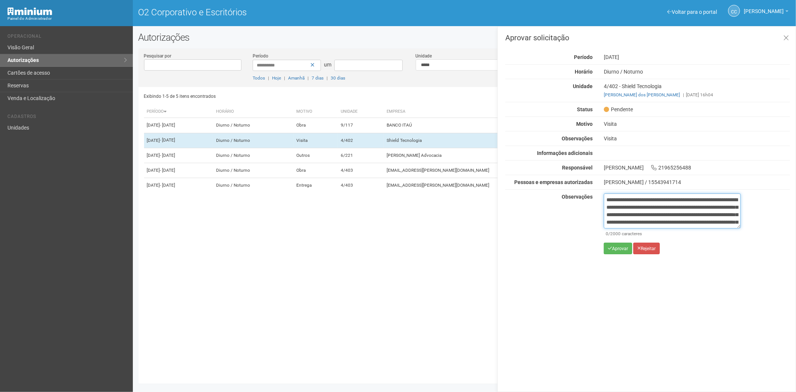
scroll to position [42, 0]
type textarea "**********"
click at [613, 248] on font "Aprovar" at bounding box center [620, 248] width 16 height 5
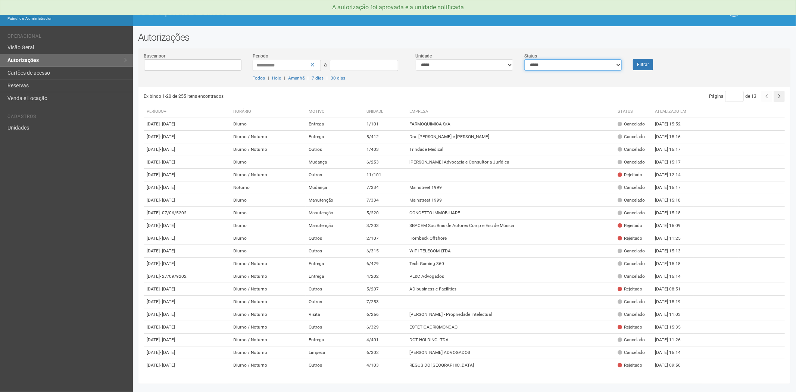
click at [548, 63] on select "**********" at bounding box center [572, 64] width 97 height 11
select select "*"
click at [524, 59] on select "**********" at bounding box center [572, 64] width 97 height 11
click at [645, 65] on button "Filtrar" at bounding box center [643, 64] width 20 height 11
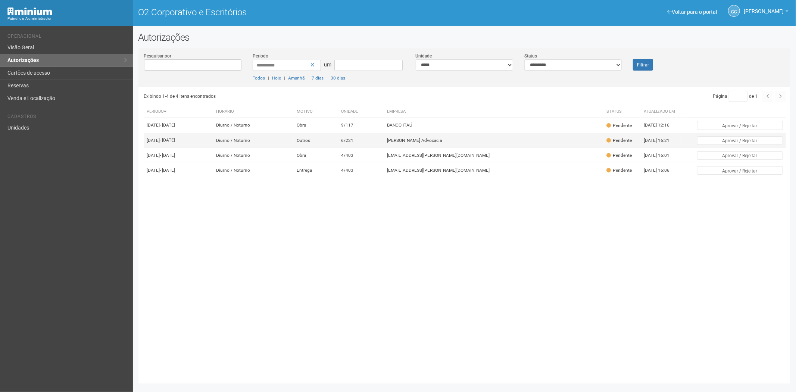
click at [442, 143] on font "[PERSON_NAME] Advocacia" at bounding box center [414, 140] width 55 height 5
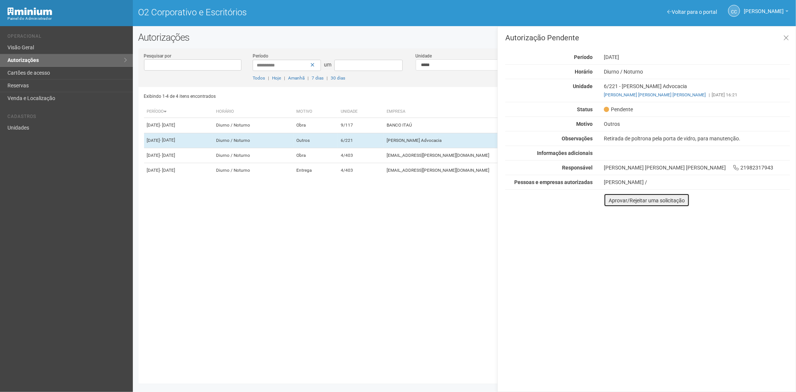
click at [613, 203] on font "Aprovar/Rejeitar uma solicitação" at bounding box center [647, 200] width 76 height 6
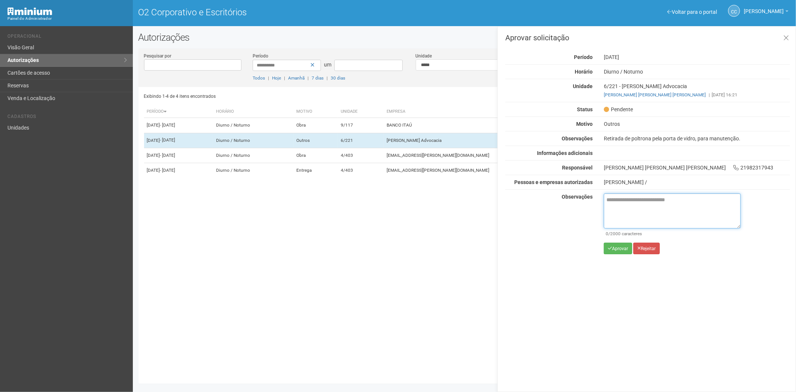
click at [618, 212] on textarea at bounding box center [672, 210] width 137 height 35
paste textarea "**********"
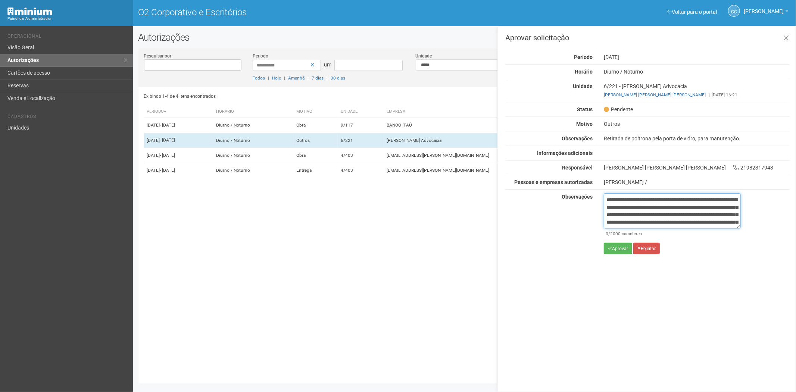
scroll to position [42, 0]
type textarea "**********"
click at [610, 249] on icon "submit" at bounding box center [610, 248] width 4 height 4
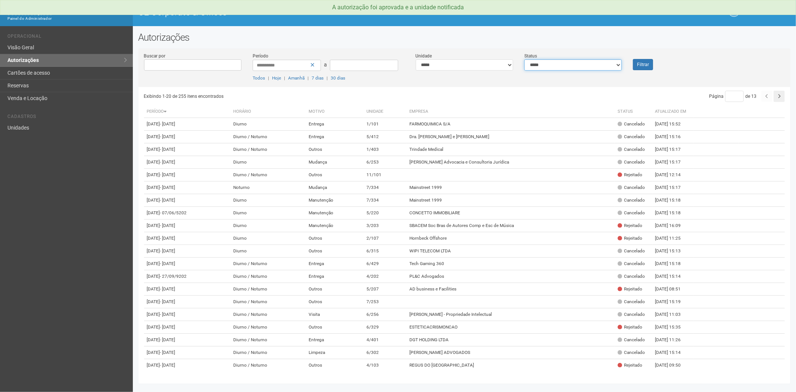
click at [555, 60] on select "**********" at bounding box center [572, 64] width 97 height 11
select select "*"
click at [524, 59] on select "**********" at bounding box center [572, 64] width 97 height 11
click at [636, 61] on button "Filtrar" at bounding box center [643, 64] width 20 height 11
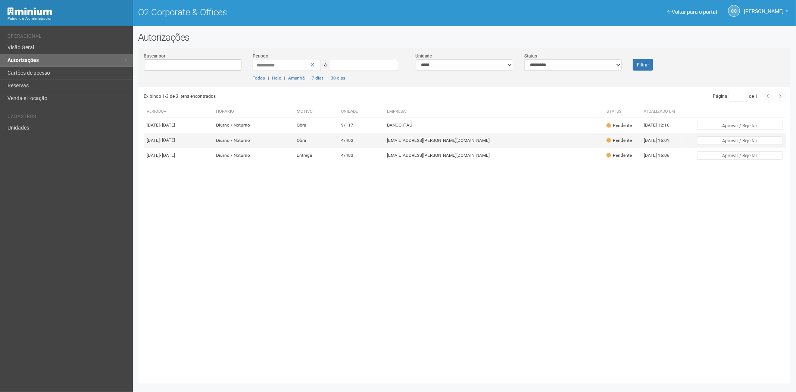
click at [466, 142] on td "viviane.rocha@invasive.com.br" at bounding box center [495, 140] width 220 height 15
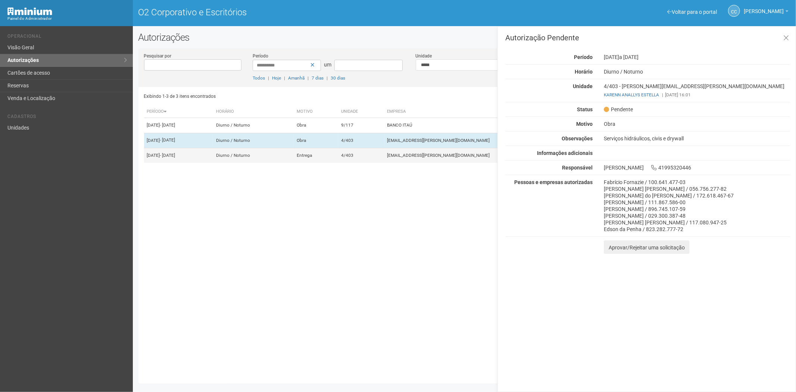
click at [354, 158] on font "4/403" at bounding box center [347, 155] width 12 height 5
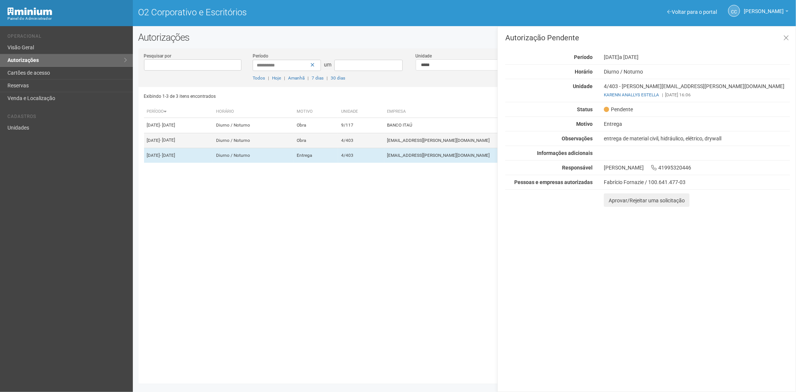
click at [338, 148] on td "Obra" at bounding box center [316, 140] width 44 height 15
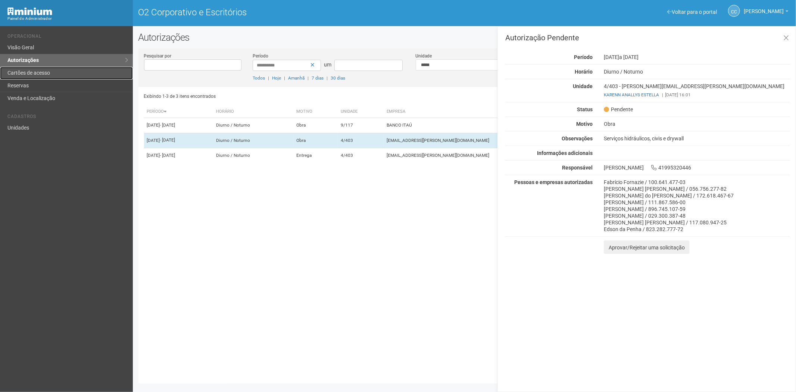
click at [40, 72] on font "Cartões de acesso" at bounding box center [28, 73] width 43 height 6
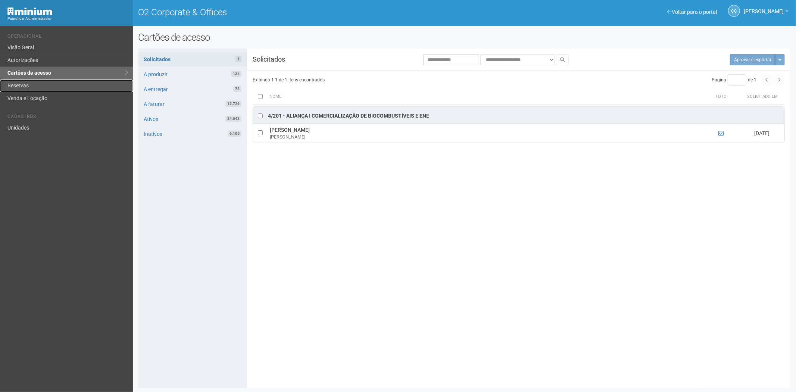
click at [41, 84] on link "Reservas" at bounding box center [66, 86] width 133 height 13
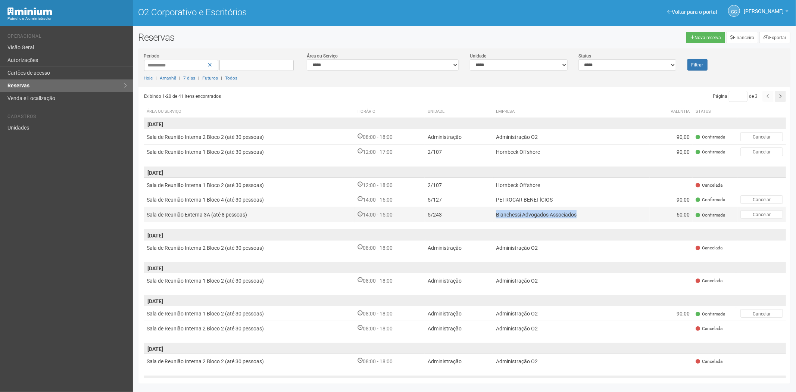
drag, startPoint x: 578, startPoint y: 212, endPoint x: 496, endPoint y: 215, distance: 81.1
click at [496, 215] on td "Bianchessi Advogados Associados" at bounding box center [571, 214] width 157 height 15
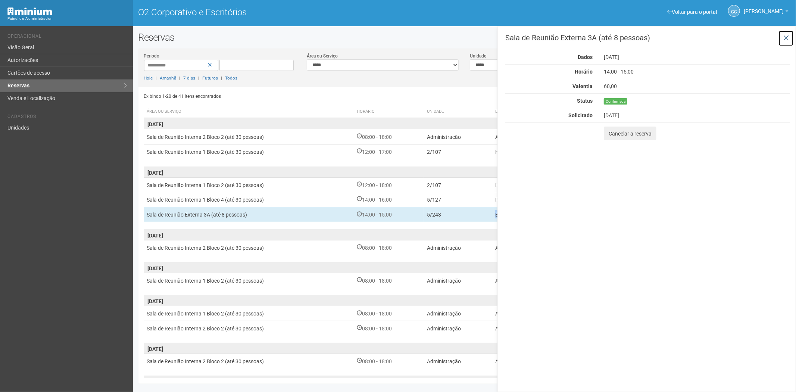
click at [784, 38] on icon at bounding box center [787, 37] width 6 height 7
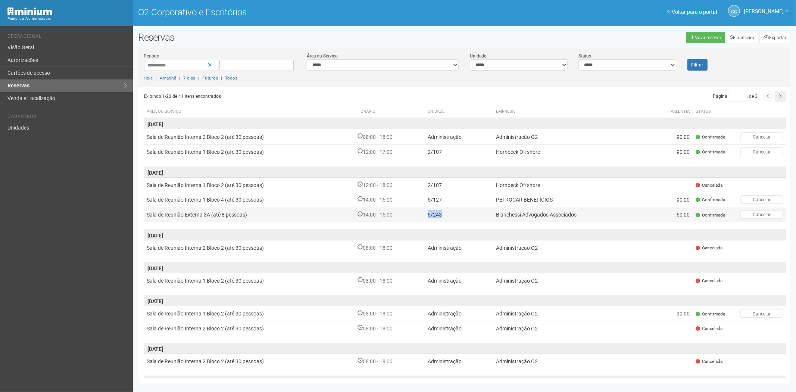
drag, startPoint x: 443, startPoint y: 214, endPoint x: 429, endPoint y: 213, distance: 14.6
click at [429, 213] on td "5/243" at bounding box center [459, 214] width 68 height 15
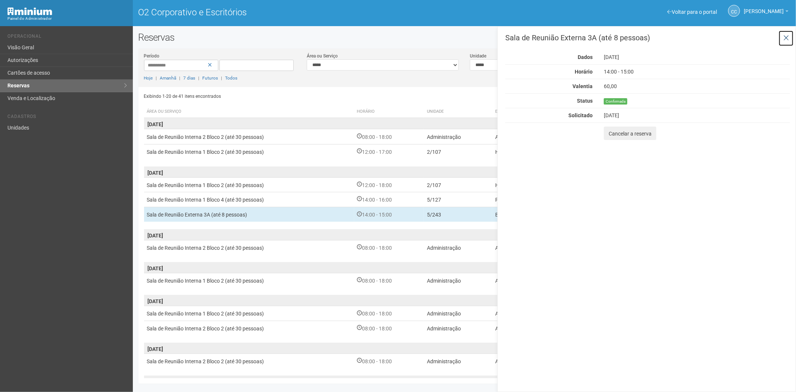
drag, startPoint x: 787, startPoint y: 38, endPoint x: 781, endPoint y: 38, distance: 5.6
click at [787, 37] on icon at bounding box center [787, 37] width 6 height 7
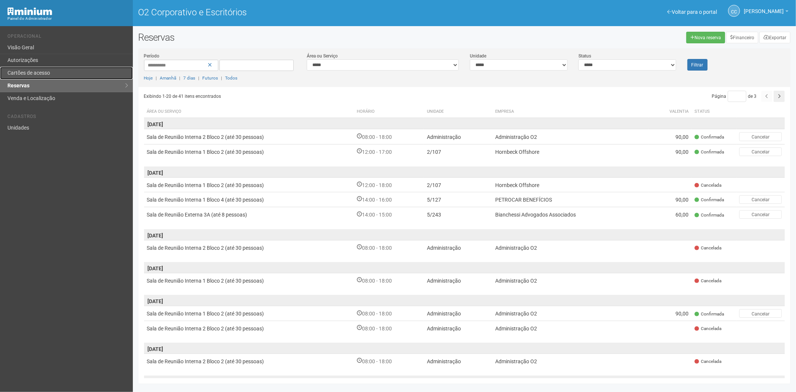
click at [69, 71] on link "Cartões de acesso" at bounding box center [66, 73] width 133 height 13
click at [38, 61] on link "Autorizações" at bounding box center [66, 60] width 133 height 13
click at [40, 67] on link "Cartões de acesso" at bounding box center [66, 73] width 133 height 13
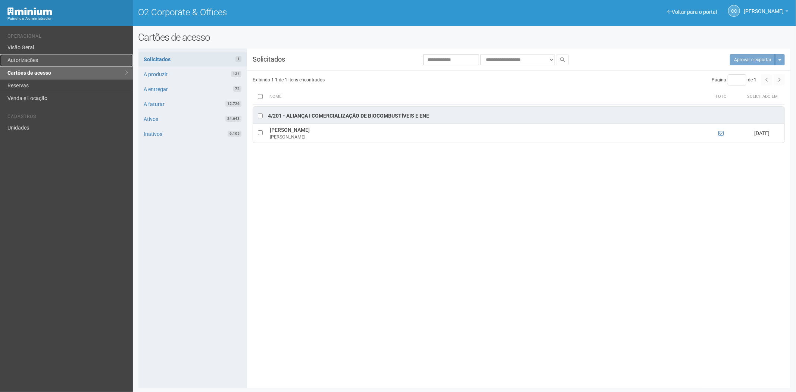
click at [49, 59] on link "Autorizações" at bounding box center [66, 60] width 133 height 13
click at [54, 60] on link "Autorizações" at bounding box center [66, 60] width 133 height 13
click at [45, 59] on link "Autorizações" at bounding box center [66, 60] width 133 height 13
click at [38, 60] on link "Autorizações" at bounding box center [66, 60] width 133 height 13
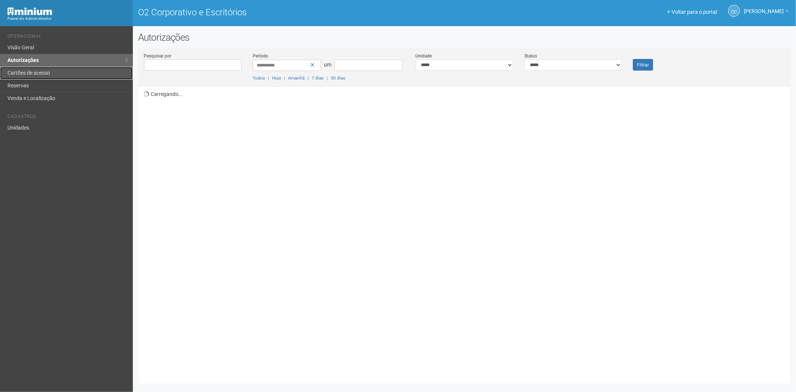
click at [47, 73] on font "Cartões de acesso" at bounding box center [28, 73] width 43 height 6
click at [37, 80] on link "Reservas" at bounding box center [66, 86] width 133 height 13
click at [49, 69] on link "Cartões de acesso" at bounding box center [66, 73] width 133 height 13
click at [27, 83] on font "Reservas" at bounding box center [17, 86] width 21 height 6
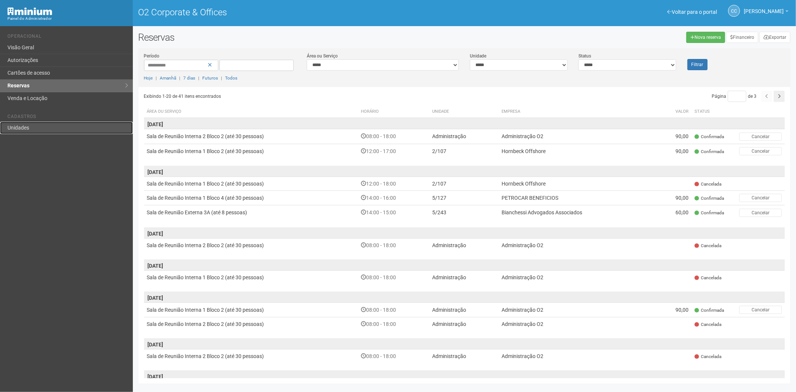
click at [25, 126] on link "Unidades" at bounding box center [66, 128] width 133 height 12
click at [21, 127] on link "Unidades" at bounding box center [66, 128] width 133 height 12
click at [31, 128] on link "Unidades" at bounding box center [66, 128] width 133 height 12
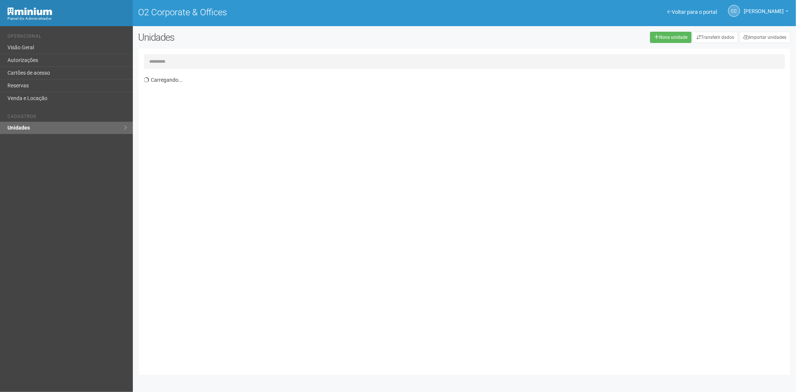
click at [156, 61] on input "text" at bounding box center [464, 61] width 641 height 15
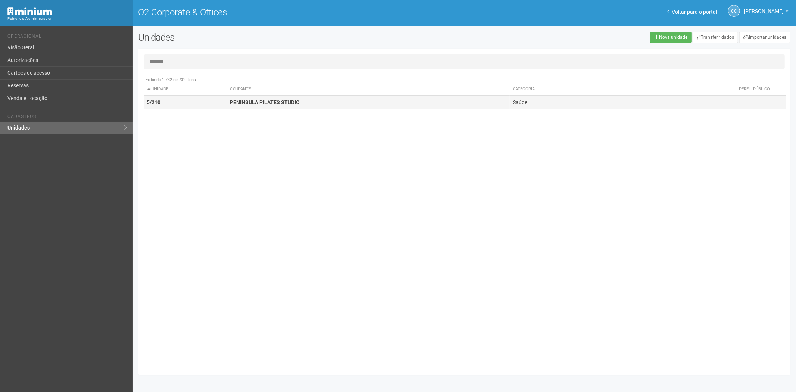
type input "*******"
click at [204, 102] on td "5/210" at bounding box center [185, 103] width 83 height 14
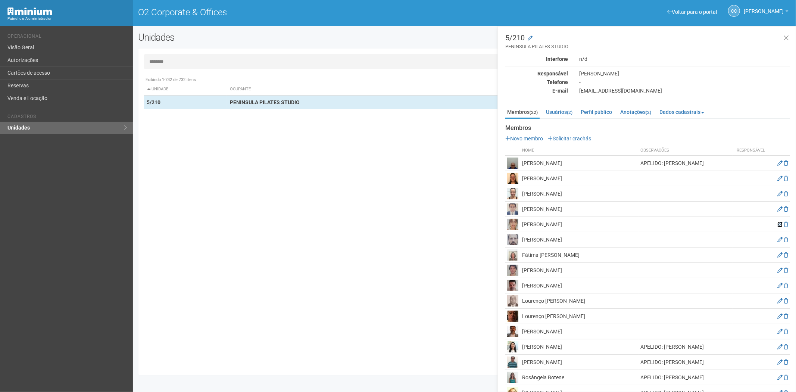
click at [779, 222] on icon at bounding box center [780, 224] width 5 height 5
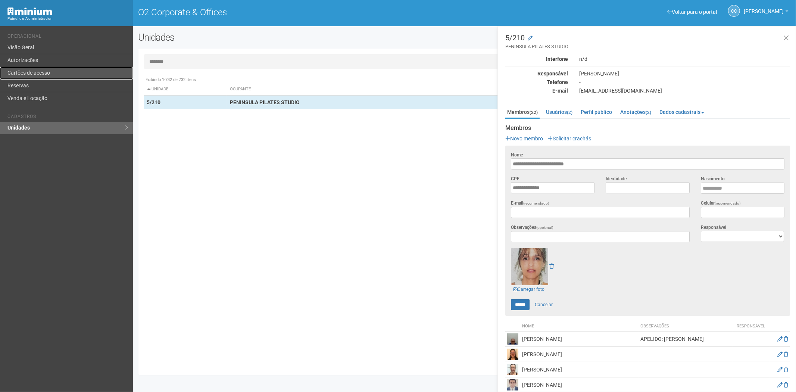
click at [38, 75] on link "Cartões de acesso" at bounding box center [66, 73] width 133 height 13
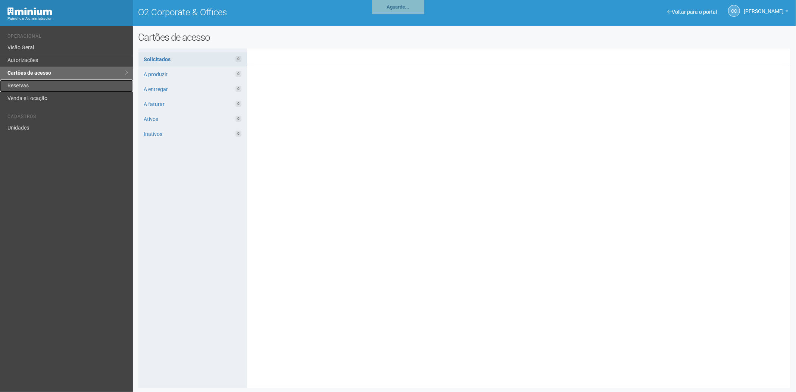
click at [56, 84] on link "Reservas" at bounding box center [66, 86] width 133 height 13
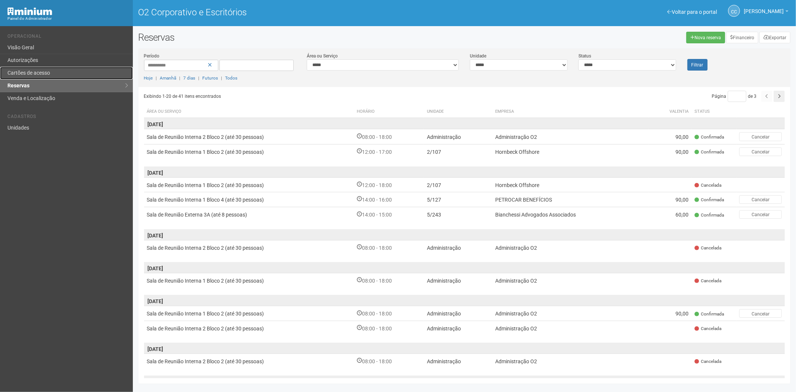
drag, startPoint x: 65, startPoint y: 74, endPoint x: 69, endPoint y: 89, distance: 15.3
click at [65, 75] on link "Cartões de acesso" at bounding box center [66, 73] width 133 height 13
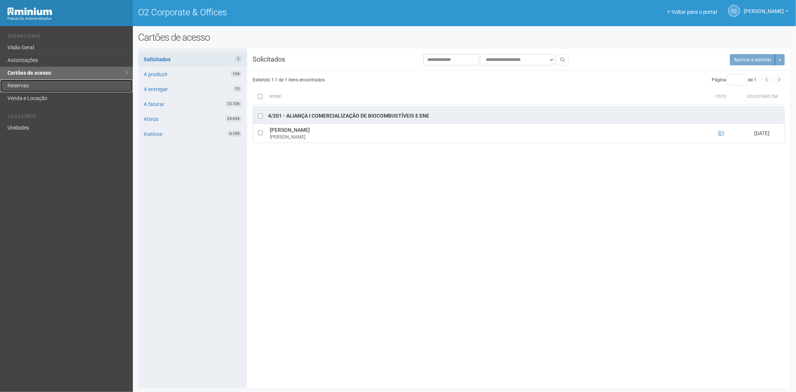
click at [62, 85] on link "Reservas" at bounding box center [66, 86] width 133 height 13
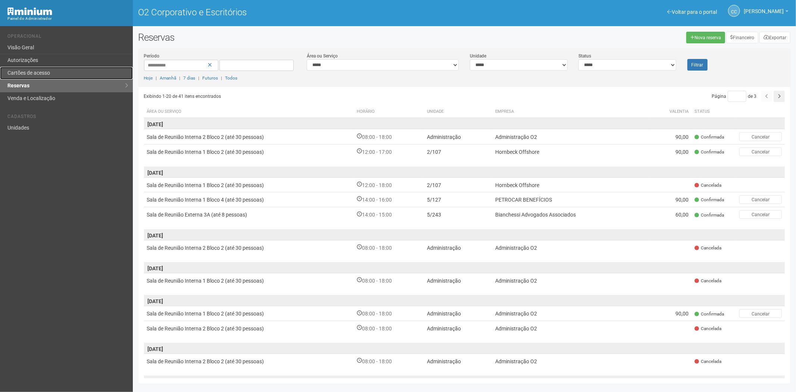
click at [51, 69] on link "Cartões de acesso" at bounding box center [66, 73] width 133 height 13
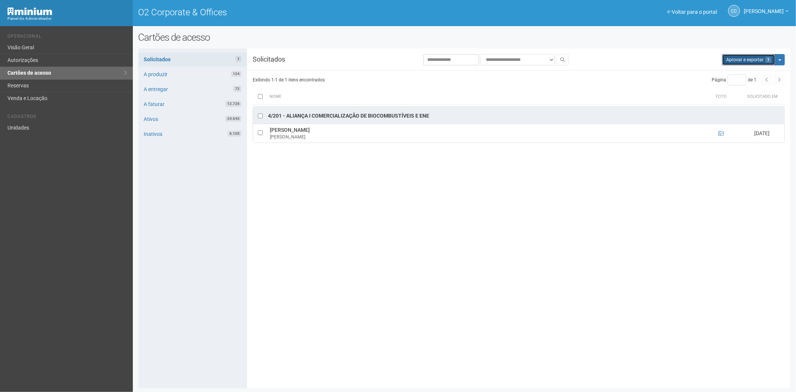
click at [731, 60] on button "Aprovar e exportar 1" at bounding box center [748, 59] width 53 height 11
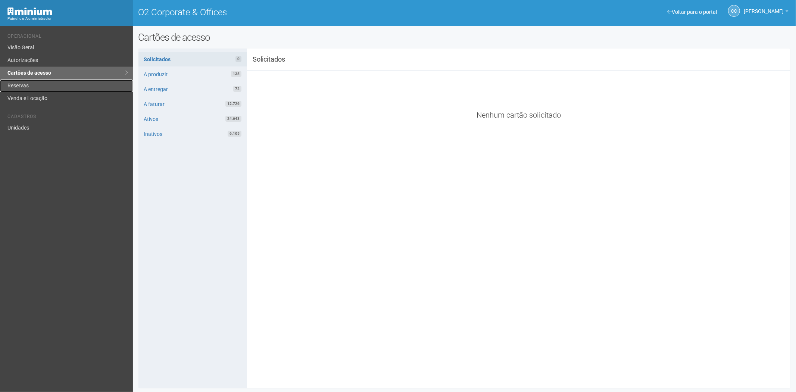
click at [48, 84] on link "Reservas" at bounding box center [66, 86] width 133 height 13
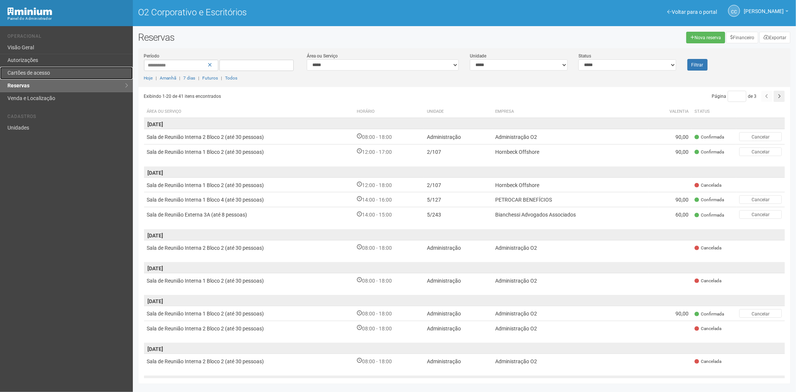
click at [41, 68] on link "Cartões de acesso" at bounding box center [66, 73] width 133 height 13
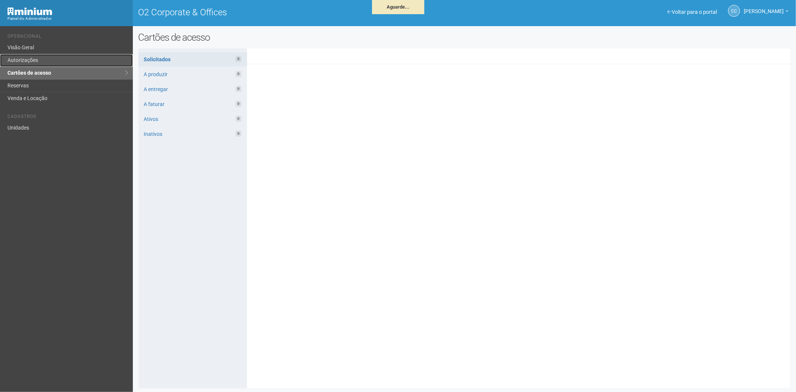
click at [31, 58] on link "Autorizações" at bounding box center [66, 60] width 133 height 13
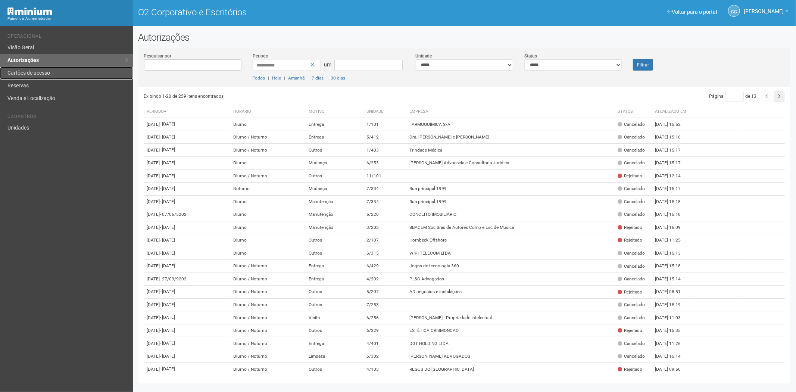
click at [40, 70] on font "Cartões de acesso" at bounding box center [28, 73] width 43 height 6
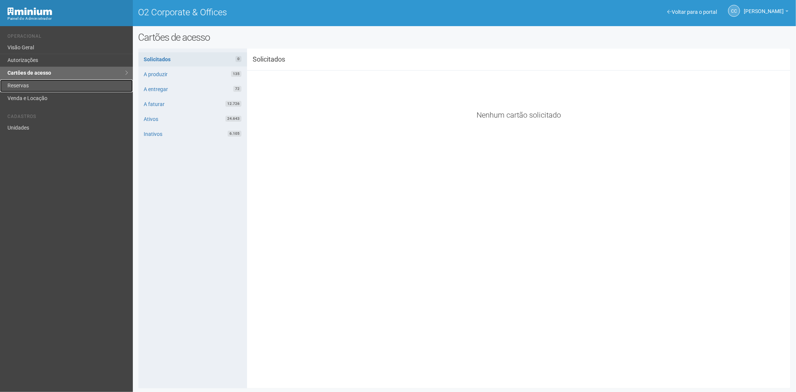
click at [34, 87] on link "Reservas" at bounding box center [66, 86] width 133 height 13
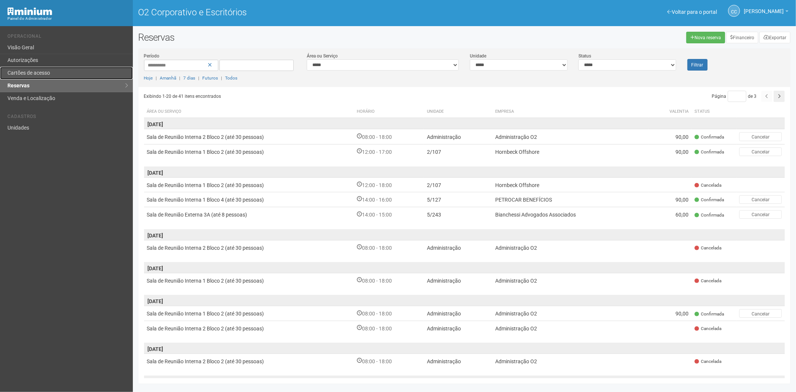
click at [36, 69] on link "Cartões de acesso" at bounding box center [66, 73] width 133 height 13
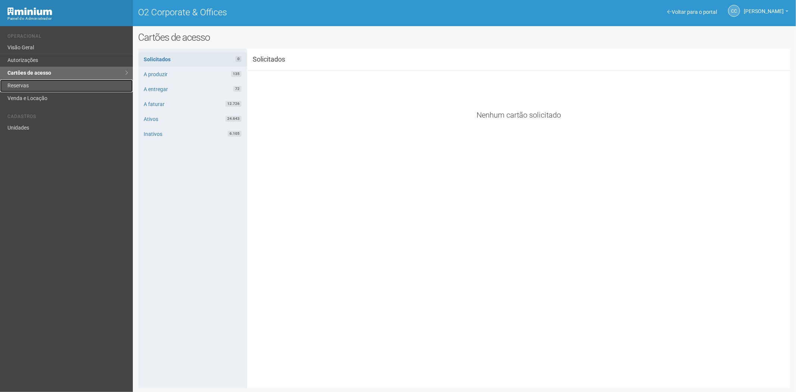
click at [50, 83] on link "Reservas" at bounding box center [66, 86] width 133 height 13
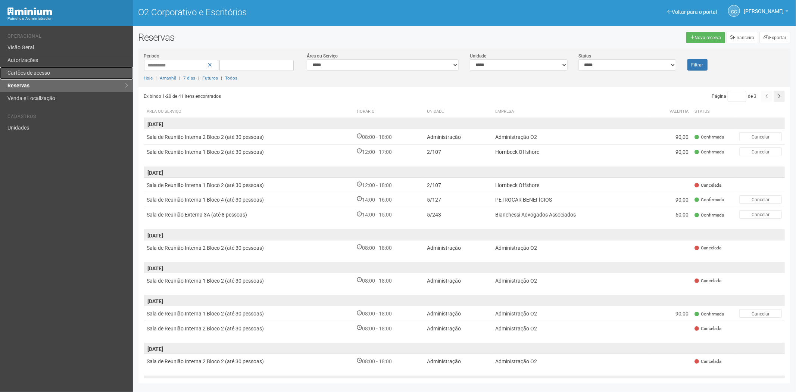
drag, startPoint x: 43, startPoint y: 73, endPoint x: 84, endPoint y: 103, distance: 51.8
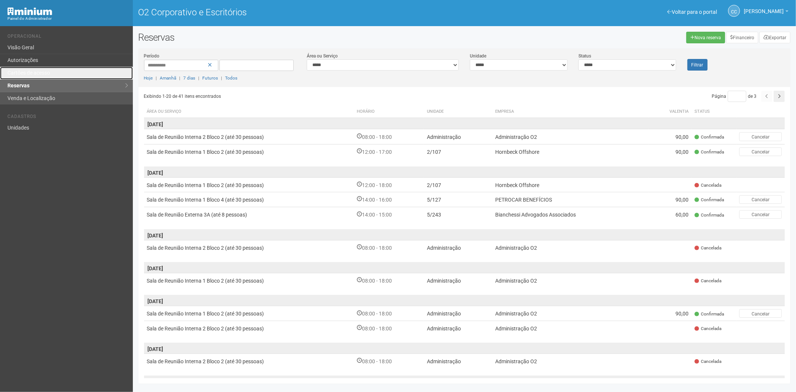
click at [43, 73] on font "Cartões de acesso" at bounding box center [28, 73] width 43 height 6
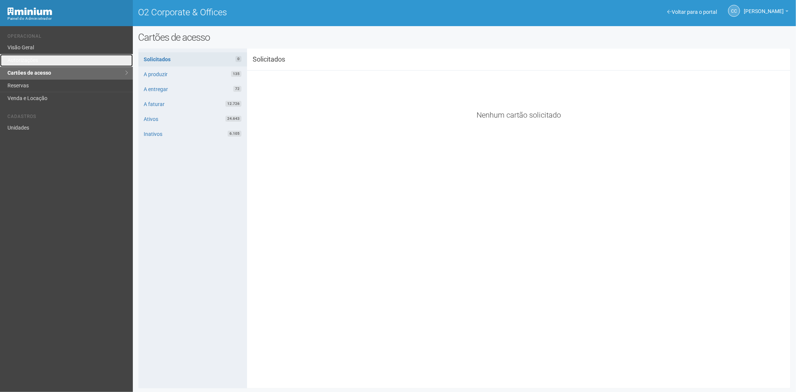
drag, startPoint x: 50, startPoint y: 62, endPoint x: 82, endPoint y: 75, distance: 35.1
click at [49, 62] on link "Autorizações" at bounding box center [66, 60] width 133 height 13
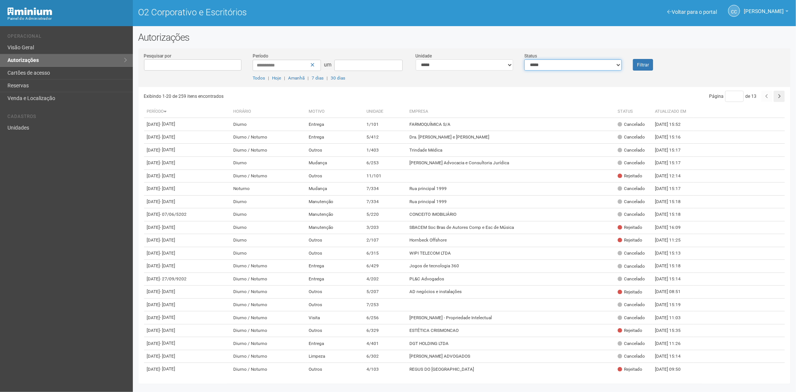
drag, startPoint x: 555, startPoint y: 66, endPoint x: 549, endPoint y: 70, distance: 7.0
click at [555, 66] on select "**********" at bounding box center [572, 64] width 97 height 11
select select "*"
click at [524, 59] on select "**********" at bounding box center [572, 64] width 97 height 11
click at [650, 62] on button "Filtrar" at bounding box center [643, 65] width 20 height 12
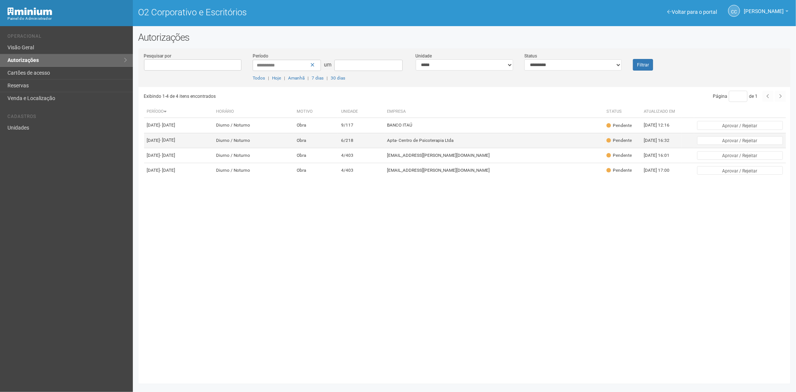
click at [384, 148] on td "6/218" at bounding box center [361, 140] width 46 height 15
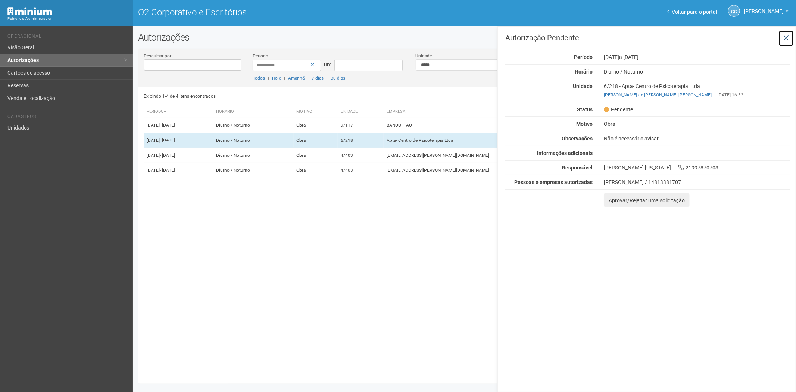
drag, startPoint x: 789, startPoint y: 35, endPoint x: 591, endPoint y: 122, distance: 215.9
click at [788, 35] on icon at bounding box center [787, 37] width 6 height 7
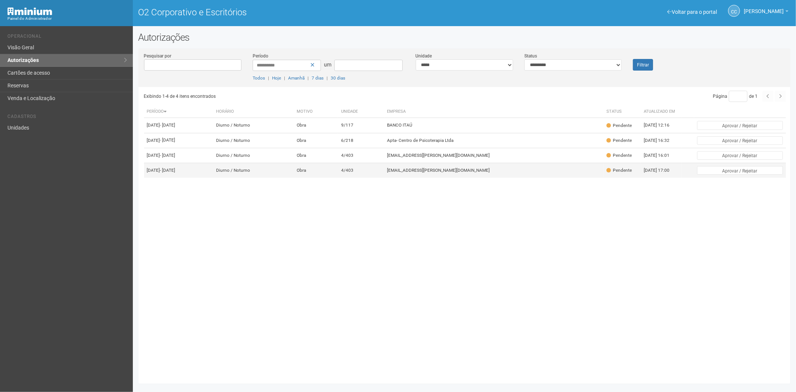
click at [384, 178] on td "4/403" at bounding box center [361, 170] width 46 height 15
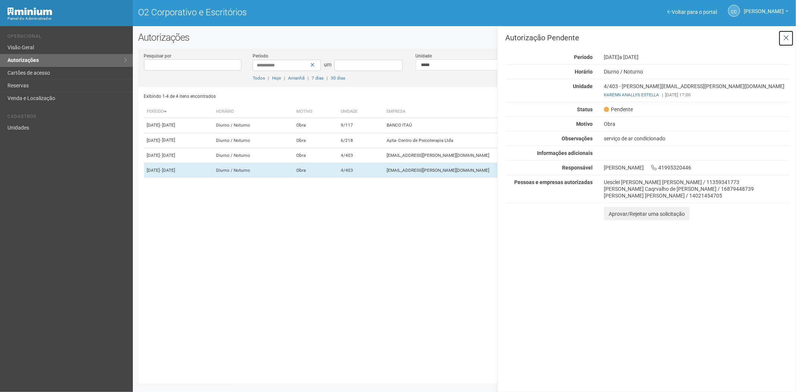
click at [789, 37] on button at bounding box center [786, 38] width 15 height 16
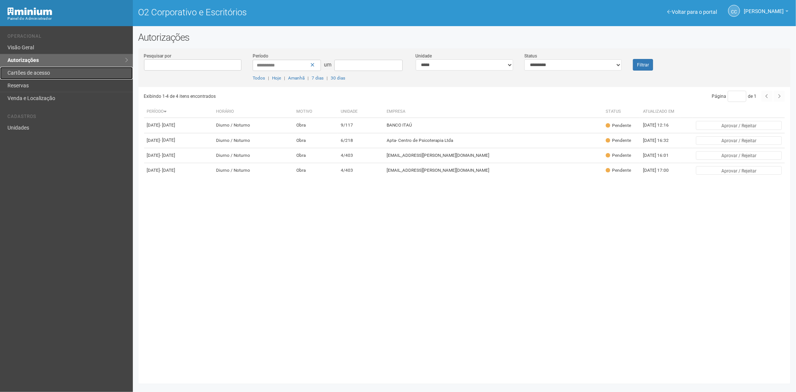
click at [34, 75] on font "Cartões de acesso" at bounding box center [28, 73] width 43 height 6
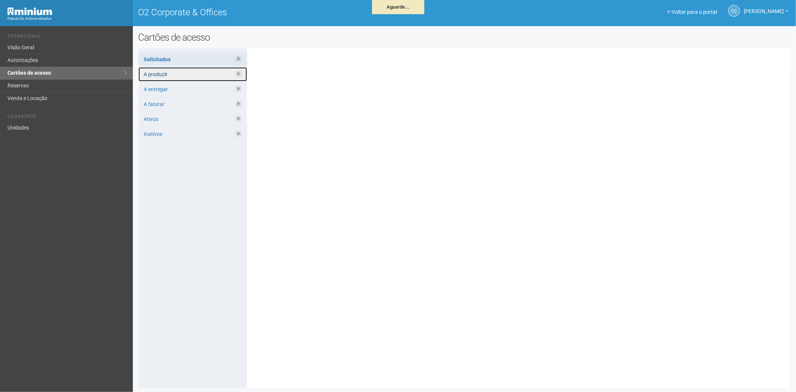
click at [163, 71] on link "A produzir 0" at bounding box center [192, 74] width 109 height 14
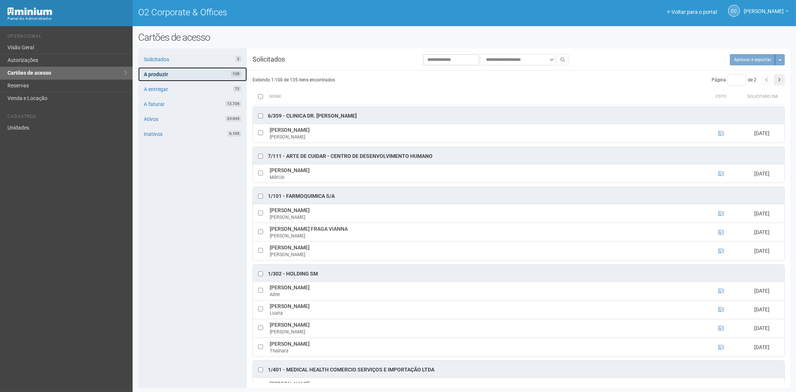
click at [208, 75] on link "A produzir 135" at bounding box center [192, 74] width 109 height 14
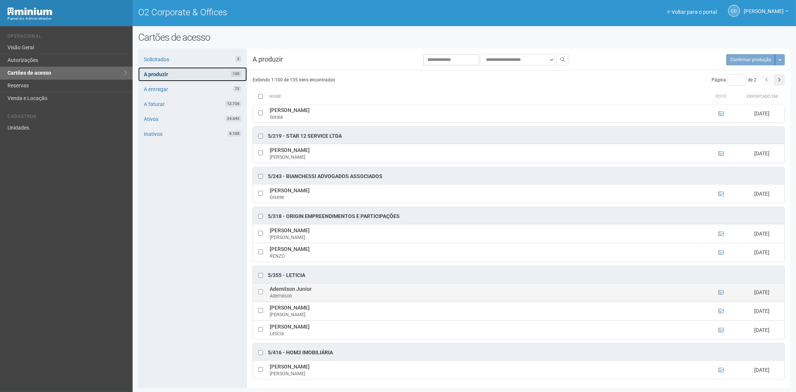
scroll to position [1867, 0]
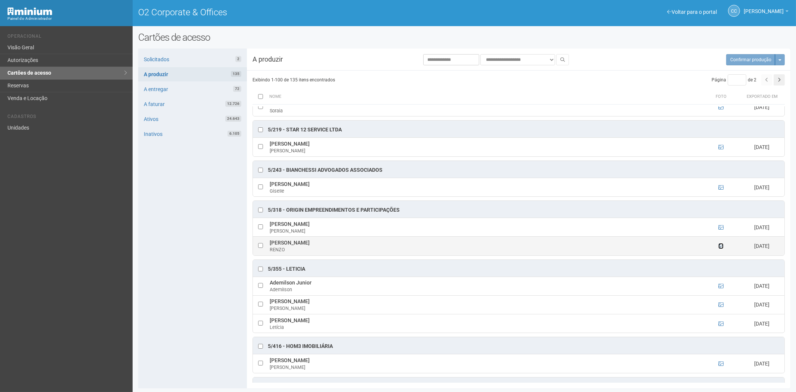
click at [719, 249] on icon at bounding box center [720, 245] width 5 height 5
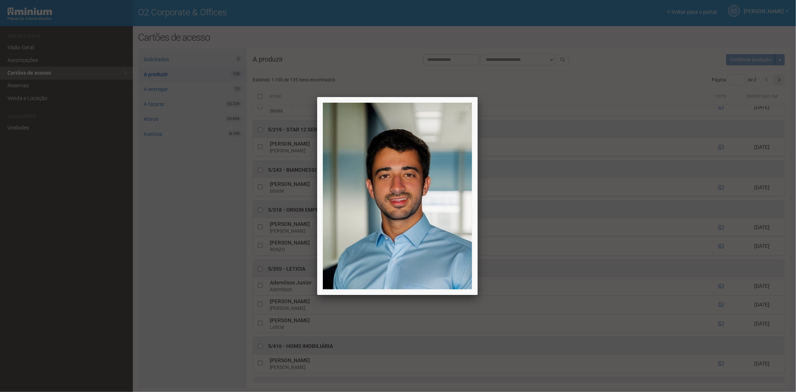
click at [715, 254] on div at bounding box center [398, 196] width 796 height 392
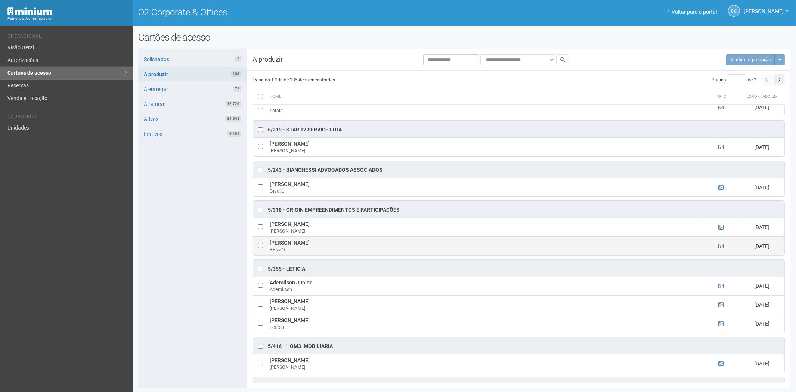
click at [269, 254] on td "RENZO PESTANA BARROSO RENZO" at bounding box center [485, 246] width 434 height 19
click at [257, 255] on td at bounding box center [260, 246] width 15 height 19
drag, startPoint x: 270, startPoint y: 251, endPoint x: 338, endPoint y: 249, distance: 68.7
click at [338, 249] on td "RENZO PESTANA BARROSO RENZO" at bounding box center [485, 246] width 434 height 19
copy td "RENZO PESTANA BARROSO"
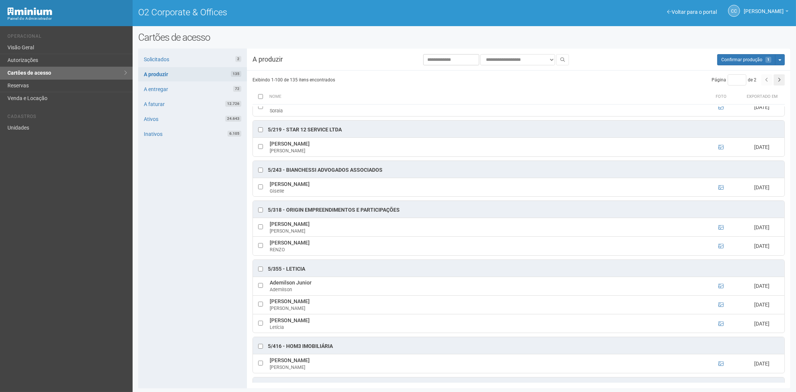
click at [192, 237] on div "Solicitados 2 A produzir 135 A entregar 72 A faturar 12.726 Ativos 24.643 Inati…" at bounding box center [192, 219] width 109 height 340
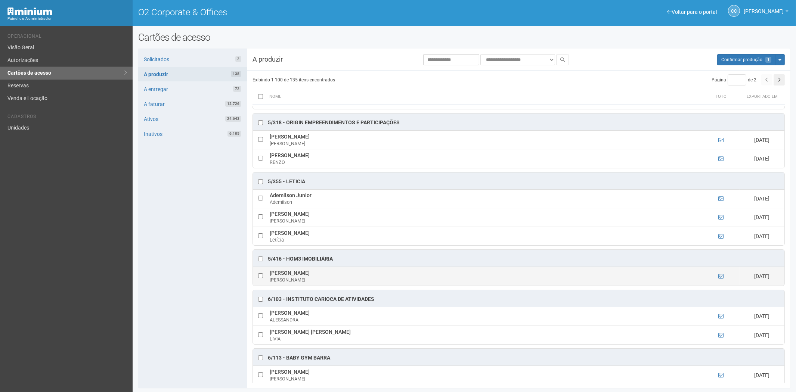
scroll to position [1991, 0]
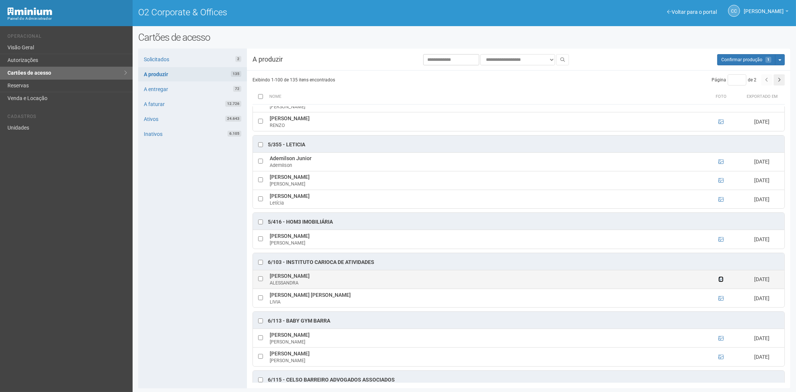
click at [721, 282] on icon at bounding box center [720, 279] width 5 height 5
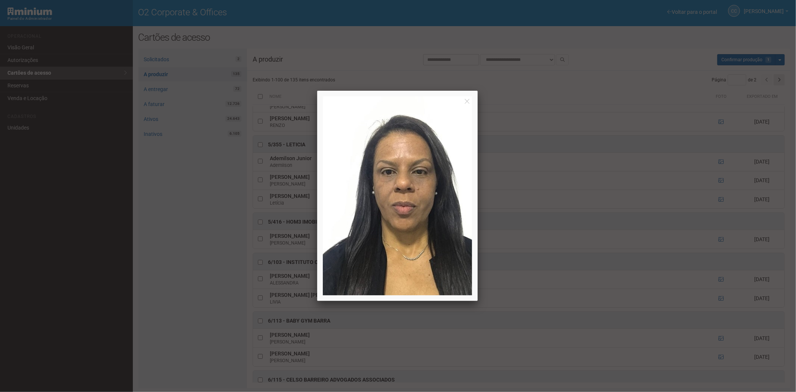
click at [726, 302] on div at bounding box center [398, 196] width 796 height 392
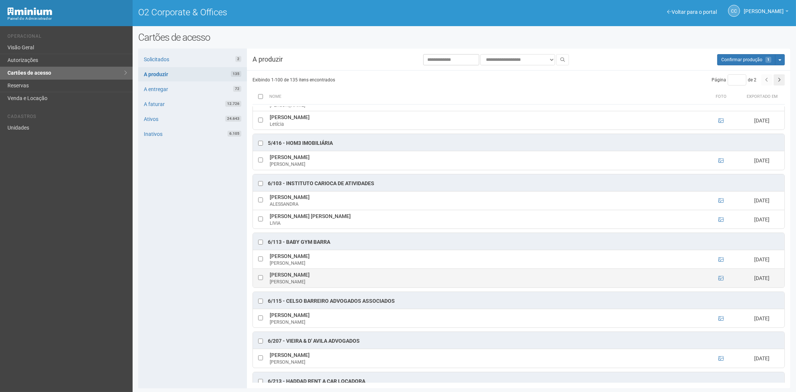
scroll to position [2074, 0]
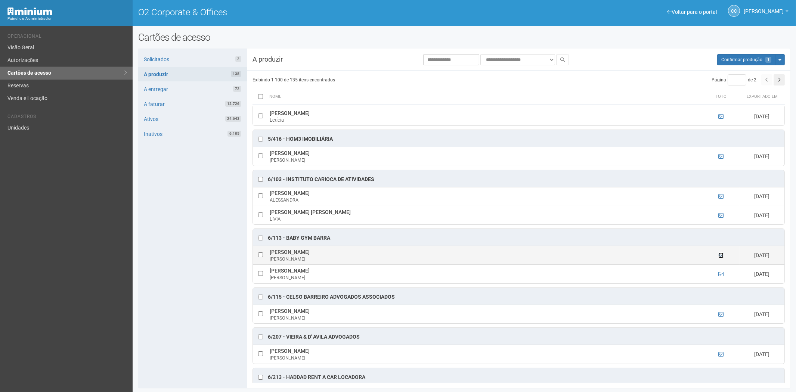
click at [720, 258] on icon at bounding box center [720, 255] width 5 height 5
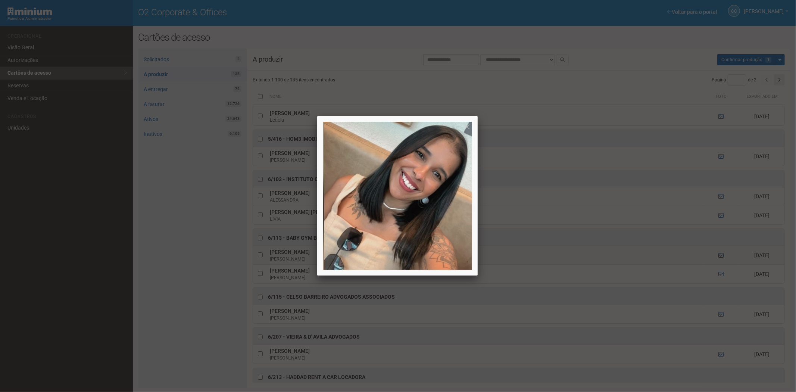
click at [720, 267] on div at bounding box center [398, 196] width 796 height 392
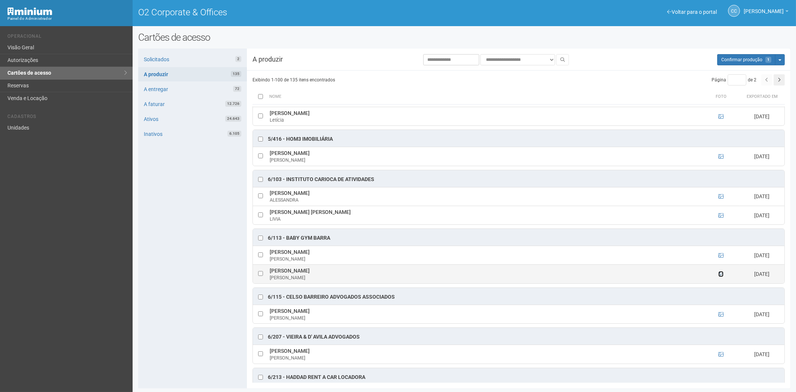
click at [721, 277] on icon at bounding box center [720, 273] width 5 height 5
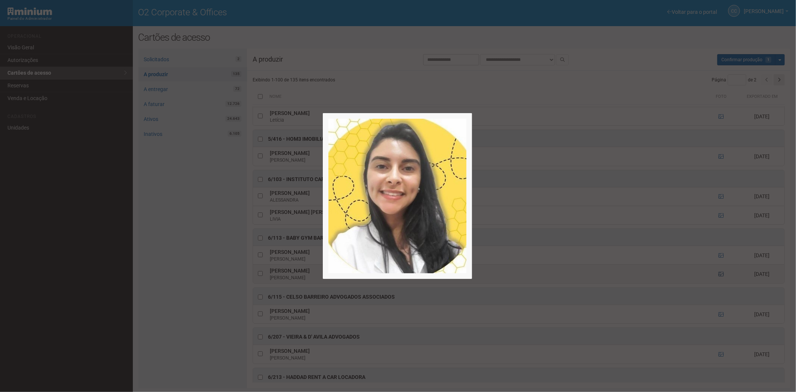
click at [721, 285] on div at bounding box center [398, 196] width 796 height 392
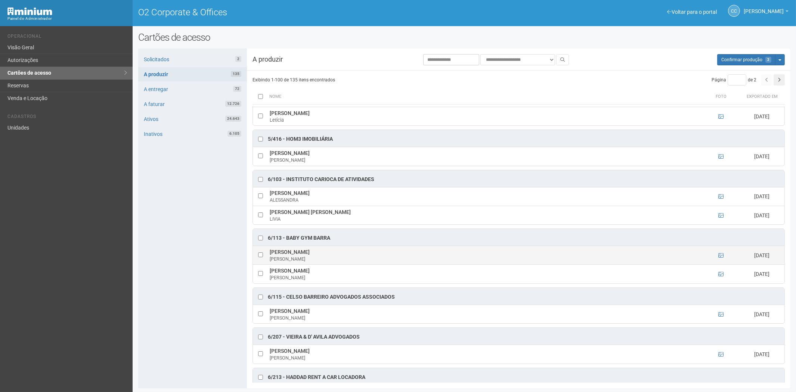
drag, startPoint x: 269, startPoint y: 262, endPoint x: 315, endPoint y: 264, distance: 45.9
click at [315, 264] on td "Bianca Maria Sena Bianca" at bounding box center [485, 255] width 434 height 19
copy td "Bianca Maria Sena"
click at [188, 262] on div "Solicitados 2 A produzir 135 A entregar 72 A faturar 12.726 Ativos 24.643 Inati…" at bounding box center [192, 219] width 109 height 340
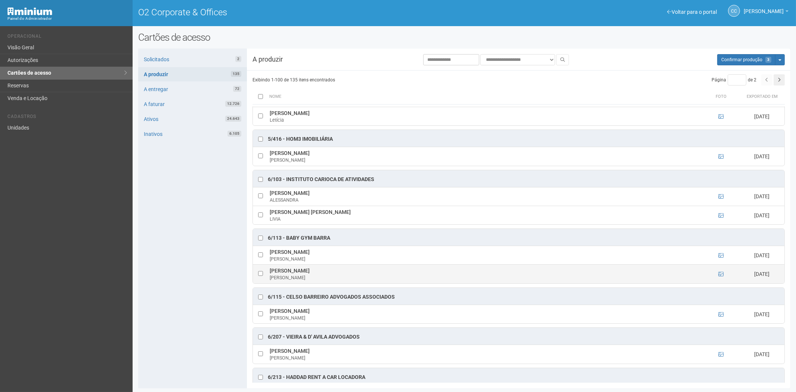
drag, startPoint x: 268, startPoint y: 280, endPoint x: 365, endPoint y: 280, distance: 97.4
click at [365, 280] on td "MONIQUE DA SILVA VASCONCELOS DIAS MONIQUE" at bounding box center [485, 274] width 434 height 19
copy td "MONIQUE DA SILVA VASCONCELOS DIAS"
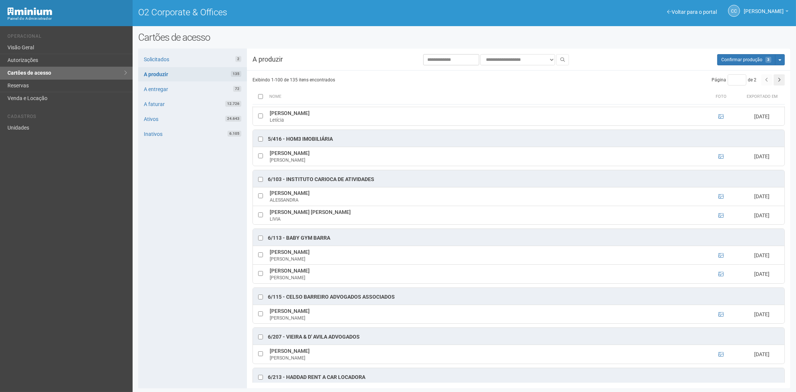
click at [177, 313] on div "Solicitados 2 A produzir 135 A entregar 72 A faturar 12.726 Ativos 24.643 Inati…" at bounding box center [192, 219] width 109 height 340
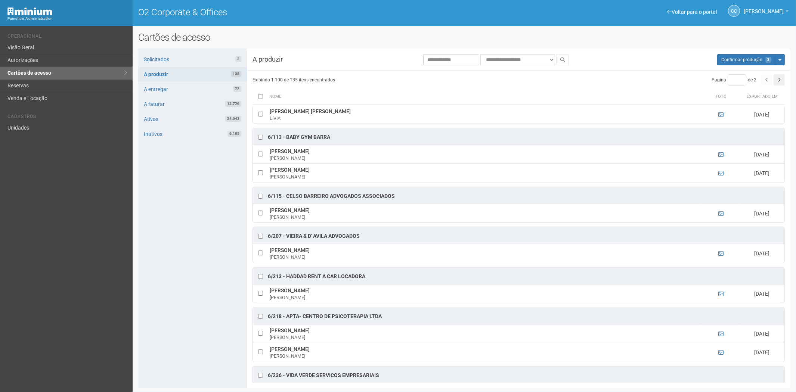
scroll to position [2198, 0]
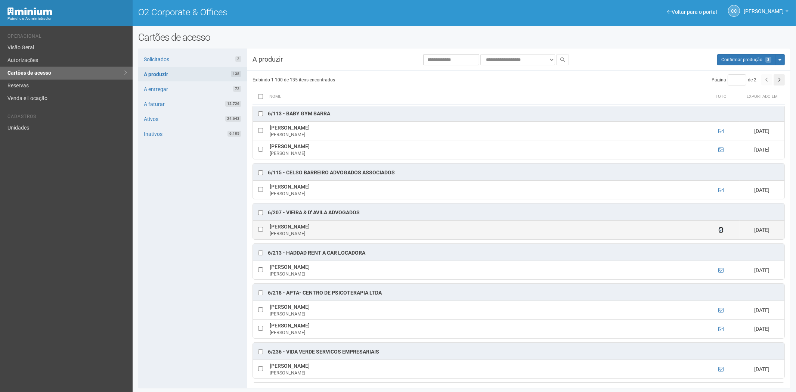
click at [718, 233] on icon at bounding box center [720, 229] width 5 height 5
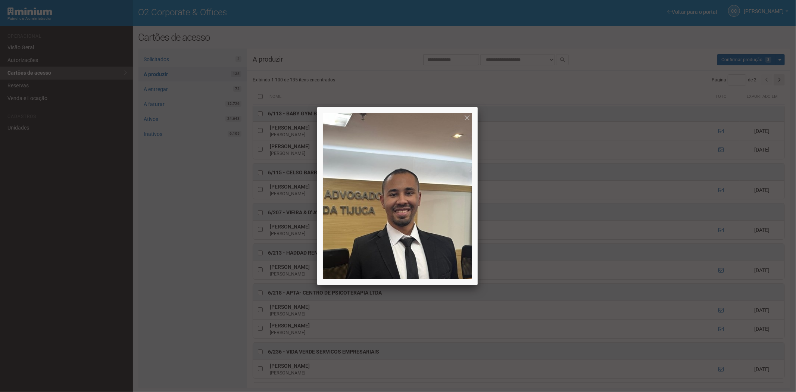
click at [717, 241] on div at bounding box center [398, 196] width 796 height 392
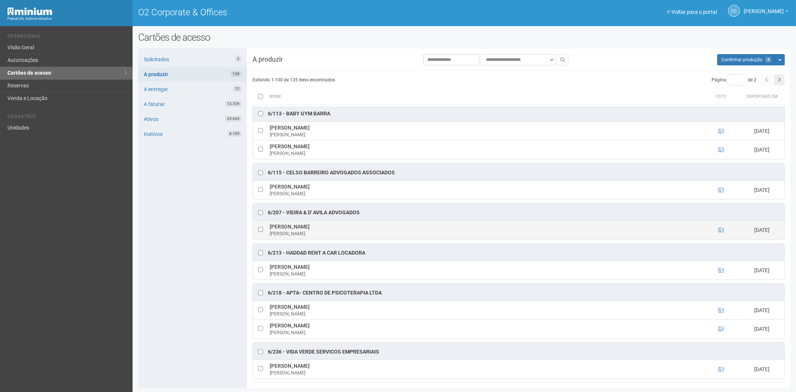
drag, startPoint x: 269, startPoint y: 237, endPoint x: 340, endPoint y: 238, distance: 71.3
click at [344, 239] on td "João Gabriel Dalta Camillo Alves João" at bounding box center [485, 230] width 434 height 19
copy td "João Gabriel Dalta Camillo Alve"
click at [187, 292] on div "Solicitados 2 A produzir 135 A entregar 72 A faturar 12.726 Ativos 24.643 Inati…" at bounding box center [192, 219] width 109 height 340
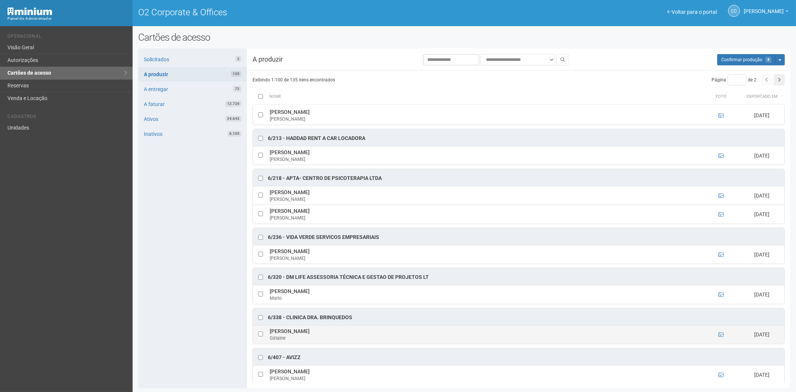
scroll to position [2364, 0]
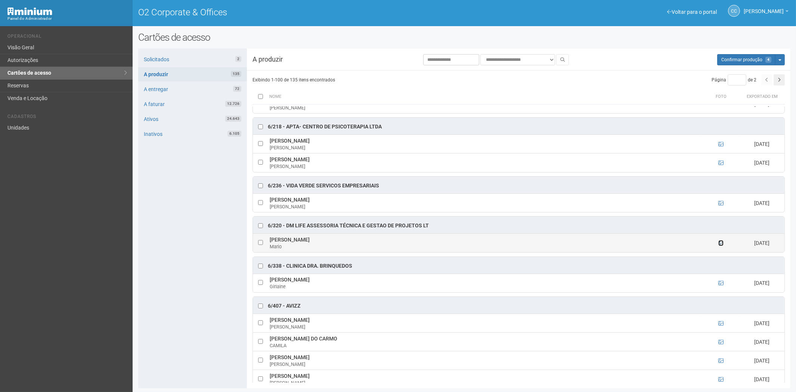
click at [719, 246] on icon at bounding box center [720, 242] width 5 height 5
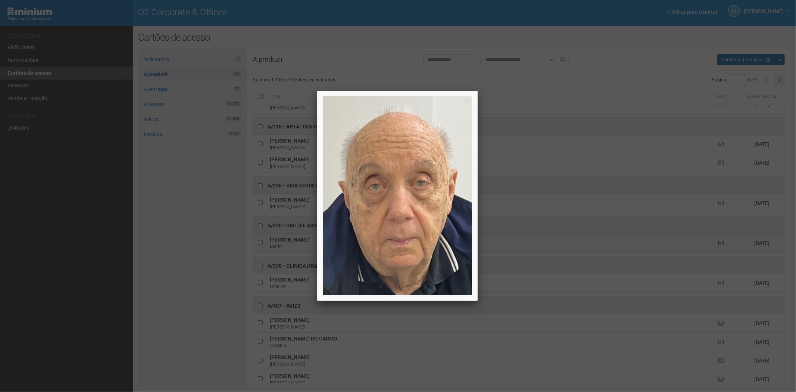
click at [719, 258] on div at bounding box center [398, 196] width 796 height 392
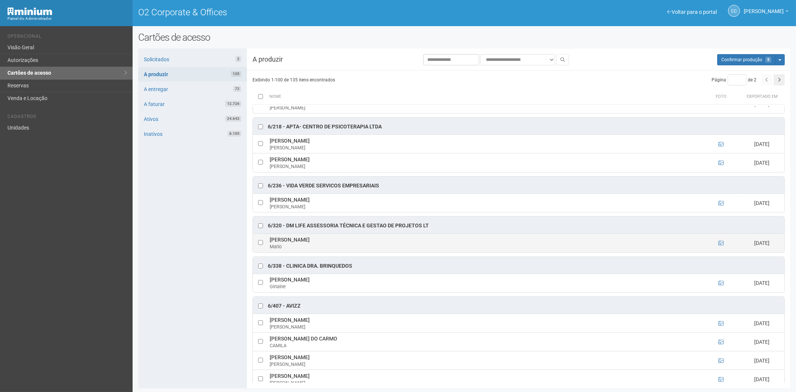
drag, startPoint x: 268, startPoint y: 252, endPoint x: 338, endPoint y: 254, distance: 70.2
click at [338, 252] on td "Mario Sergio Monteiro Lopes Mario" at bounding box center [485, 243] width 434 height 19
copy td "Mario Sergio Monteiro Lopes"
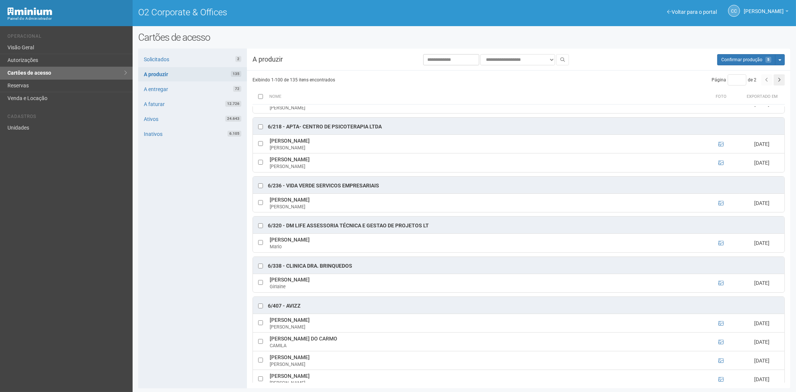
click at [218, 333] on div "Solicitados 2 A produzir 135 A entregar 72 A faturar 12.726 Ativos 24.643 Inati…" at bounding box center [192, 219] width 109 height 340
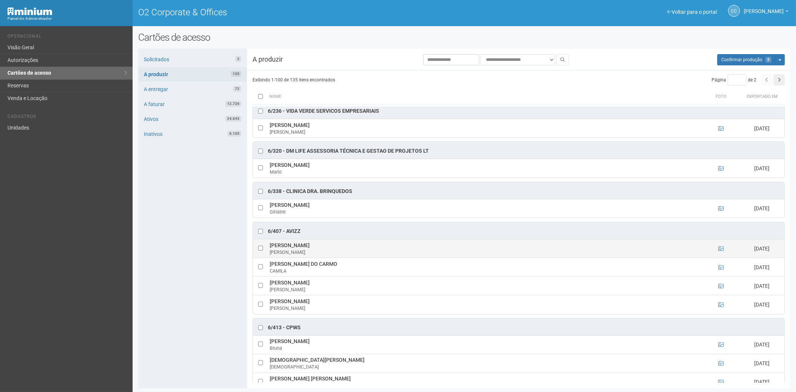
scroll to position [2447, 0]
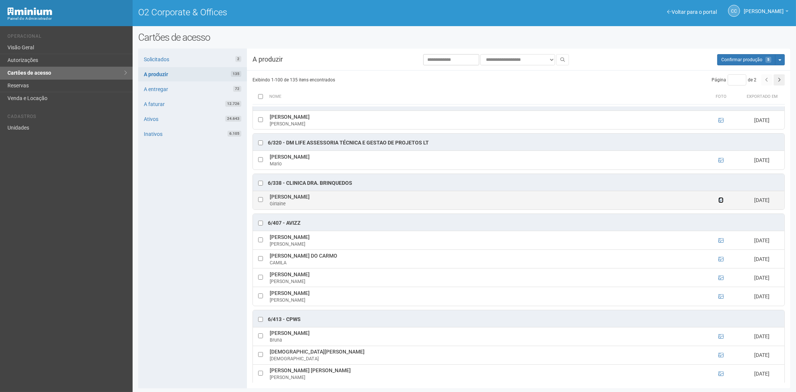
click at [720, 203] on icon at bounding box center [720, 199] width 5 height 5
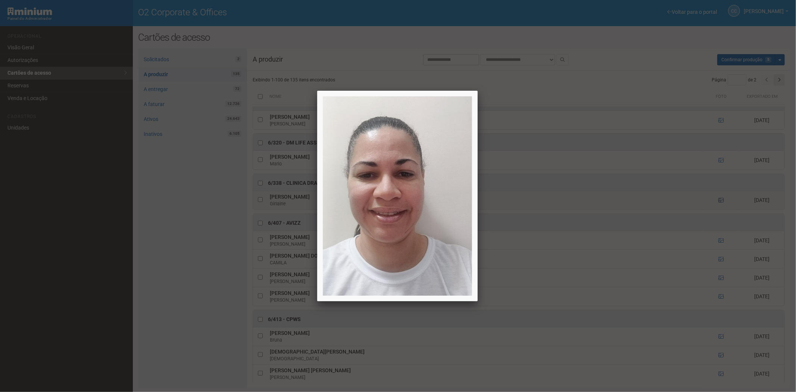
click at [720, 214] on div at bounding box center [398, 196] width 796 height 392
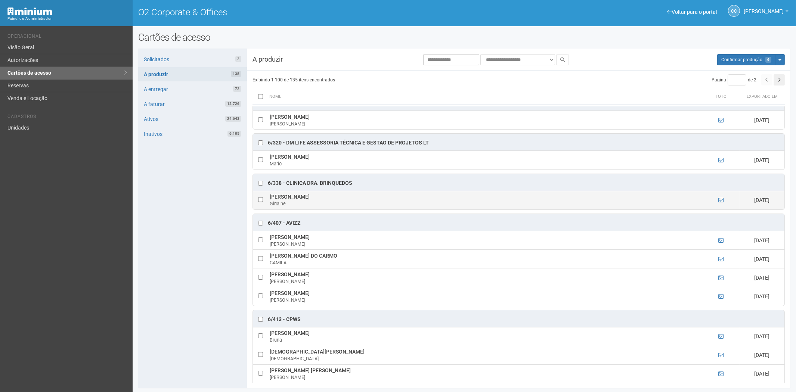
drag, startPoint x: 270, startPoint y: 209, endPoint x: 357, endPoint y: 210, distance: 86.6
click at [357, 209] on td "Girlaine Medeiros Monteiro Campos Girlaine" at bounding box center [485, 200] width 434 height 19
copy td "Girlaine Medeiros Monteiro Campos"
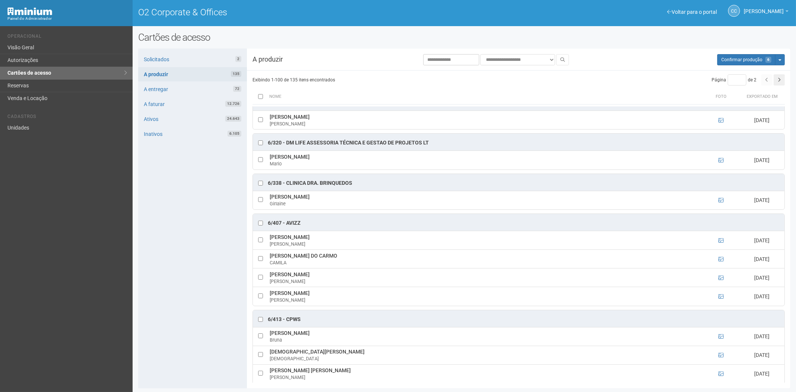
drag, startPoint x: 155, startPoint y: 246, endPoint x: 228, endPoint y: 269, distance: 77.1
click at [155, 246] on div "Solicitados 2 A produzir 135 A entregar 72 A faturar 12.726 Ativos 24.643 Inati…" at bounding box center [192, 219] width 109 height 340
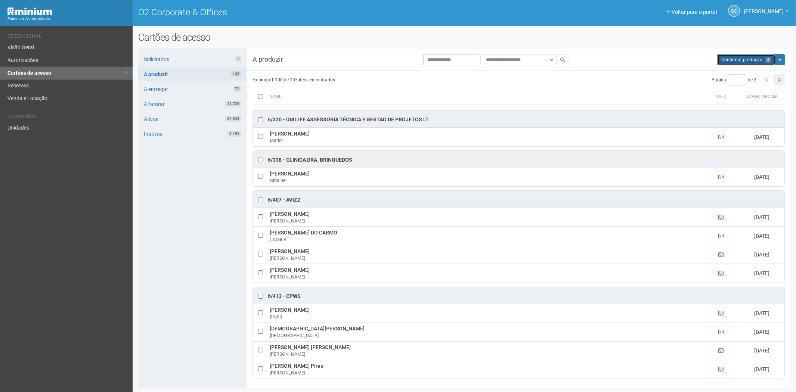
click at [752, 58] on span "Confirmar produção" at bounding box center [741, 59] width 41 height 5
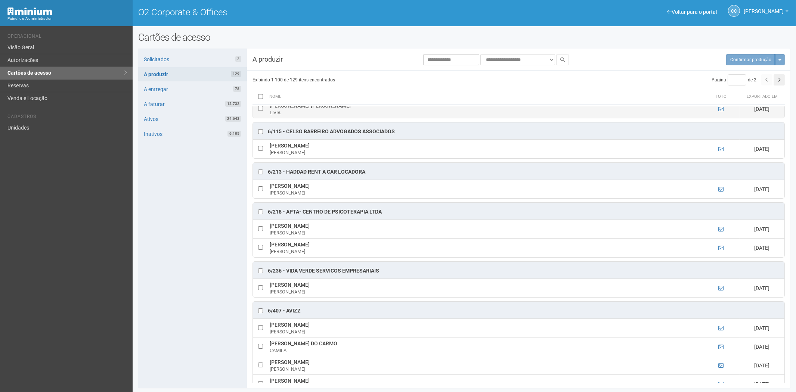
scroll to position [2151, 0]
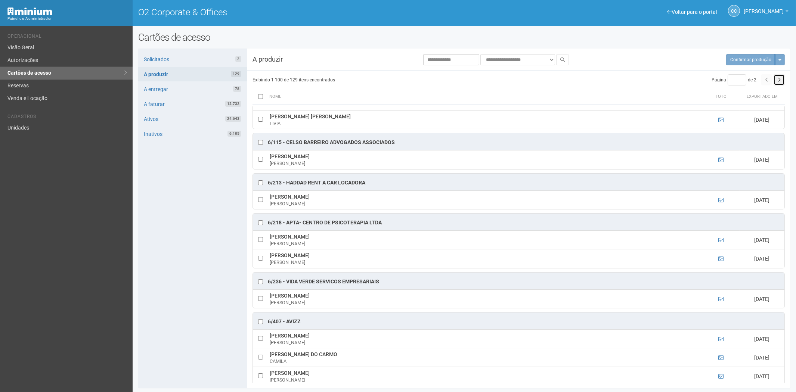
click at [778, 81] on icon "button" at bounding box center [778, 80] width 3 height 4
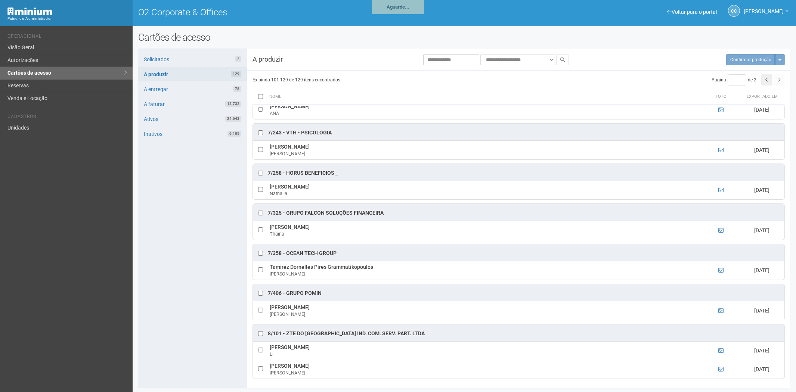
scroll to position [527, 0]
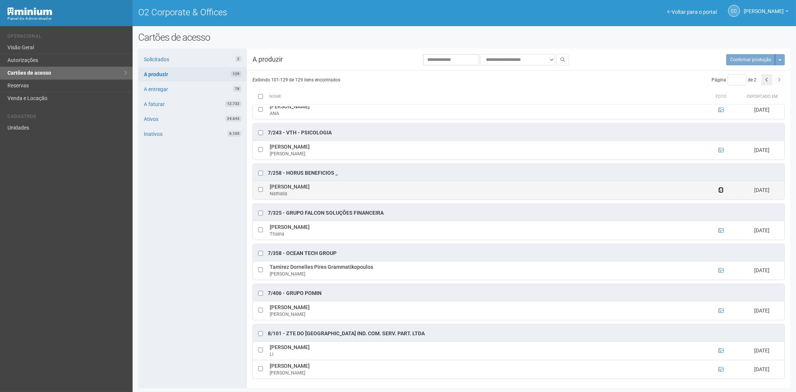
click at [720, 189] on icon at bounding box center [720, 189] width 5 height 5
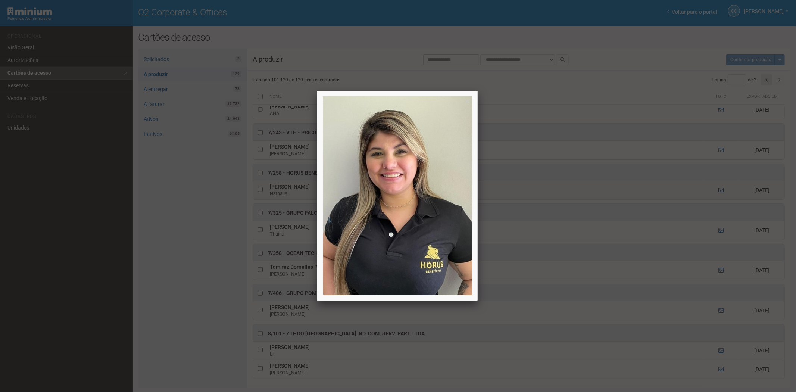
click at [720, 189] on div at bounding box center [398, 196] width 796 height 392
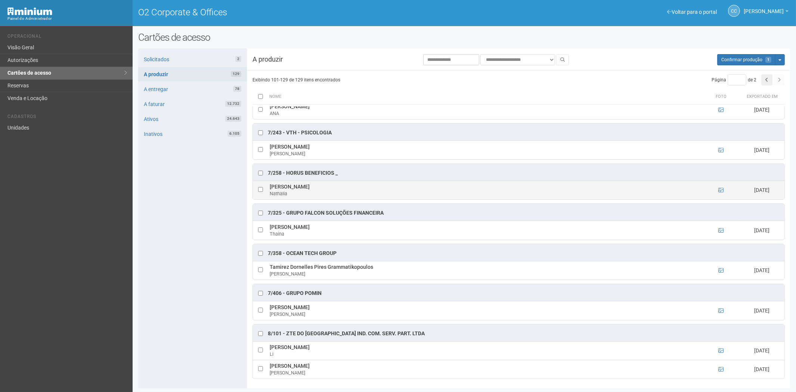
drag, startPoint x: 269, startPoint y: 186, endPoint x: 328, endPoint y: 187, distance: 59.0
click at [330, 187] on td "Nathalia de Lima Araujo Nathalia" at bounding box center [485, 190] width 434 height 19
copy td "Nathalia de Lima Araujo"
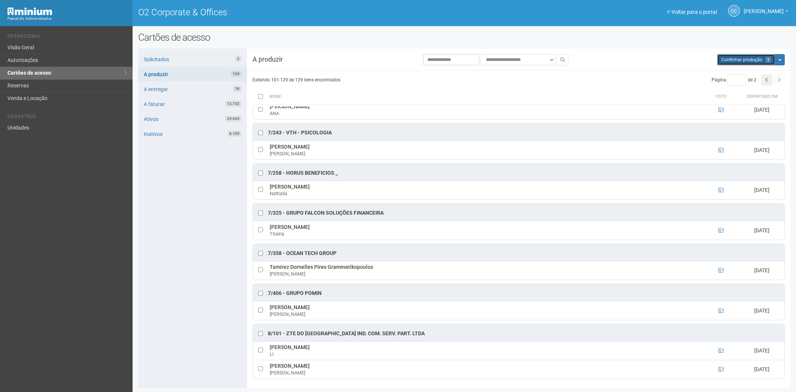
click at [744, 59] on span "Confirmar produção" at bounding box center [741, 59] width 41 height 5
type input "*"
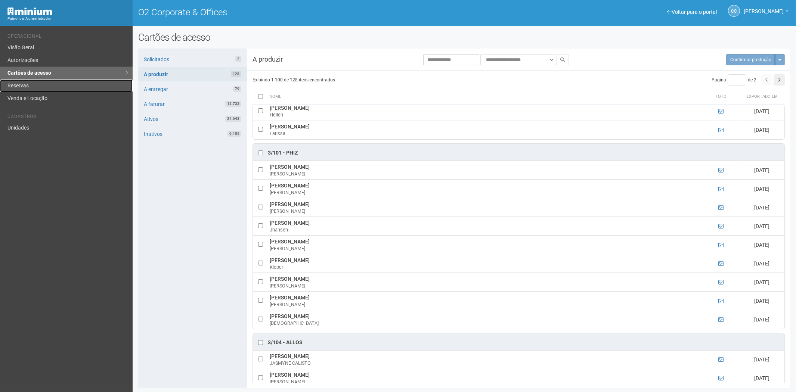
click at [25, 85] on link "Reservas" at bounding box center [66, 86] width 133 height 13
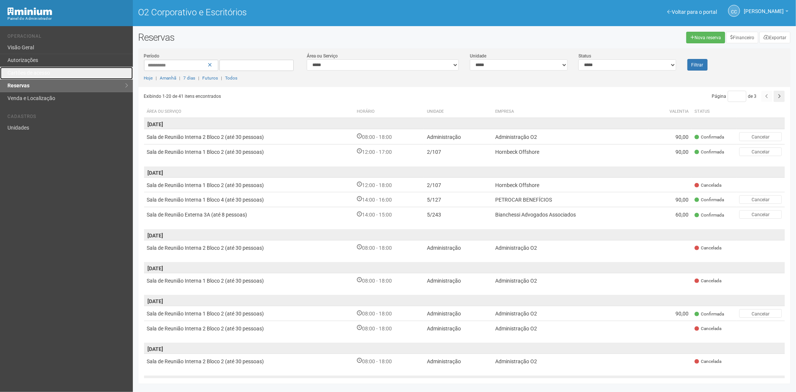
drag, startPoint x: 58, startPoint y: 72, endPoint x: 112, endPoint y: 105, distance: 63.4
click at [58, 72] on link "Cartões de acesso" at bounding box center [66, 73] width 133 height 13
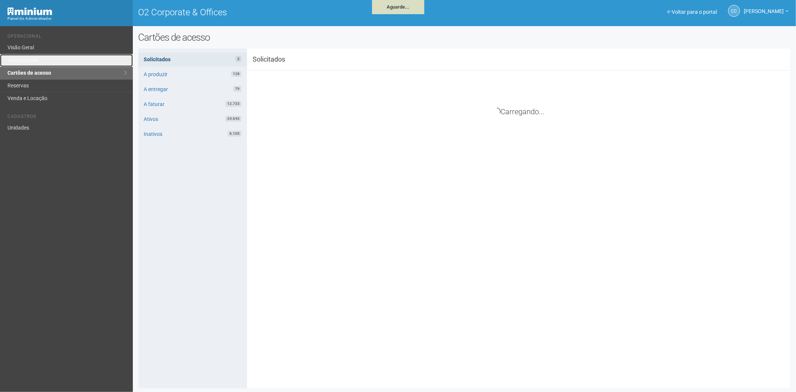
click at [33, 63] on link "Autorizações" at bounding box center [66, 60] width 133 height 13
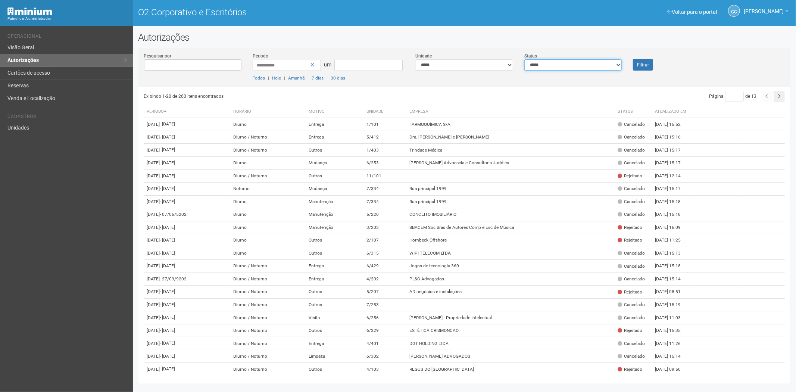
drag, startPoint x: 589, startPoint y: 63, endPoint x: 579, endPoint y: 69, distance: 12.4
click at [588, 64] on select "**********" at bounding box center [572, 64] width 97 height 11
select select "*"
click at [524, 59] on select "**********" at bounding box center [572, 64] width 97 height 11
click at [642, 62] on font "Filtrar" at bounding box center [643, 64] width 12 height 5
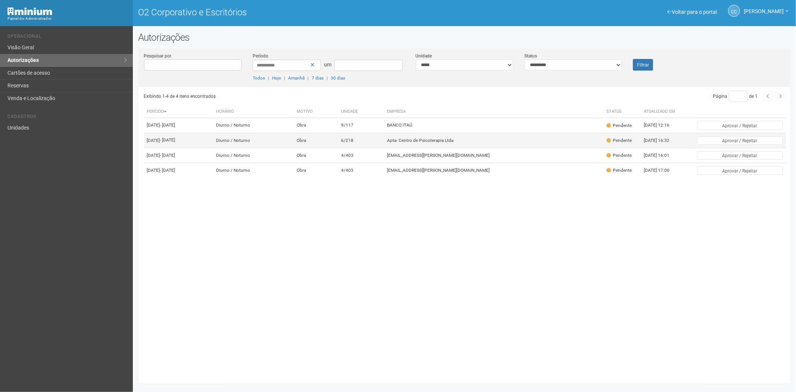
click at [530, 147] on td "Apta- Centro de Psicoterapia Ltda" at bounding box center [495, 140] width 220 height 15
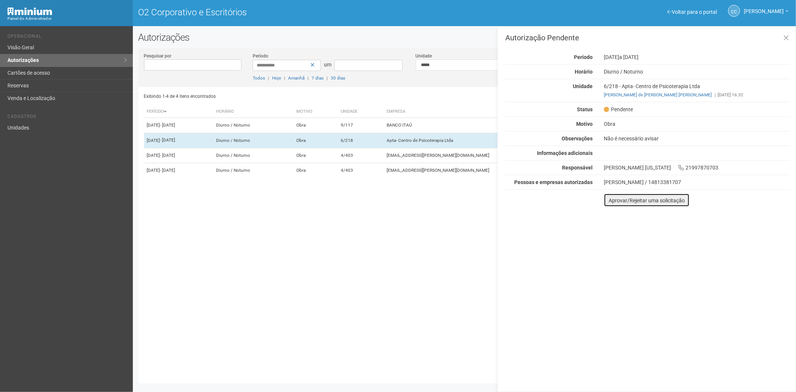
click at [611, 201] on font "Aprovar/Rejeitar uma solicitação" at bounding box center [647, 200] width 76 height 6
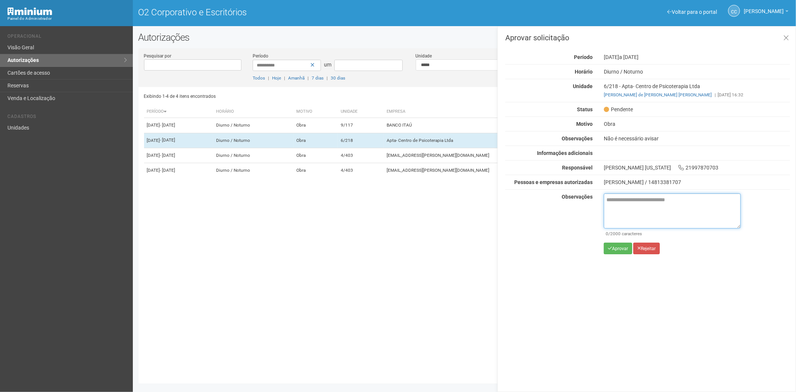
click at [614, 208] on textarea at bounding box center [672, 210] width 137 height 35
paste textarea "**********"
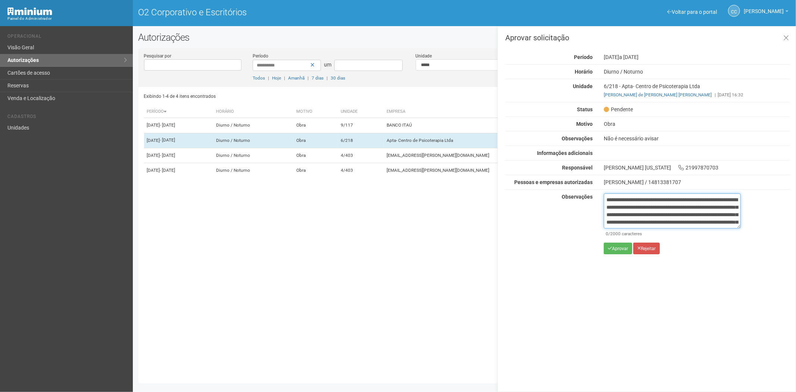
scroll to position [42, 0]
type textarea "**********"
click at [618, 249] on font "Aprovar" at bounding box center [620, 248] width 16 height 5
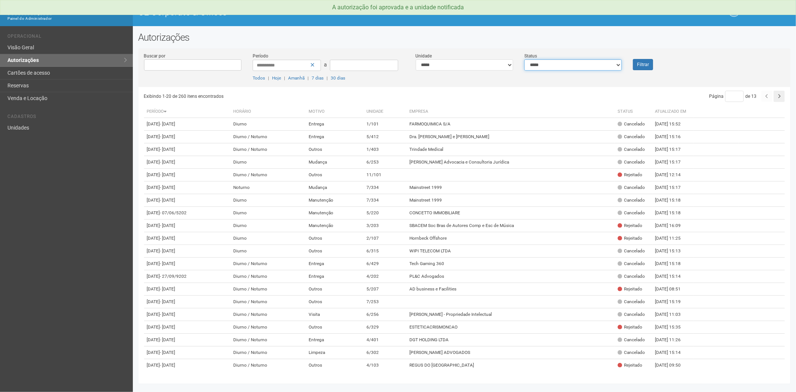
click at [593, 68] on select "**********" at bounding box center [572, 64] width 97 height 11
select select "*"
click at [524, 59] on select "**********" at bounding box center [572, 64] width 97 height 11
click at [645, 61] on button "Filtrar" at bounding box center [643, 64] width 20 height 11
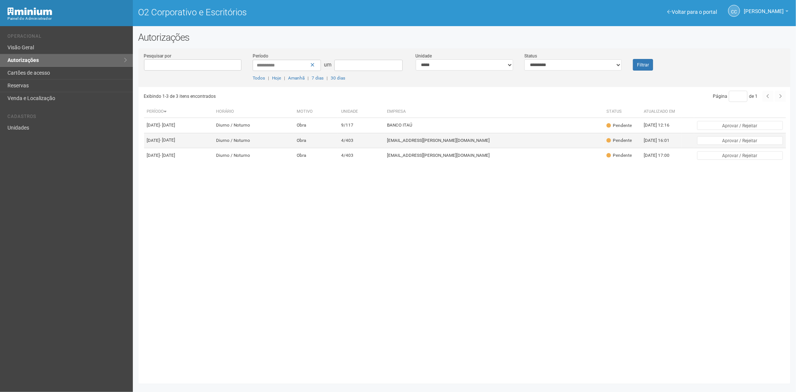
click at [538, 146] on td "[EMAIL_ADDRESS][PERSON_NAME][DOMAIN_NAME]" at bounding box center [495, 140] width 220 height 15
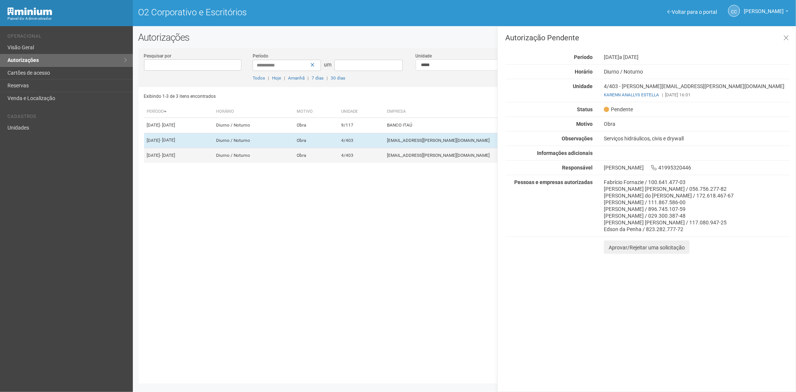
click at [384, 163] on td "4/403" at bounding box center [361, 155] width 46 height 15
